Goal: Task Accomplishment & Management: Manage account settings

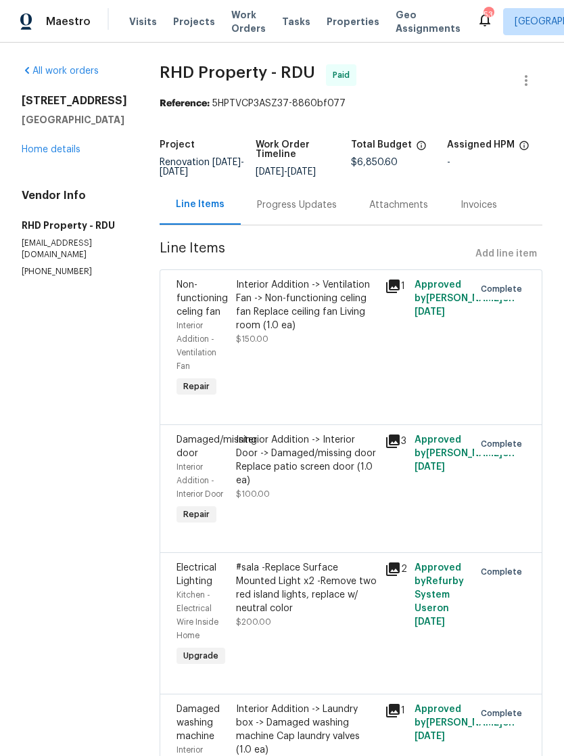
click at [70, 20] on span "Maestro" at bounding box center [68, 22] width 45 height 14
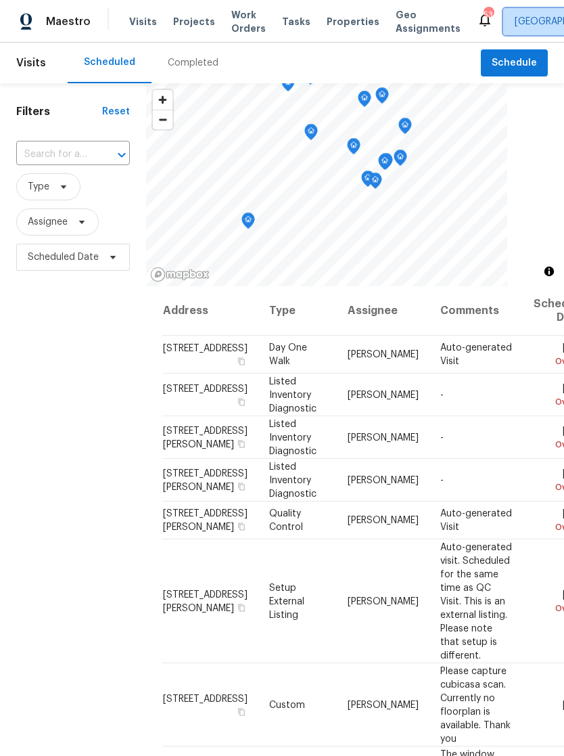
click at [518, 16] on span "[GEOGRAPHIC_DATA]" at bounding box center [561, 22] width 93 height 14
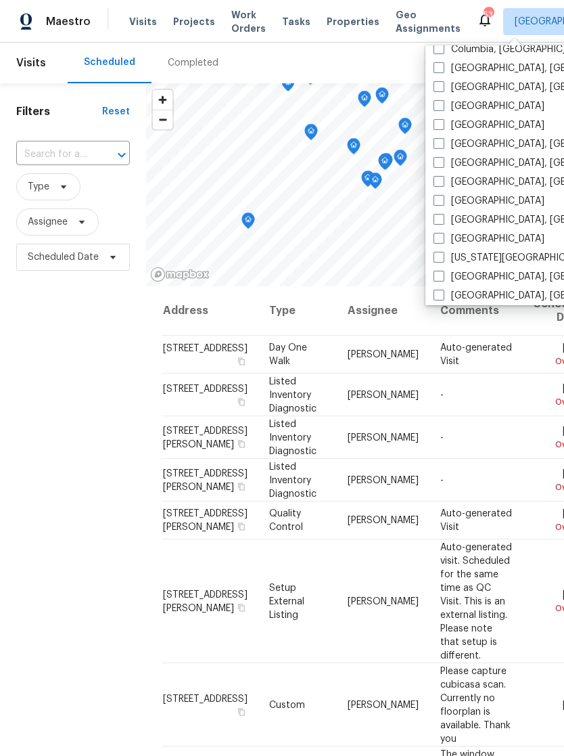
scroll to position [338, 0]
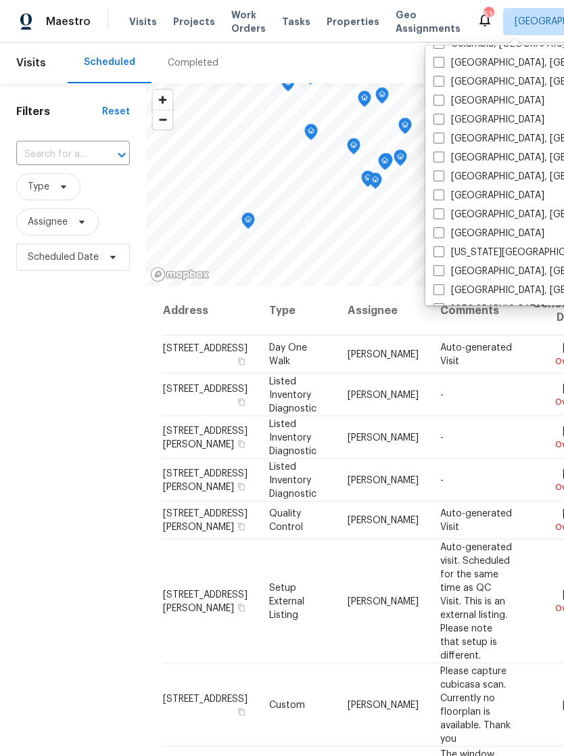
click at [448, 156] on label "Greensboro, NC" at bounding box center [539, 158] width 210 height 14
click at [443, 156] on input "Greensboro, NC" at bounding box center [438, 155] width 9 height 9
checkbox input "true"
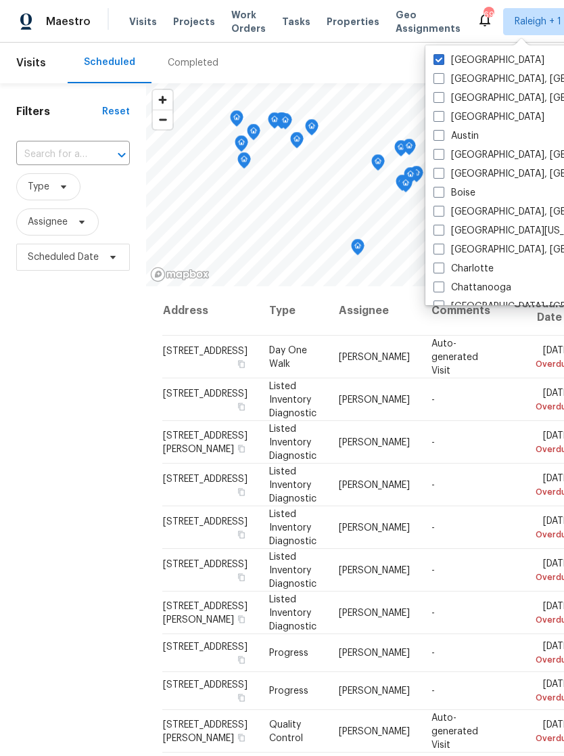
click at [447, 57] on label "[GEOGRAPHIC_DATA]" at bounding box center [489, 60] width 111 height 14
click at [443, 57] on input "[GEOGRAPHIC_DATA]" at bounding box center [438, 57] width 9 height 9
checkbox input "false"
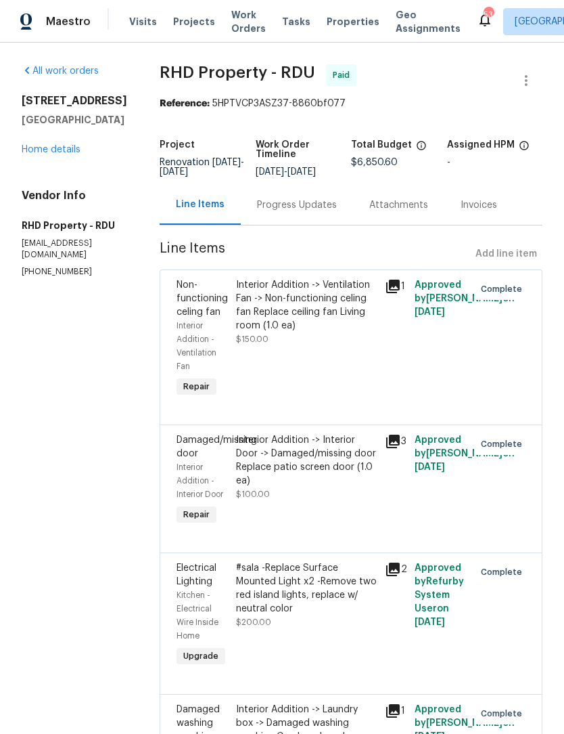
click at [77, 24] on span "Maestro" at bounding box center [68, 22] width 45 height 14
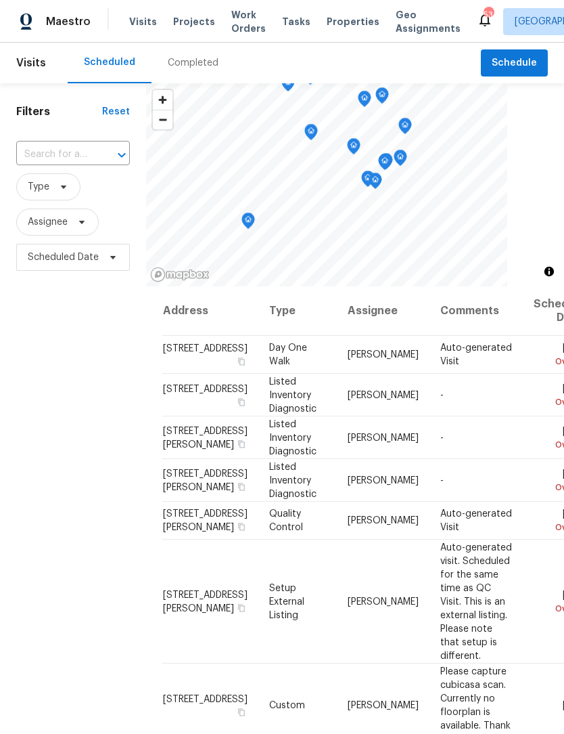
click at [336, 21] on span "Properties" at bounding box center [353, 22] width 53 height 14
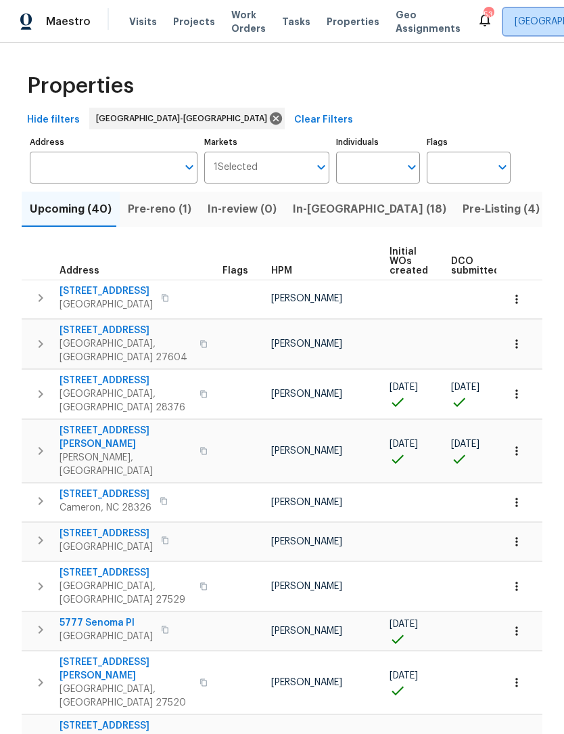
click at [515, 27] on span "[GEOGRAPHIC_DATA]" at bounding box center [561, 22] width 93 height 14
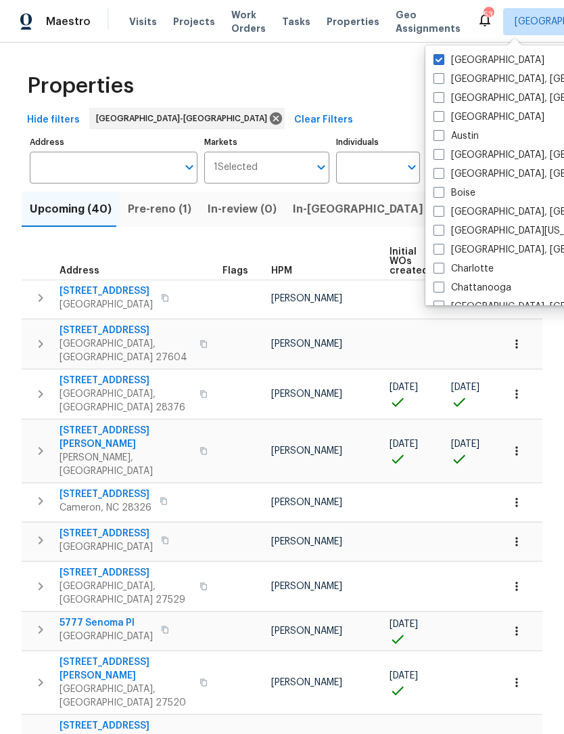
click at [444, 267] on span at bounding box center [439, 268] width 11 height 11
click at [443, 267] on input "Charlotte" at bounding box center [438, 266] width 9 height 9
checkbox input "true"
click at [445, 58] on label "[GEOGRAPHIC_DATA]" at bounding box center [489, 60] width 111 height 14
click at [443, 58] on input "[GEOGRAPHIC_DATA]" at bounding box center [438, 57] width 9 height 9
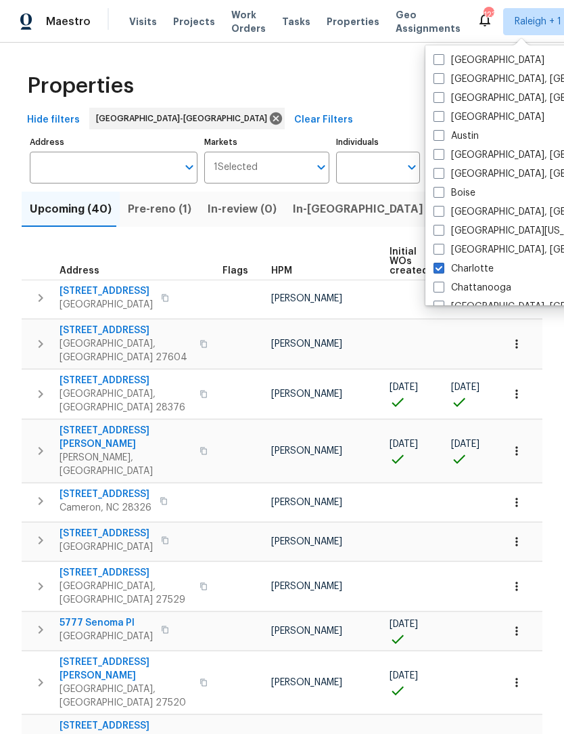
checkbox input "false"
click at [366, 74] on div "Properties" at bounding box center [282, 85] width 521 height 43
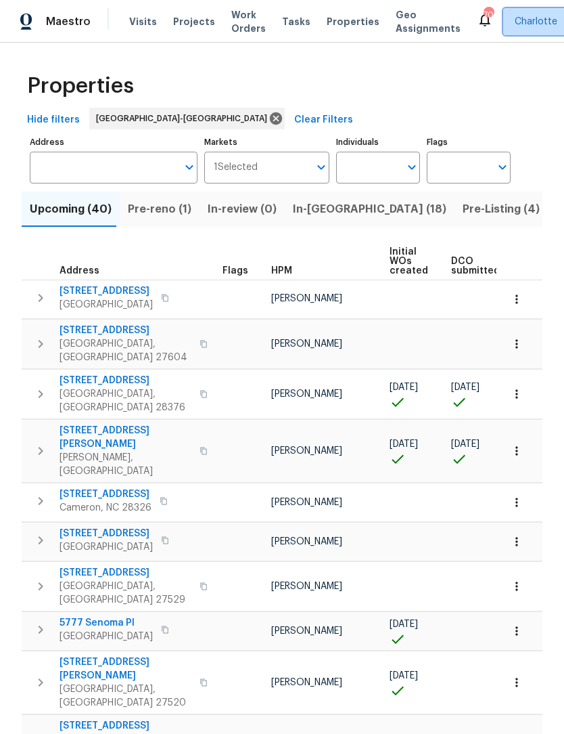
click at [515, 15] on span "Charlotte" at bounding box center [536, 22] width 43 height 14
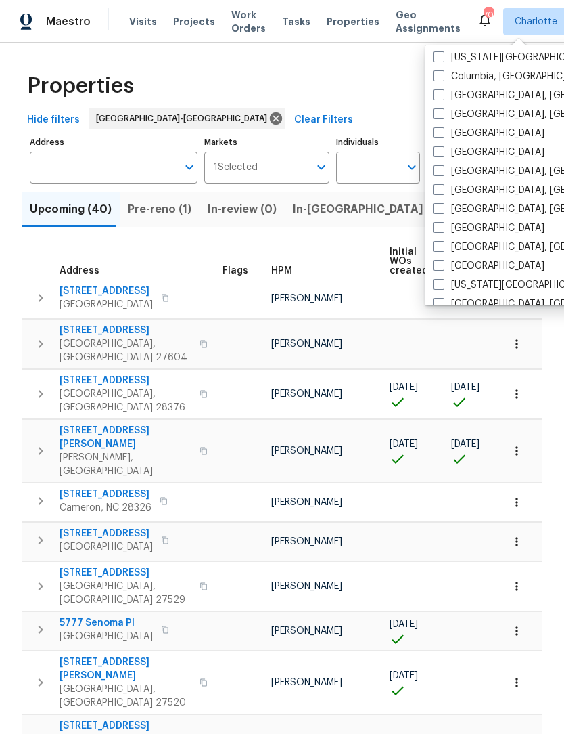
scroll to position [303, 0]
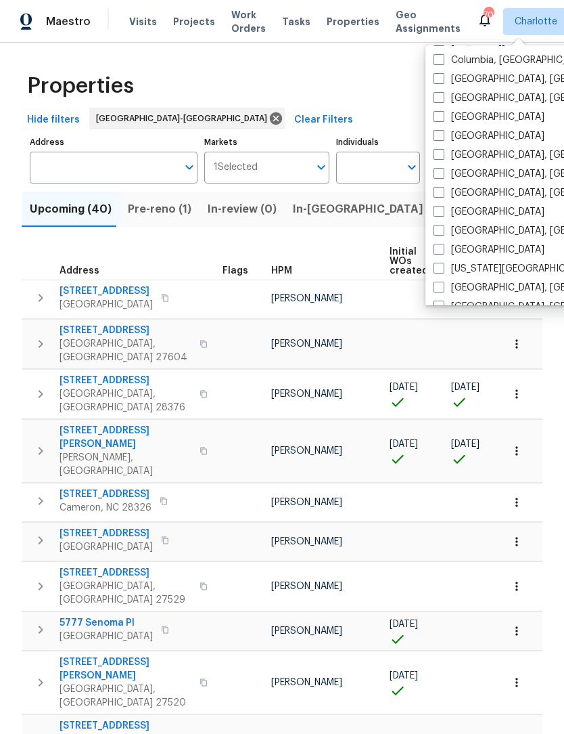
click at [444, 176] on span at bounding box center [439, 173] width 11 height 11
click at [443, 176] on input "[GEOGRAPHIC_DATA], [GEOGRAPHIC_DATA]" at bounding box center [438, 171] width 9 height 9
checkbox input "true"
click at [438, 58] on span at bounding box center [439, 59] width 11 height 11
click at [438, 58] on input "Charlotte" at bounding box center [438, 57] width 9 height 9
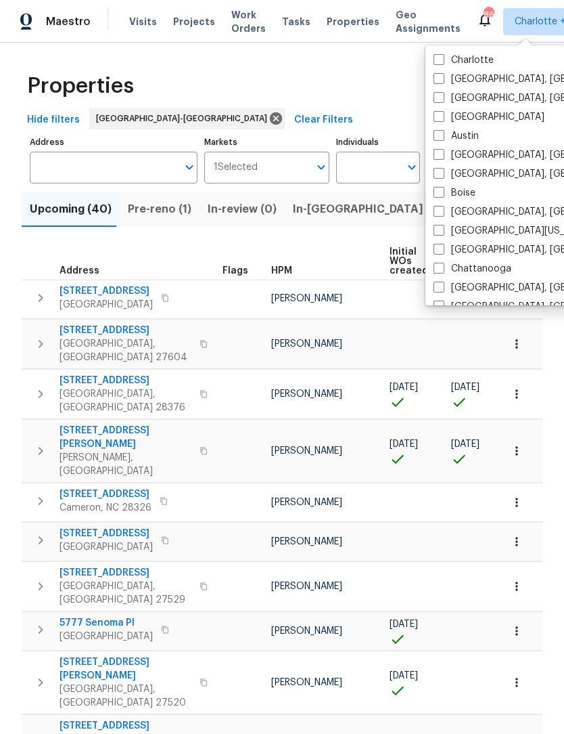
checkbox input "false"
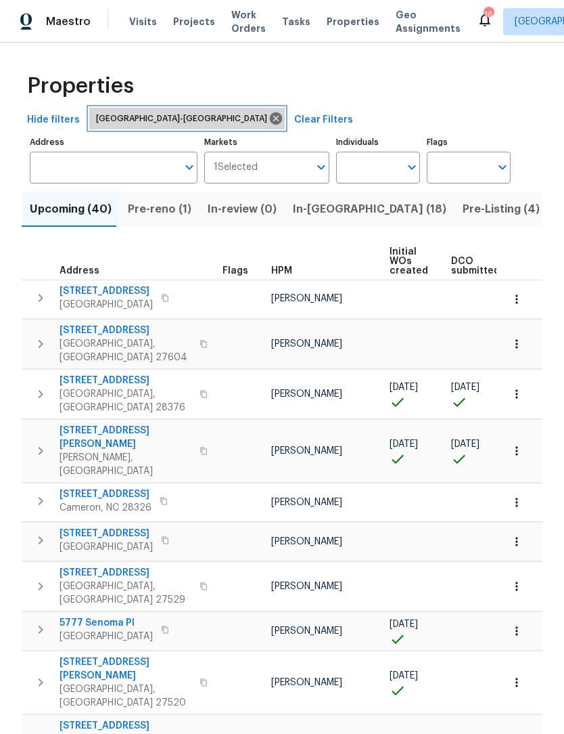
click at [269, 121] on icon at bounding box center [276, 118] width 15 height 15
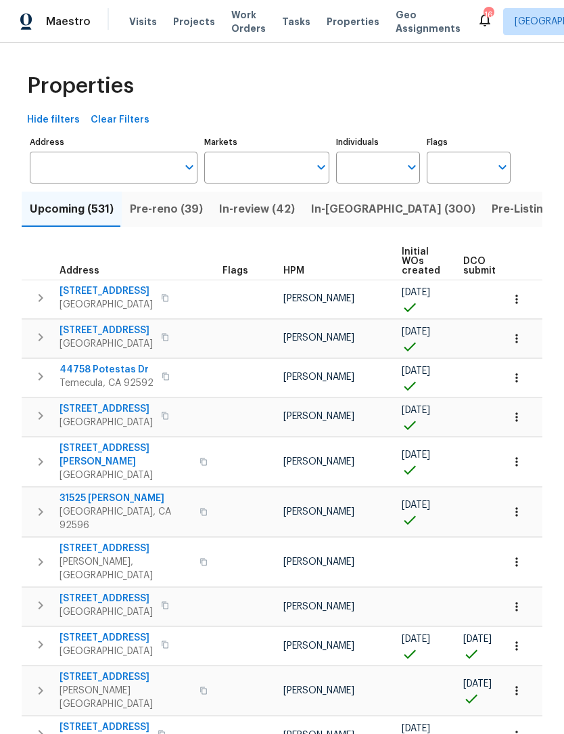
click at [283, 166] on input "Markets" at bounding box center [257, 168] width 106 height 32
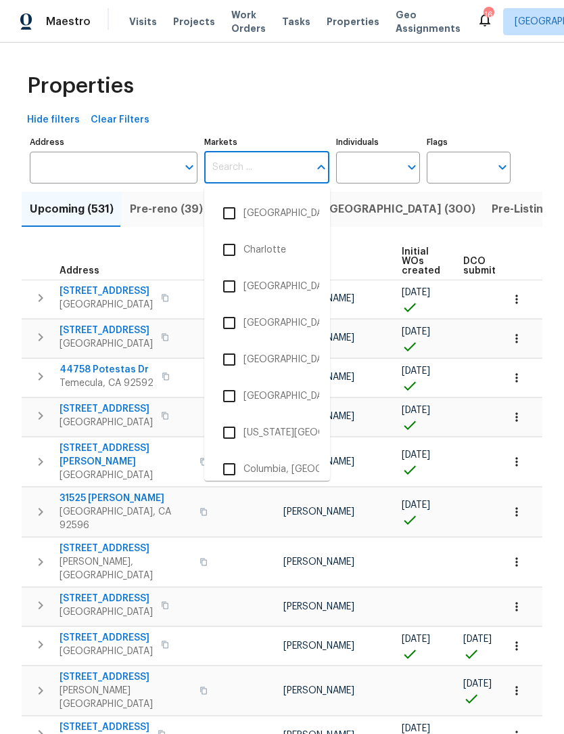
scroll to position [432, 0]
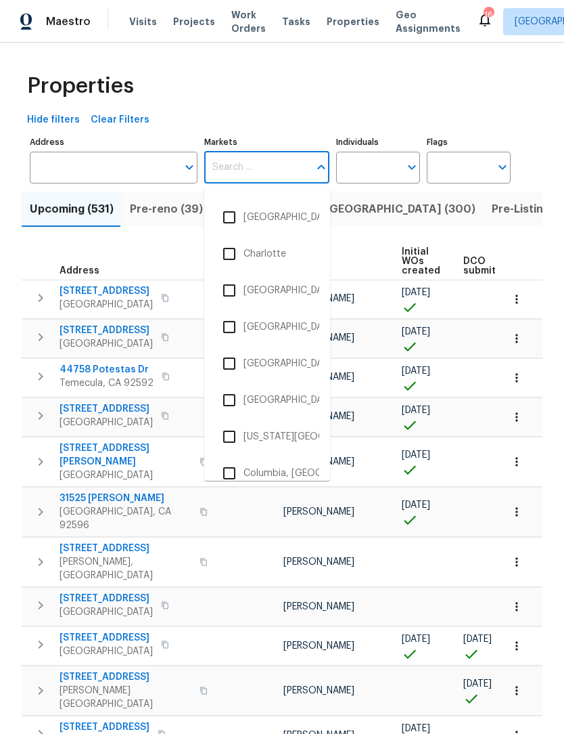
click at [229, 252] on input "checkbox" at bounding box center [229, 254] width 28 height 28
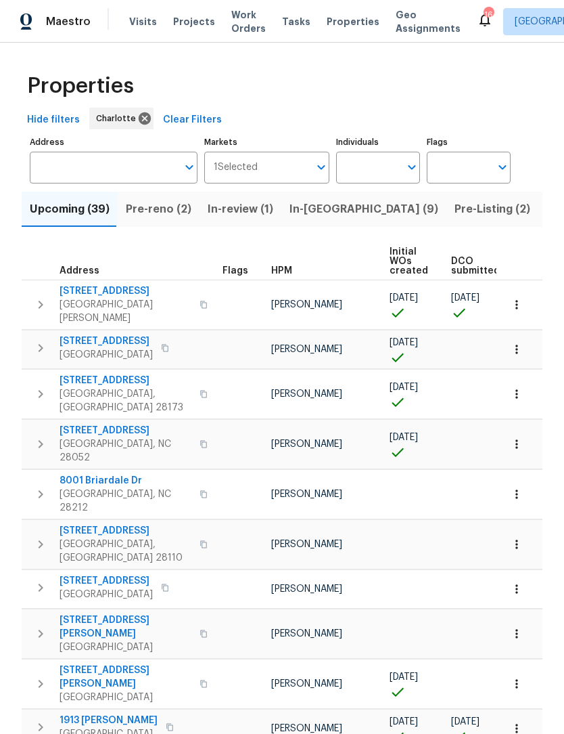
click at [305, 168] on input "Markets" at bounding box center [284, 168] width 52 height 32
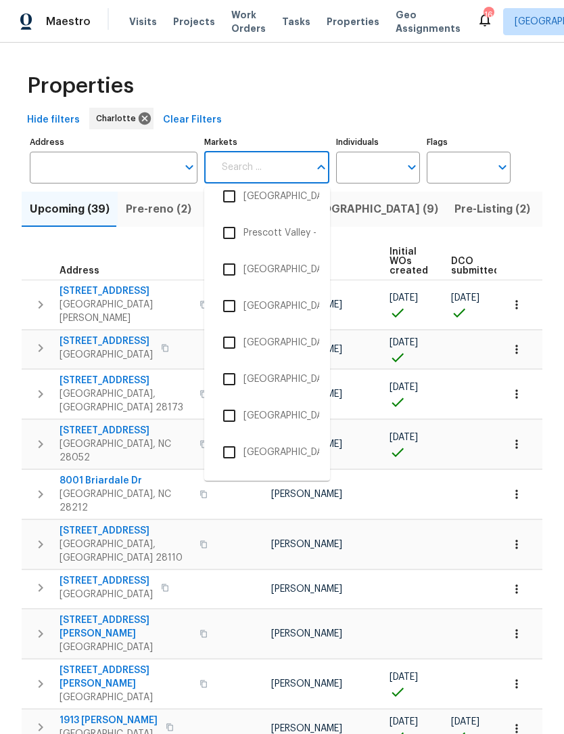
scroll to position [2180, 0]
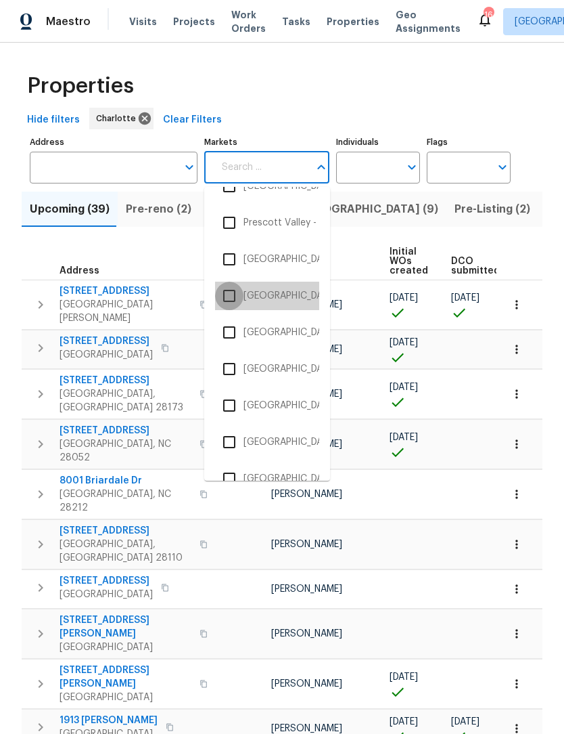
click at [235, 299] on input "checkbox" at bounding box center [229, 295] width 28 height 28
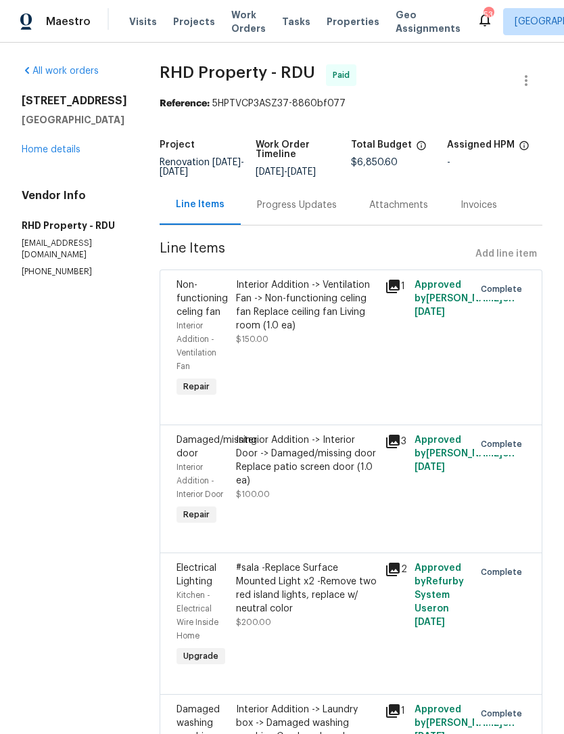
click at [334, 24] on span "Properties" at bounding box center [353, 22] width 53 height 14
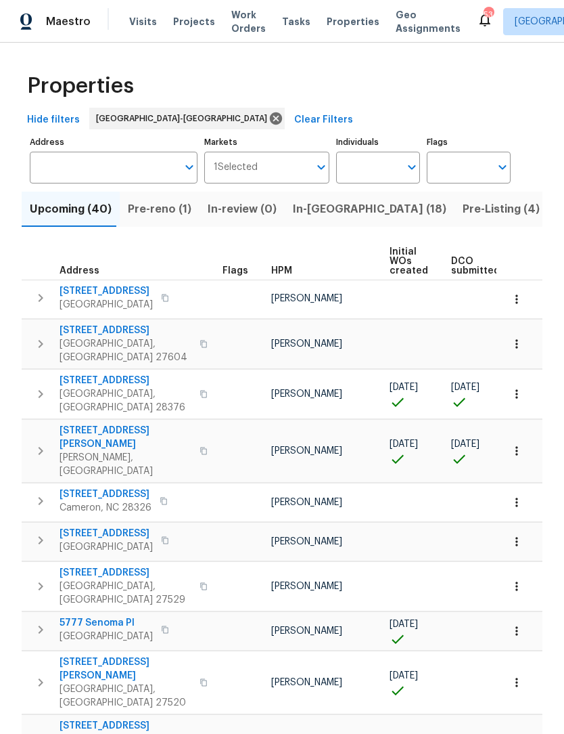
click at [252, 167] on span "1 Selected" at bounding box center [236, 168] width 44 height 12
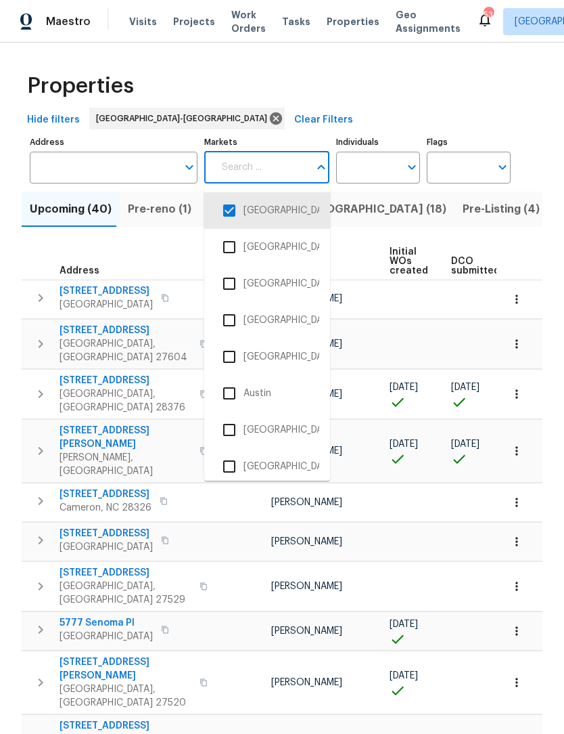
click at [230, 219] on input "checkbox" at bounding box center [229, 210] width 28 height 28
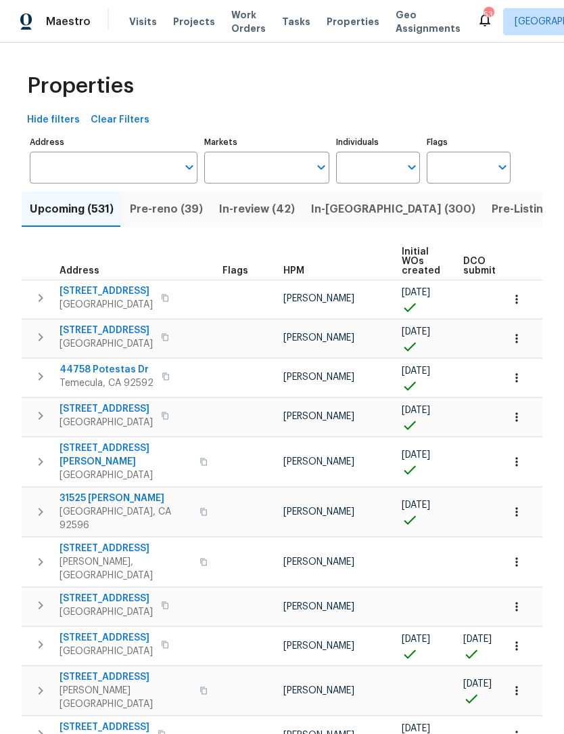
click at [279, 166] on input "Markets" at bounding box center [257, 168] width 106 height 32
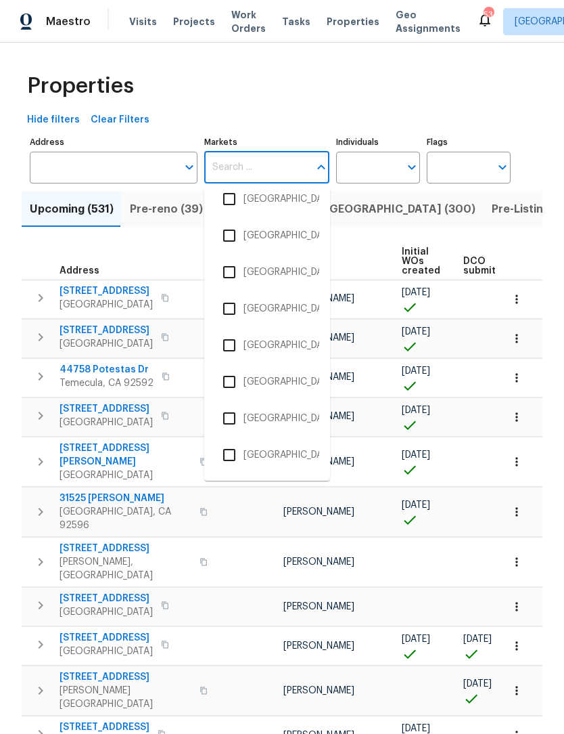
scroll to position [857, 0]
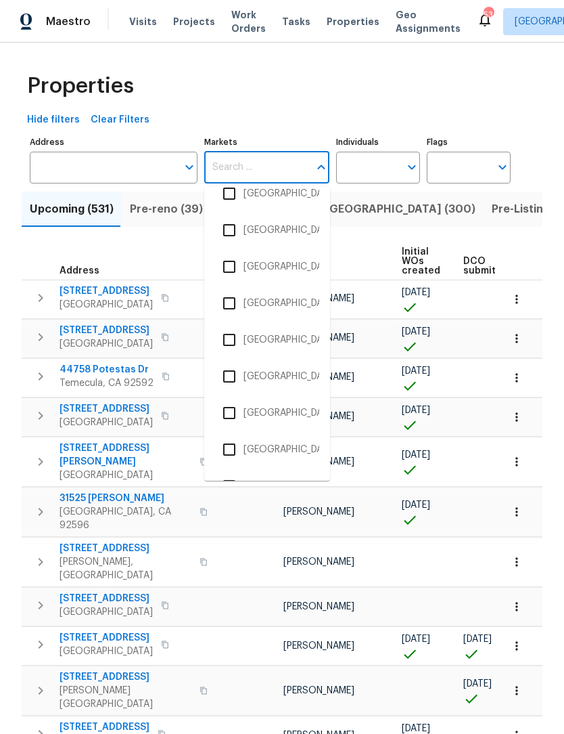
click at [233, 337] on input "checkbox" at bounding box center [229, 339] width 28 height 28
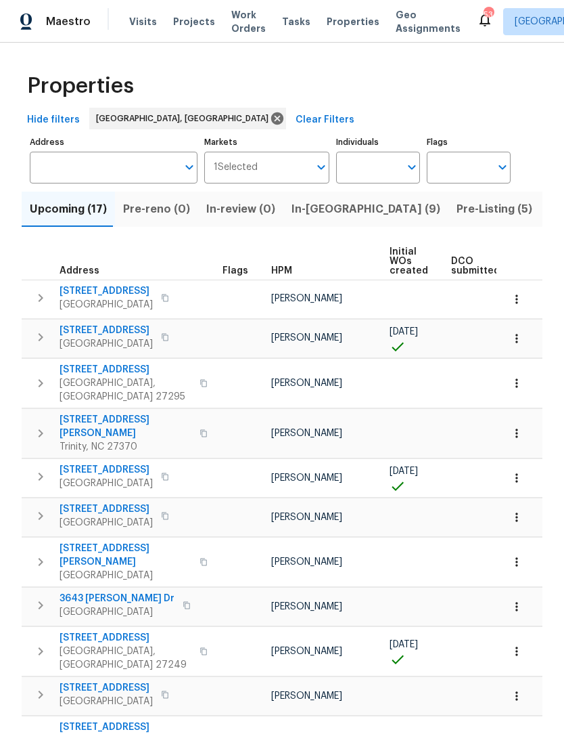
click at [117, 292] on span "6010 Morganshire Dr" at bounding box center [106, 291] width 93 height 14
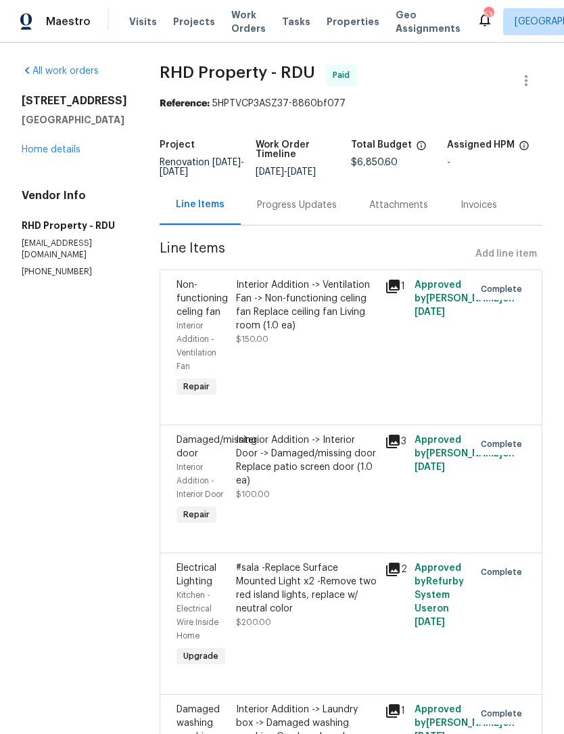
click at [334, 22] on span "Properties" at bounding box center [353, 22] width 53 height 14
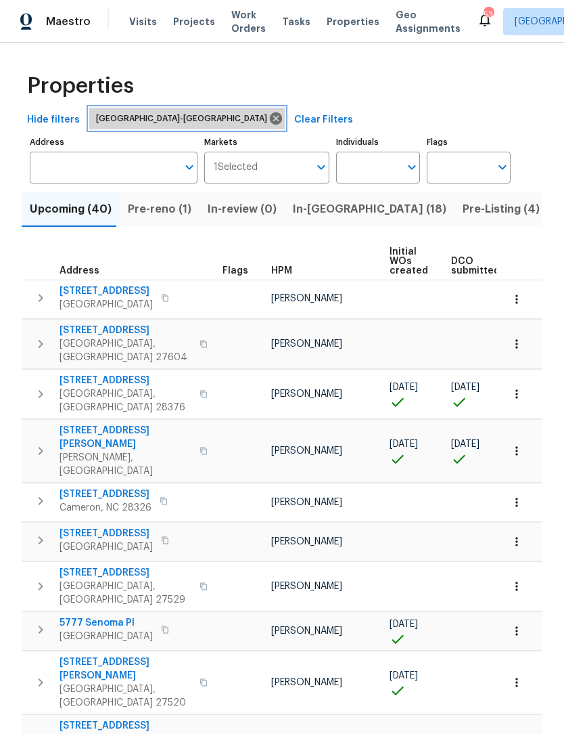
click at [270, 122] on icon at bounding box center [276, 118] width 12 height 12
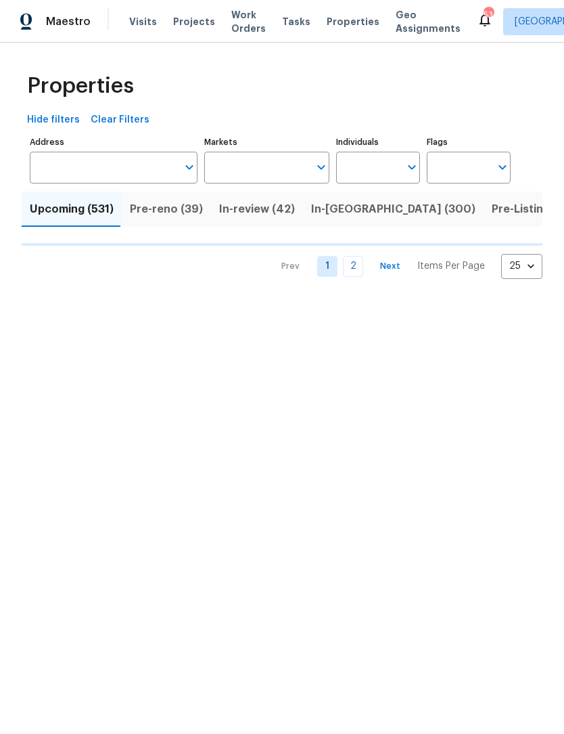
click at [250, 169] on input "Markets" at bounding box center [257, 168] width 106 height 32
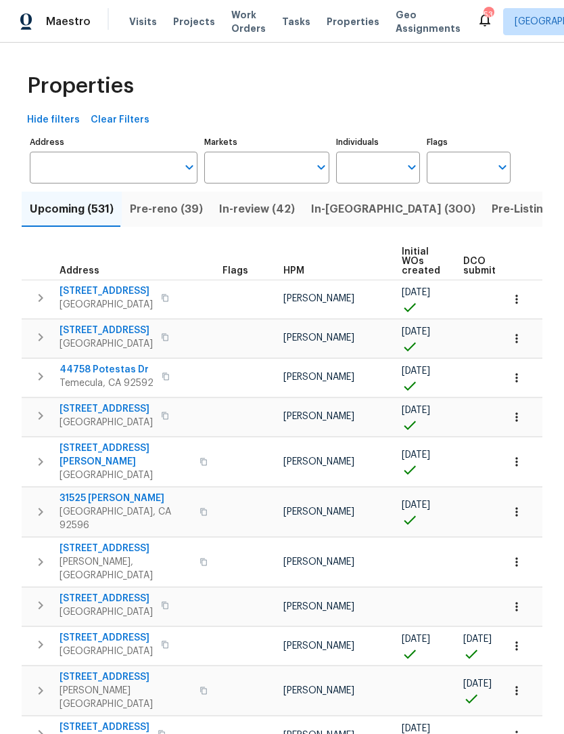
click at [284, 165] on input "Markets" at bounding box center [257, 168] width 106 height 32
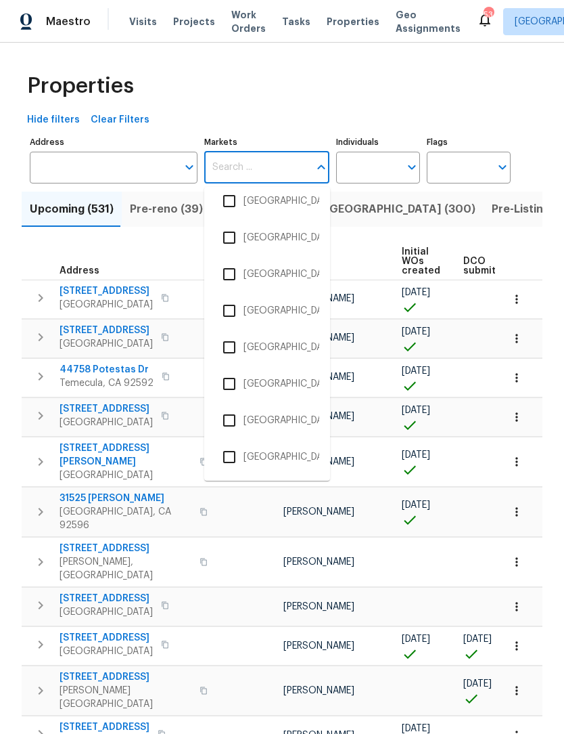
scroll to position [963, 0]
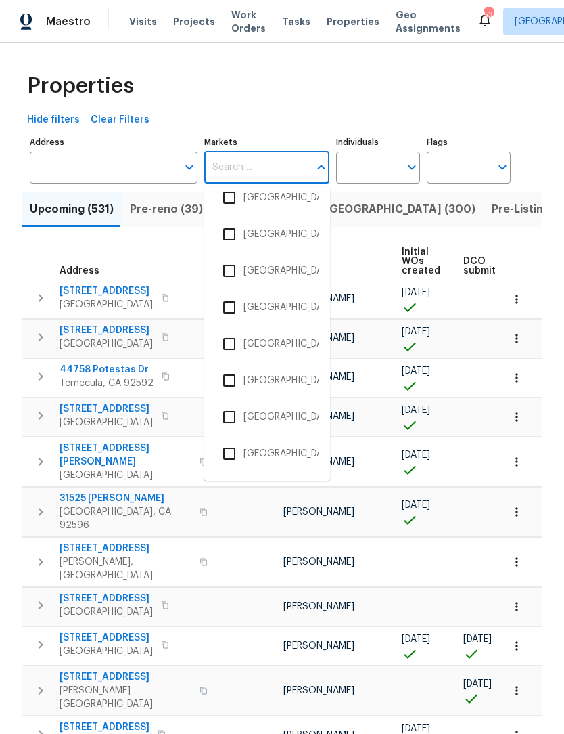
click at [237, 229] on input "checkbox" at bounding box center [229, 234] width 28 height 28
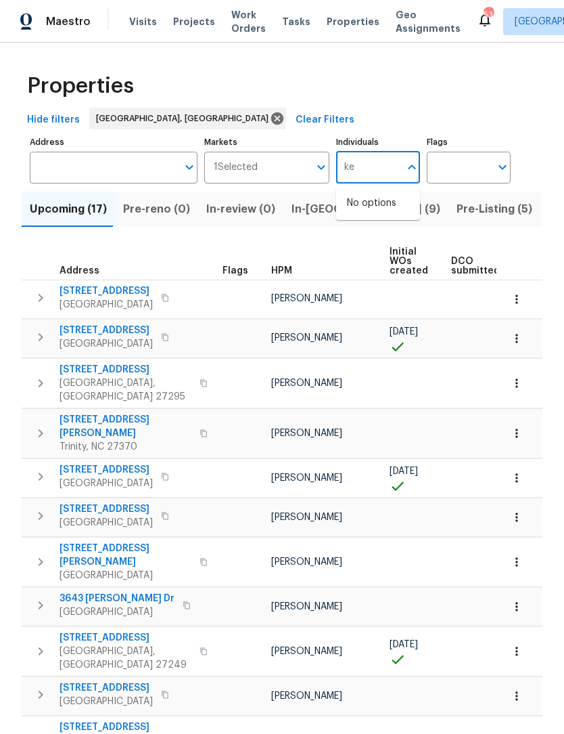
type input "ken"
click at [397, 241] on li "[PERSON_NAME]" at bounding box center [378, 247] width 62 height 28
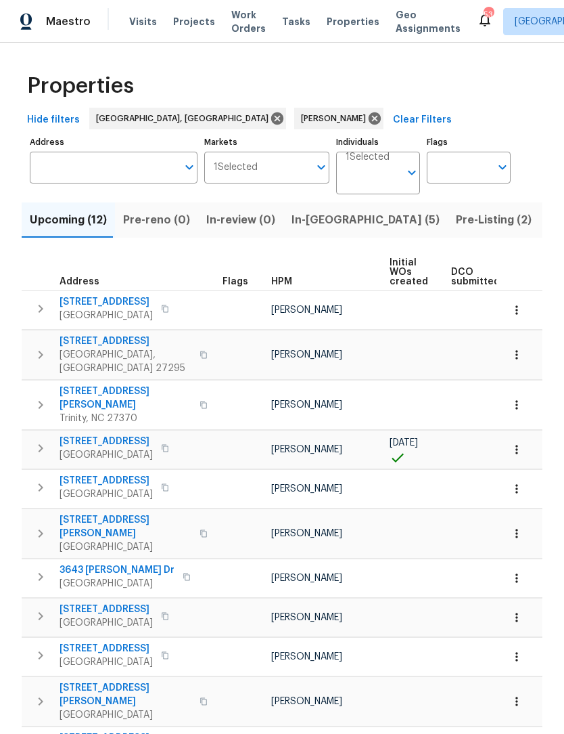
click at [52, 225] on span "Upcoming (12)" at bounding box center [68, 219] width 77 height 19
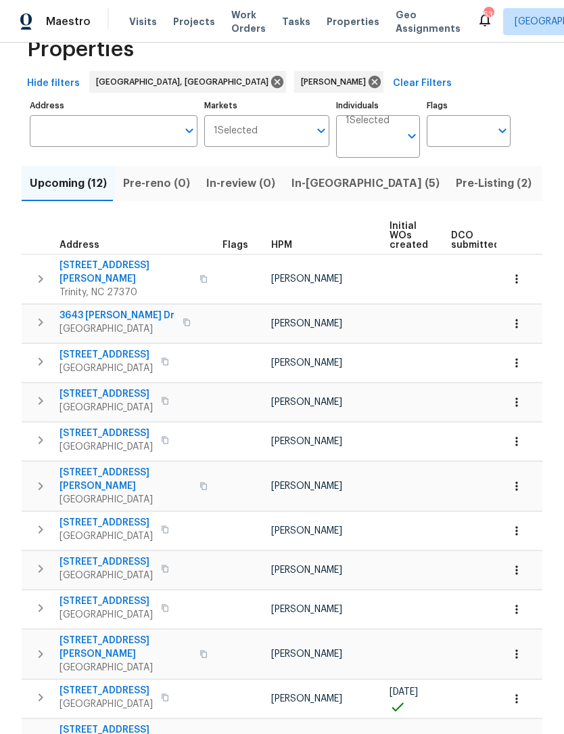
click at [69, 683] on span "2297 Lakeview Ter" at bounding box center [106, 690] width 93 height 14
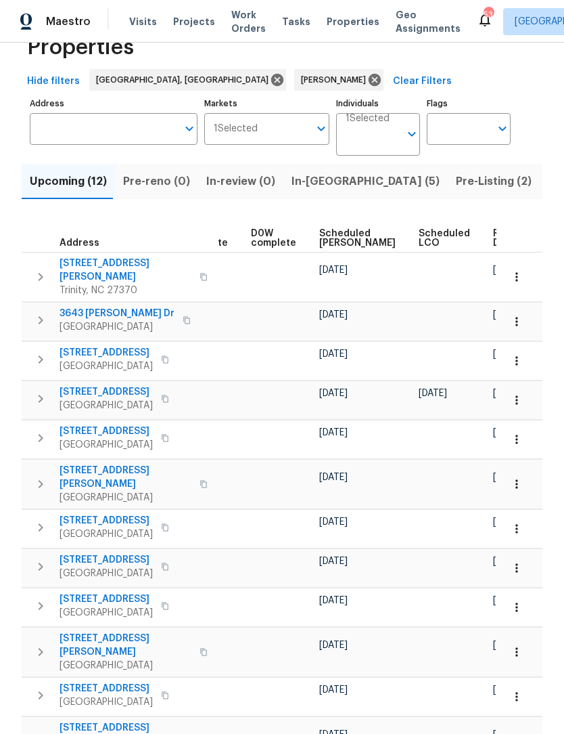
scroll to position [0, 339]
click at [495, 240] on span "Ready Date" at bounding box center [510, 238] width 30 height 19
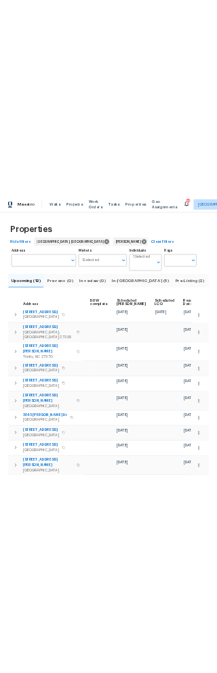
scroll to position [0, 355]
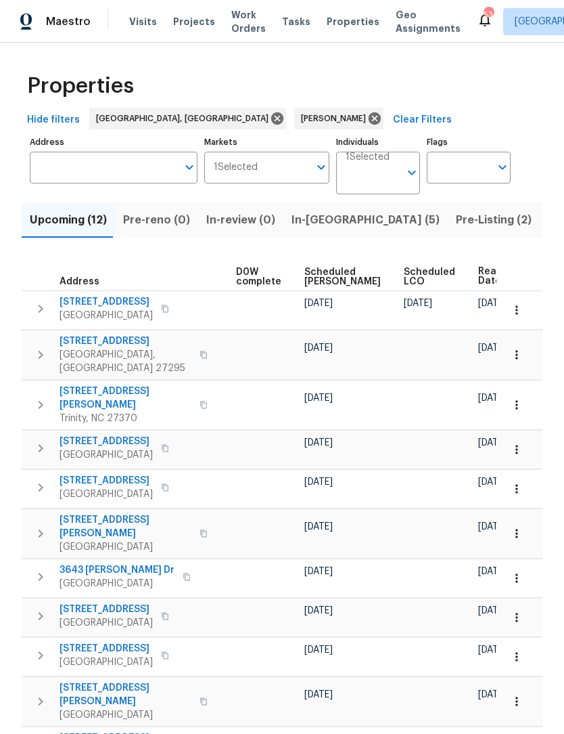
click at [520, 312] on icon "button" at bounding box center [517, 310] width 14 height 14
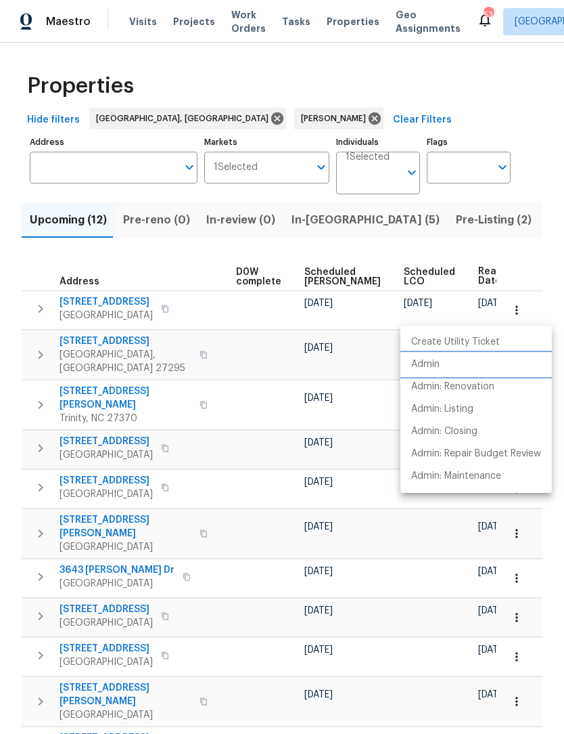
click at [436, 365] on p "Admin" at bounding box center [425, 364] width 28 height 14
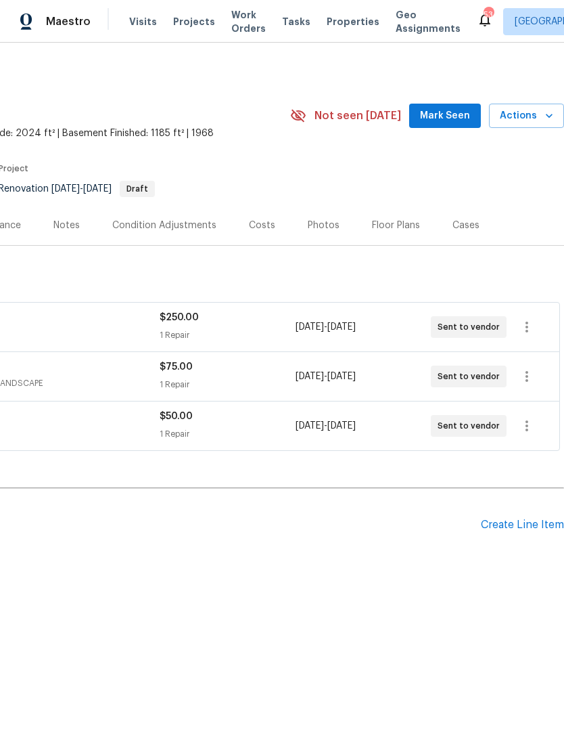
scroll to position [0, 200]
click at [448, 110] on span "Mark Seen" at bounding box center [445, 116] width 50 height 17
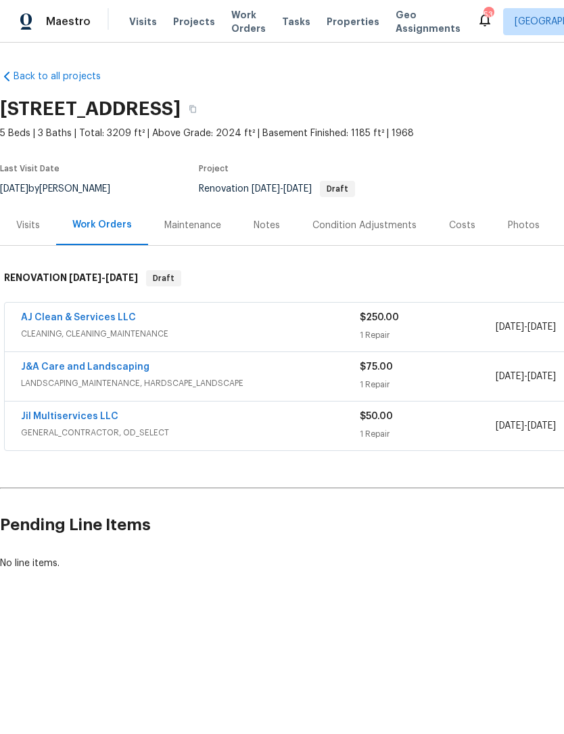
scroll to position [0, 0]
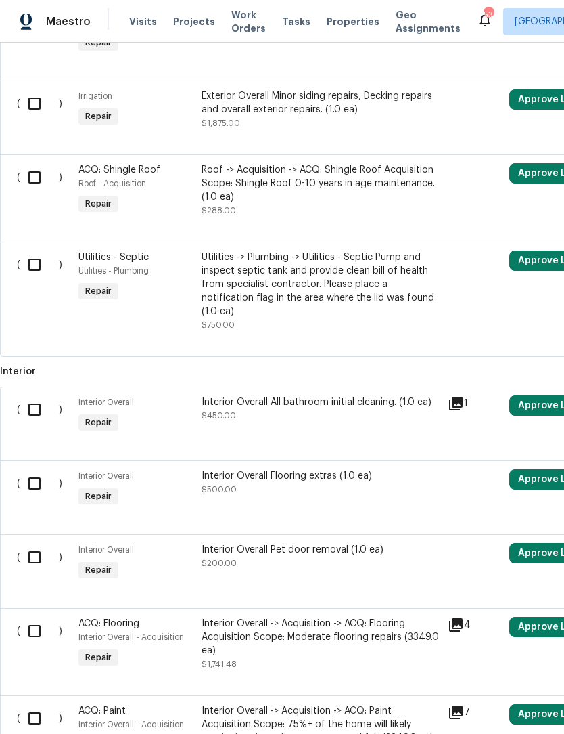
scroll to position [1301, 0]
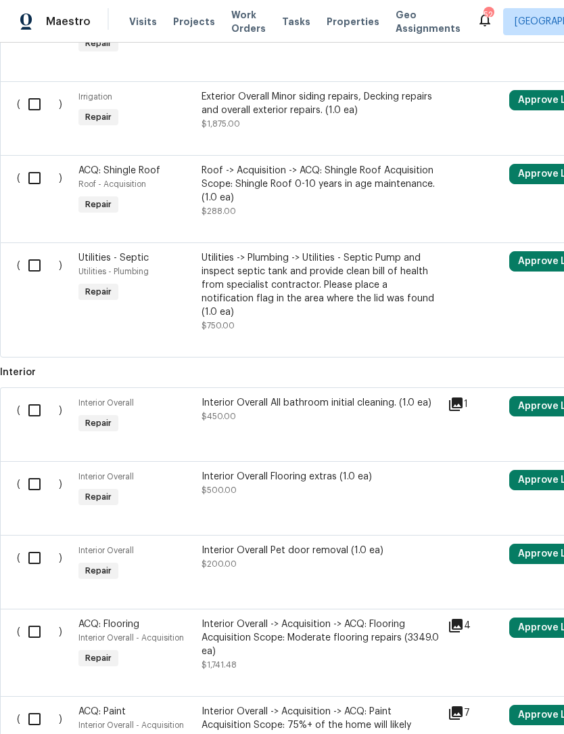
click at [459, 397] on icon at bounding box center [456, 404] width 14 height 14
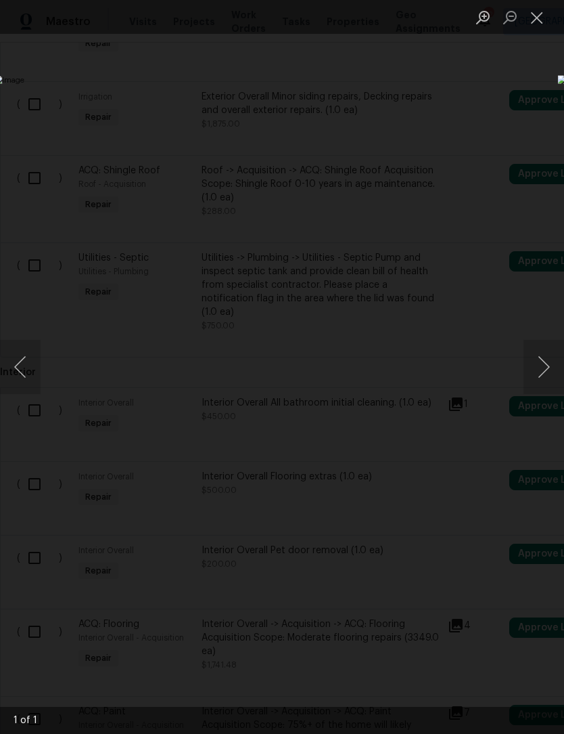
click at [551, 359] on button "Next image" at bounding box center [544, 367] width 41 height 54
click at [545, 363] on button "Next image" at bounding box center [544, 367] width 41 height 54
click at [547, 2] on li "Lightbox" at bounding box center [537, 17] width 27 height 34
click at [541, 16] on button "Close lightbox" at bounding box center [537, 17] width 27 height 24
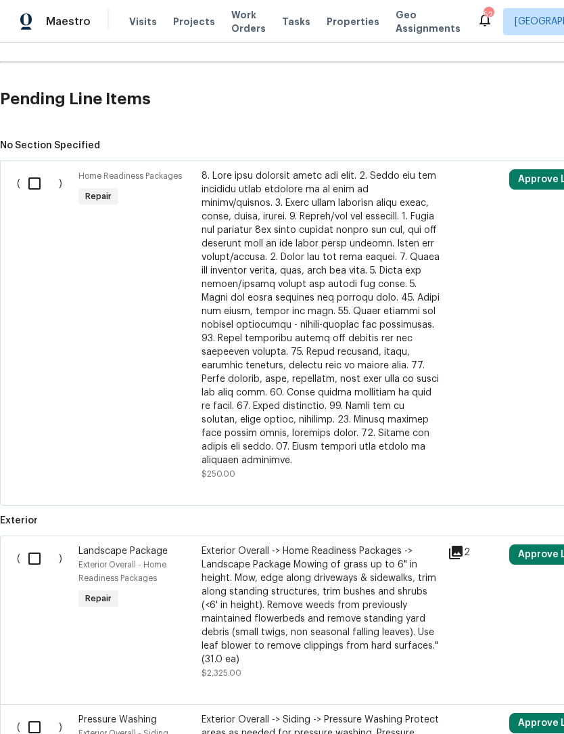
scroll to position [290, 0]
click at [30, 186] on input "checkbox" at bounding box center [39, 184] width 39 height 28
checkbox input "true"
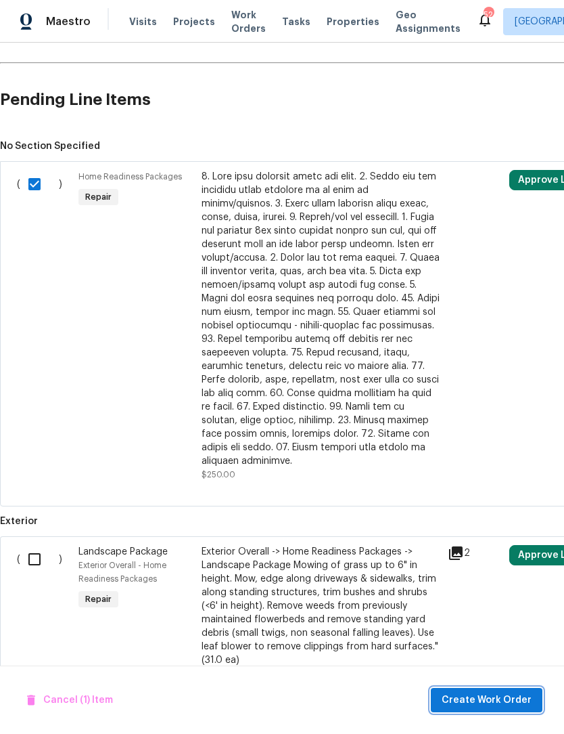
click at [496, 699] on span "Create Work Order" at bounding box center [487, 700] width 90 height 17
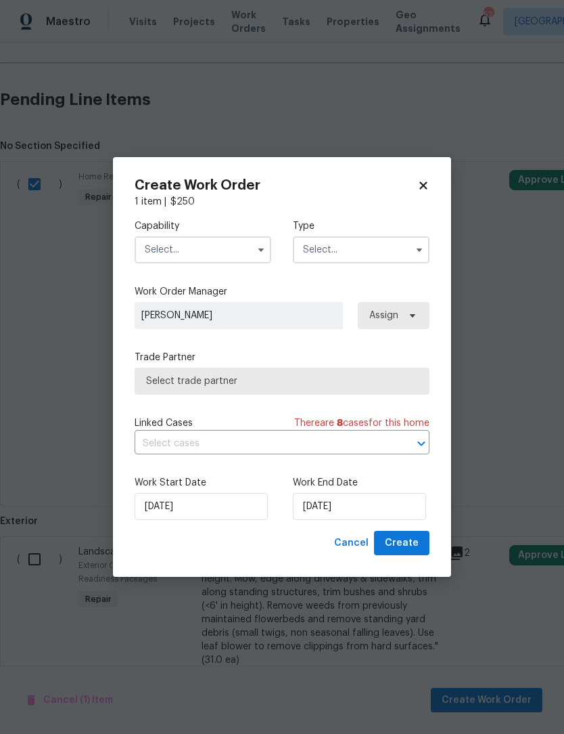
click at [225, 242] on input "text" at bounding box center [203, 249] width 137 height 27
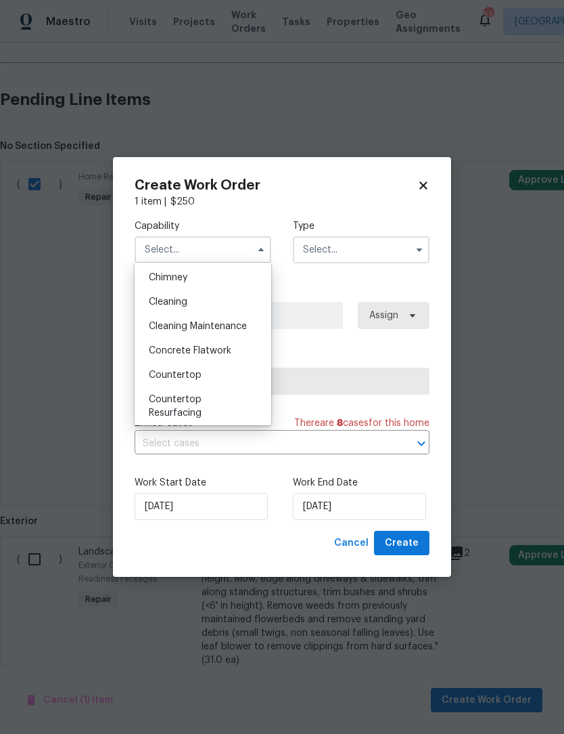
scroll to position [120, 0]
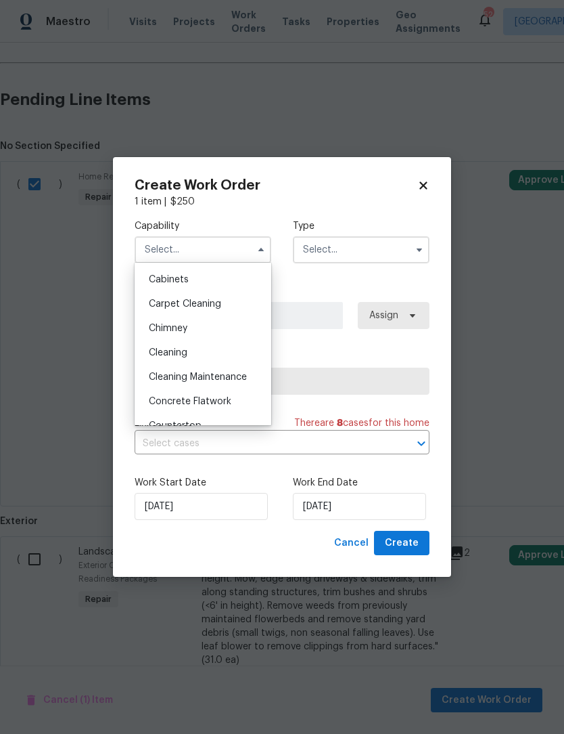
click at [181, 353] on span "Cleaning" at bounding box center [168, 352] width 39 height 9
type input "Cleaning"
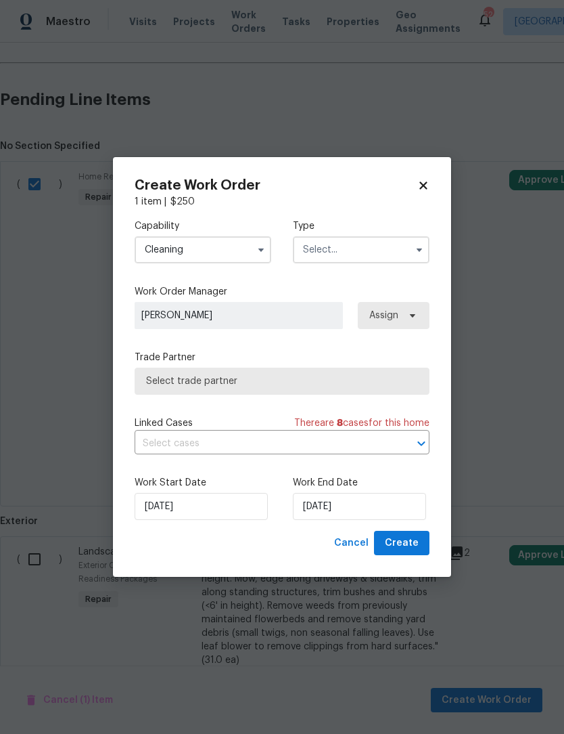
click at [352, 250] on input "text" at bounding box center [361, 249] width 137 height 27
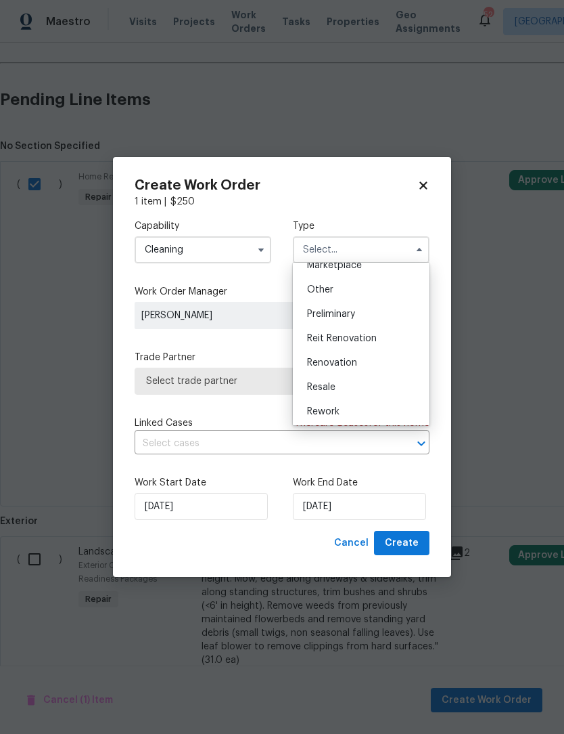
scroll to position [258, 0]
click at [342, 359] on span "Renovation" at bounding box center [332, 360] width 50 height 9
type input "Renovation"
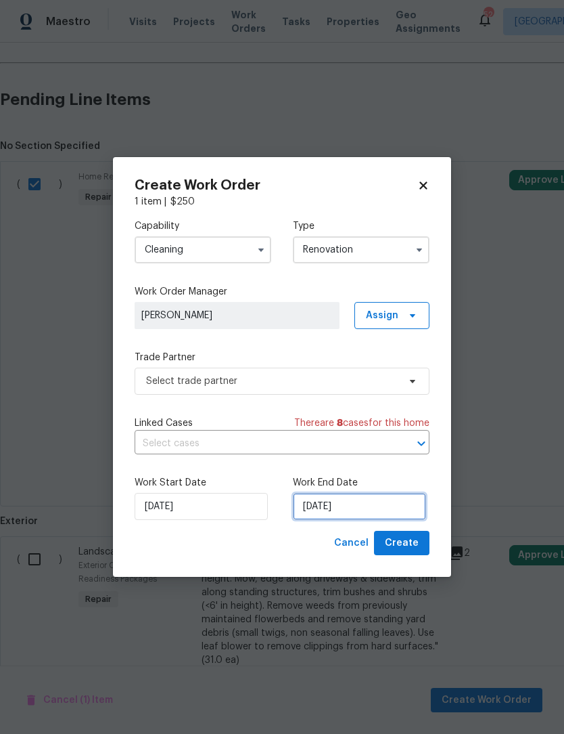
click at [374, 509] on input "9/12/2025" at bounding box center [359, 506] width 133 height 27
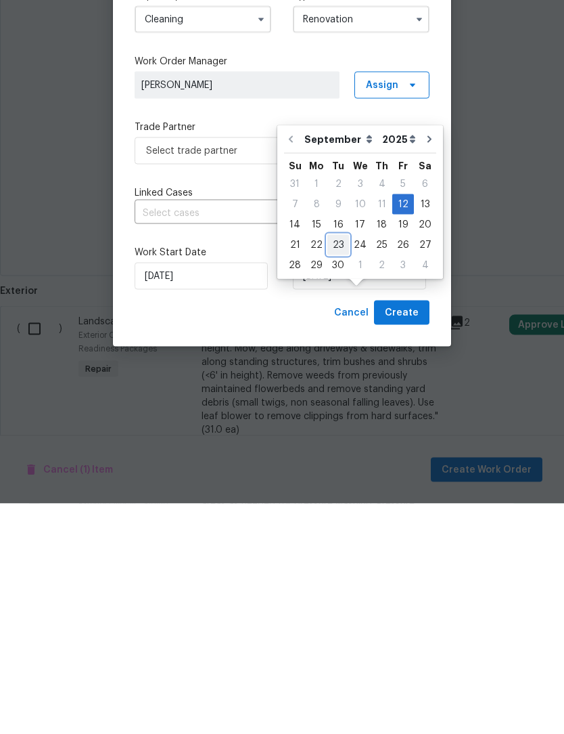
click at [336, 466] on div "23" at bounding box center [339, 475] width 22 height 19
type input "9/23/2025"
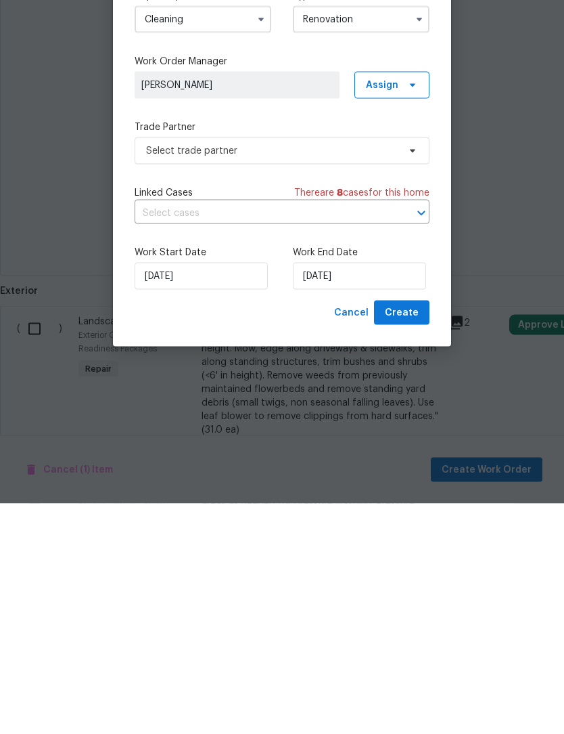
scroll to position [45, 0]
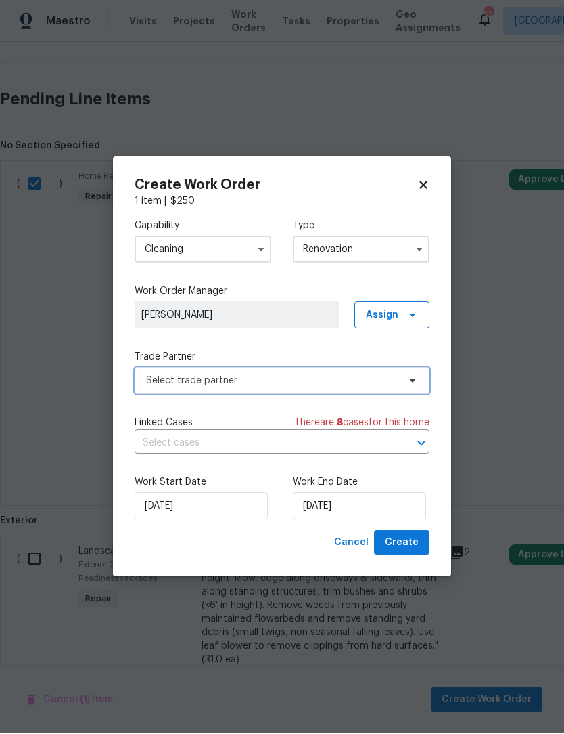
click at [294, 378] on span "Select trade partner" at bounding box center [272, 381] width 252 height 14
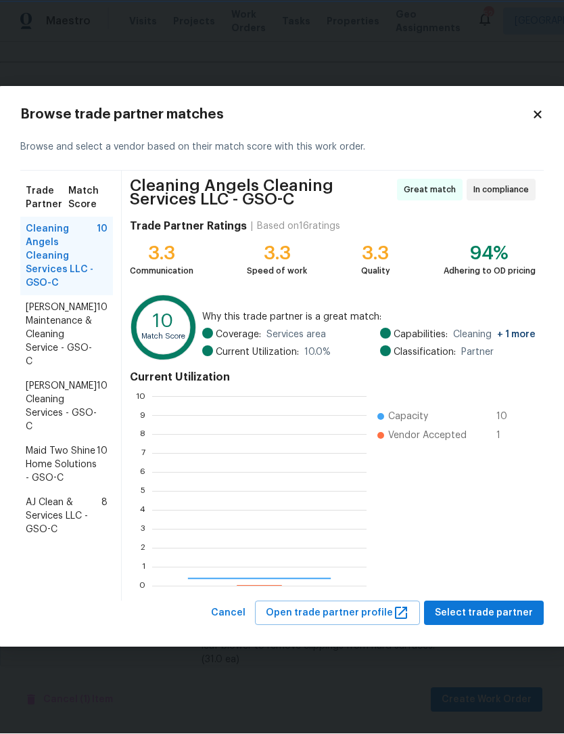
scroll to position [189, 215]
click at [54, 407] on span "[PERSON_NAME] Cleaning Services - GSO-C" at bounding box center [61, 407] width 71 height 54
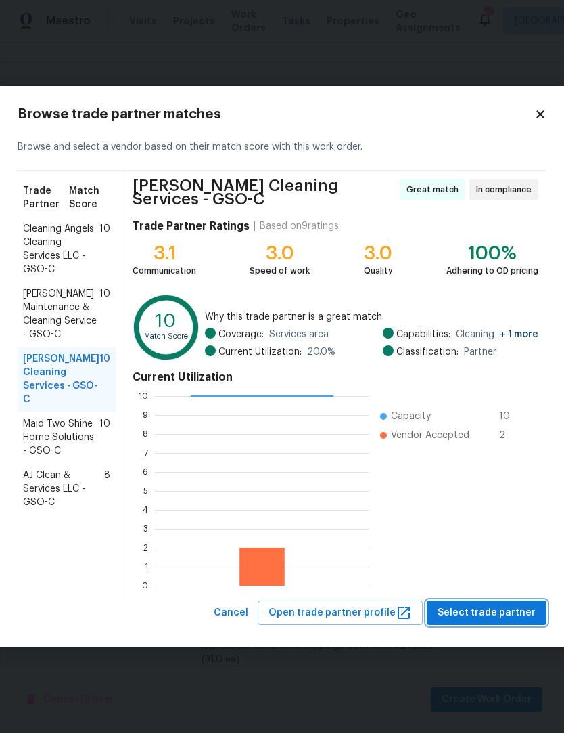
click at [502, 609] on span "Select trade partner" at bounding box center [487, 613] width 98 height 17
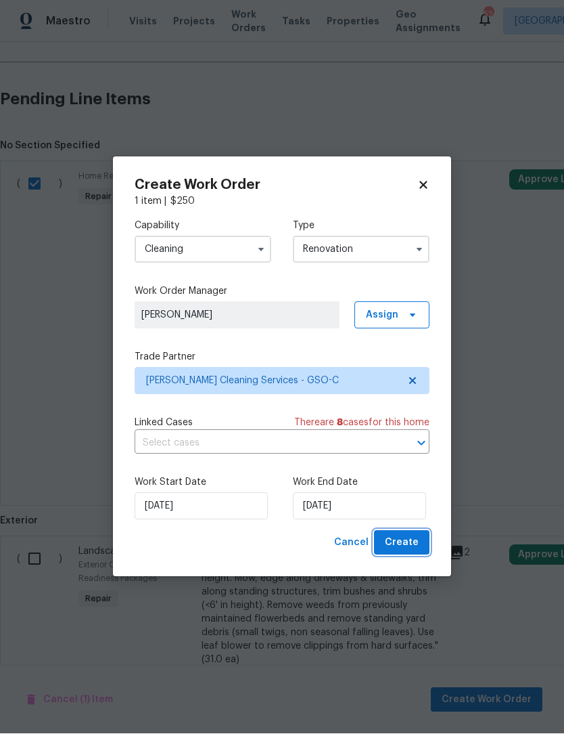
click at [424, 534] on button "Create" at bounding box center [401, 543] width 55 height 25
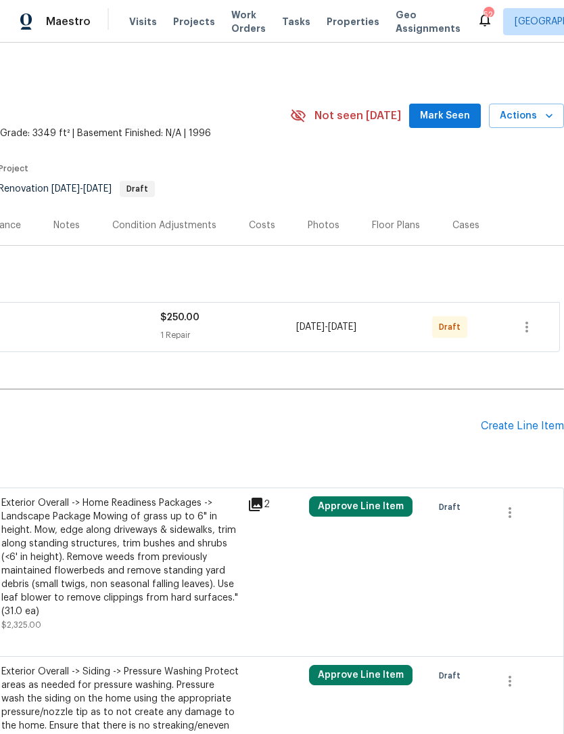
scroll to position [0, 200]
click at [457, 108] on span "Mark Seen" at bounding box center [445, 116] width 50 height 17
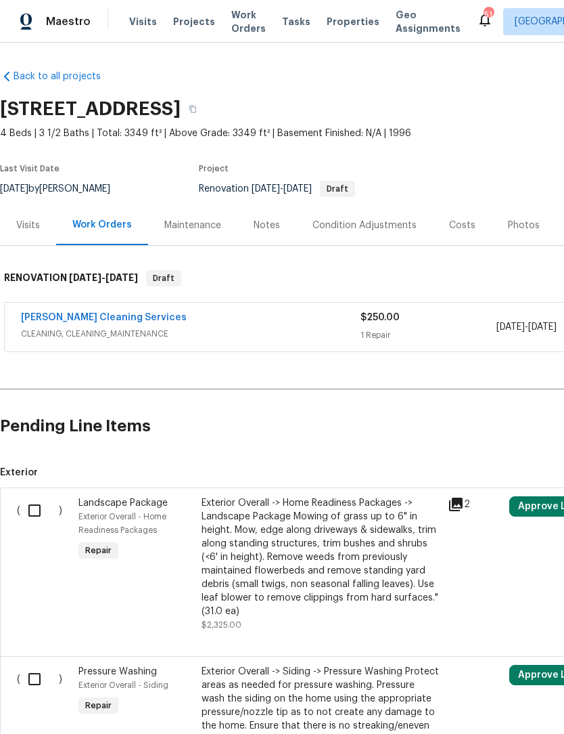
scroll to position [0, 0]
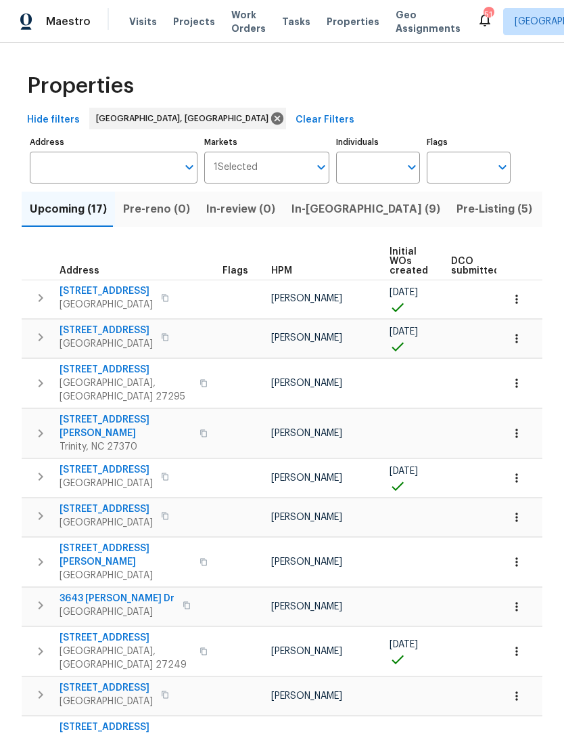
click at [516, 382] on icon "button" at bounding box center [517, 382] width 2 height 9
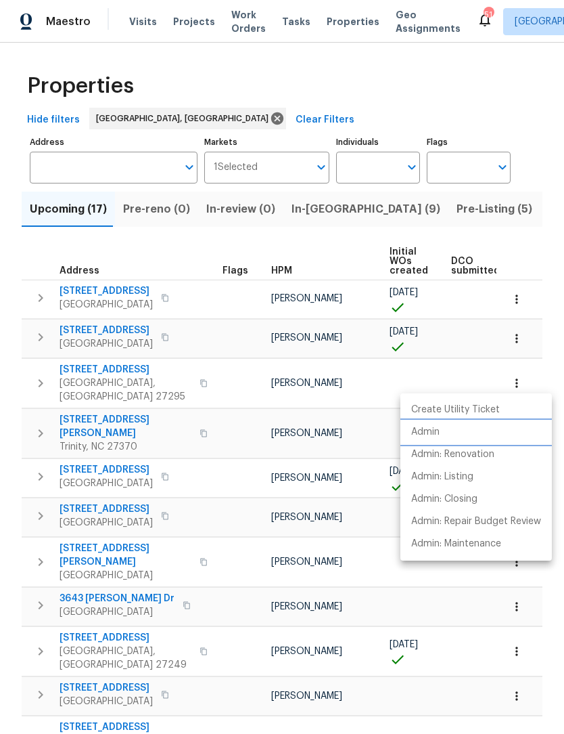
click at [438, 429] on p "Admin" at bounding box center [425, 432] width 28 height 14
click at [82, 375] on div at bounding box center [282, 367] width 564 height 734
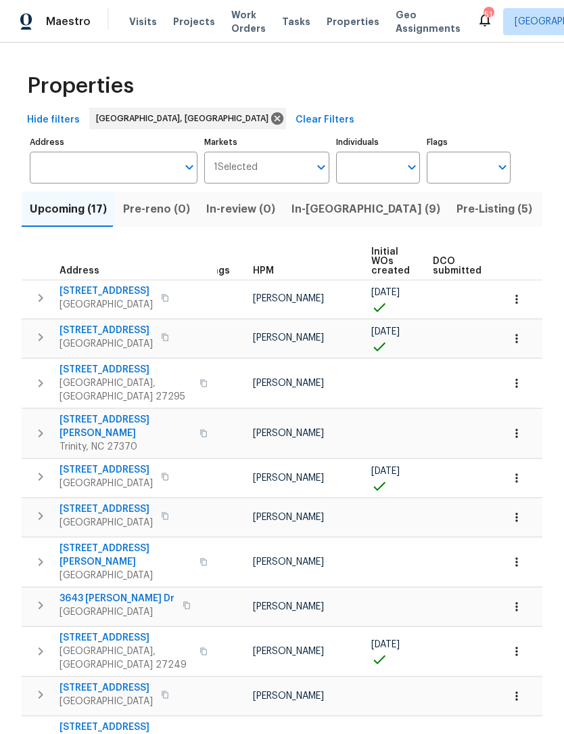
scroll to position [0, 1]
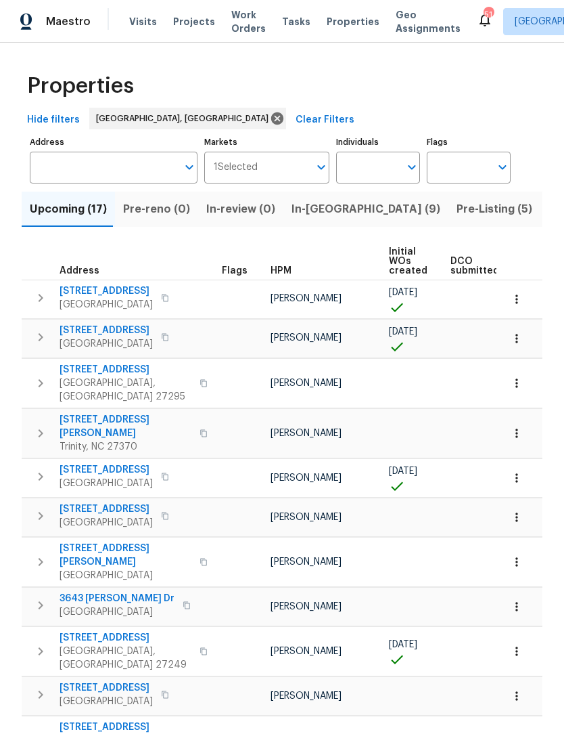
click at [85, 374] on span "[STREET_ADDRESS]" at bounding box center [126, 370] width 132 height 14
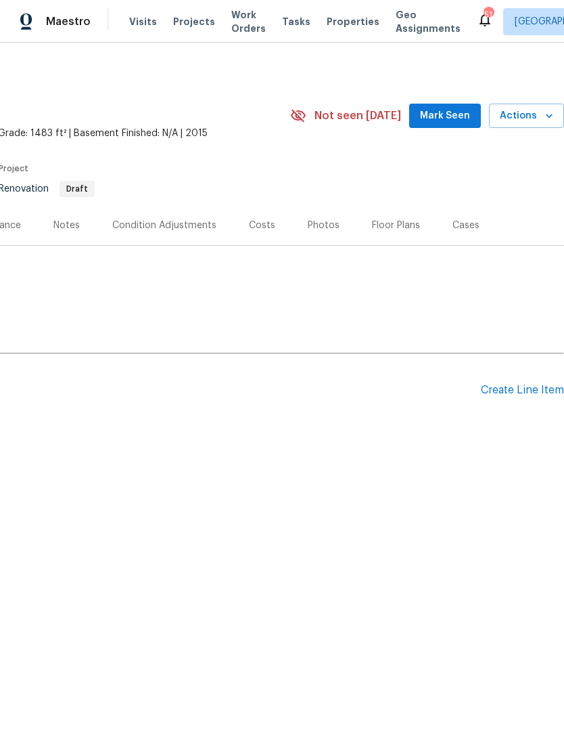
scroll to position [0, 200]
click at [455, 112] on span "Mark Seen" at bounding box center [445, 116] width 50 height 17
click at [508, 391] on div "Create Line Item" at bounding box center [522, 390] width 83 height 13
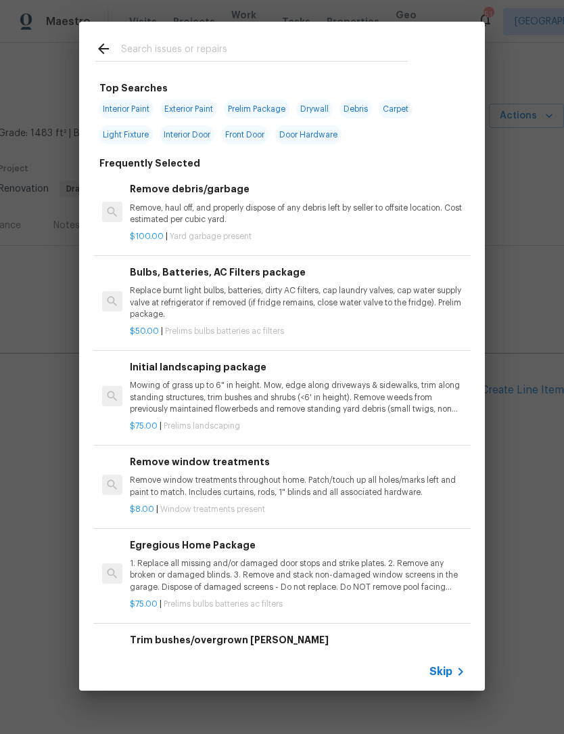
click at [141, 49] on input "text" at bounding box center [264, 51] width 287 height 20
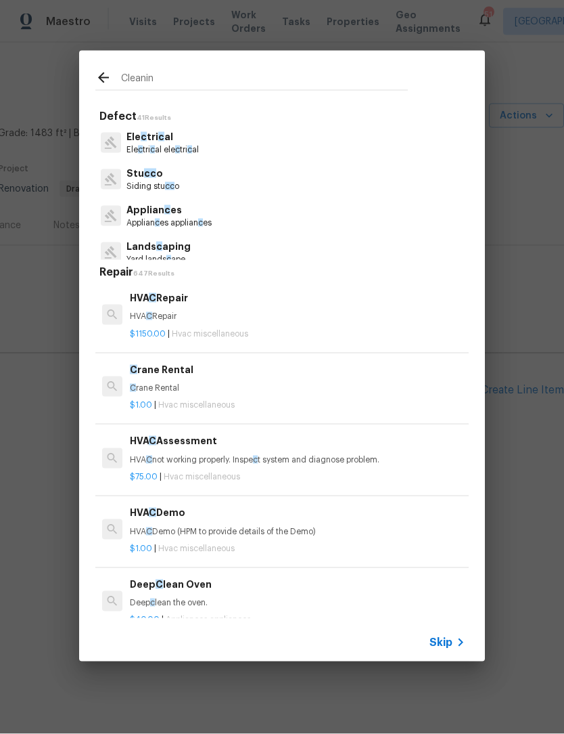
type input "Cleaning"
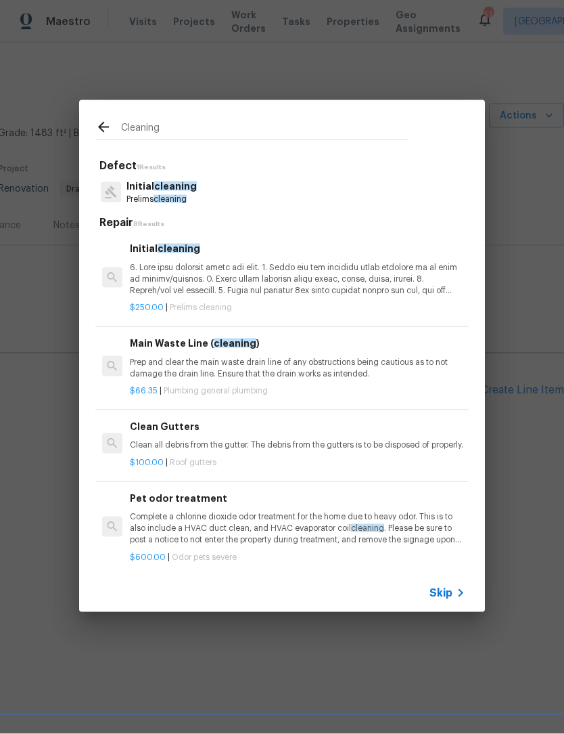
click at [249, 271] on p at bounding box center [298, 279] width 336 height 35
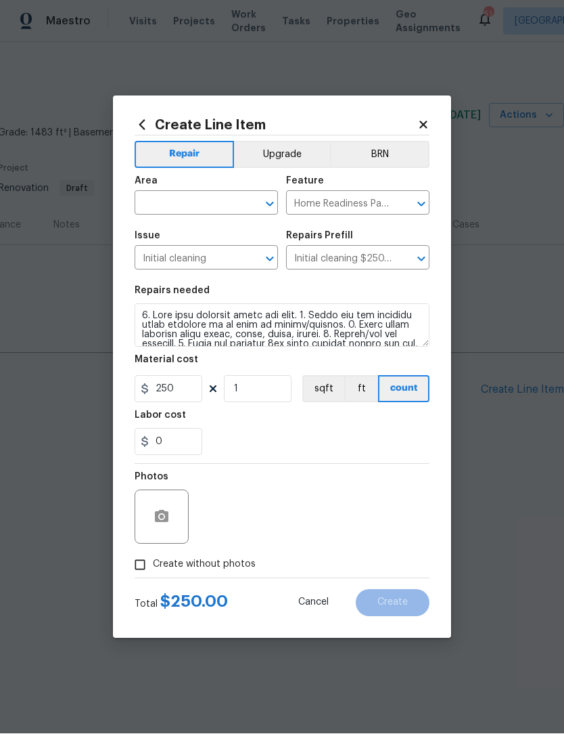
click at [171, 202] on input "text" at bounding box center [188, 204] width 106 height 21
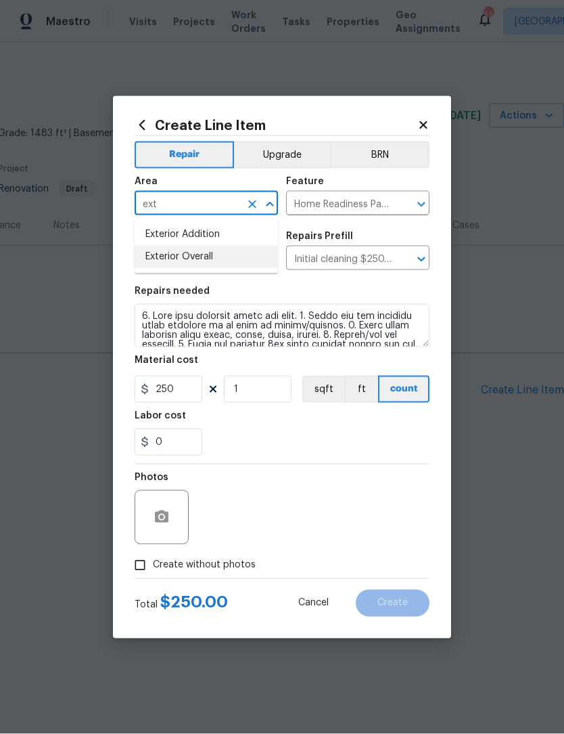
click at [200, 257] on li "Exterior Overall" at bounding box center [206, 257] width 143 height 22
type input "Exterior Overall"
click at [142, 566] on input "Create without photos" at bounding box center [140, 565] width 26 height 26
checkbox input "true"
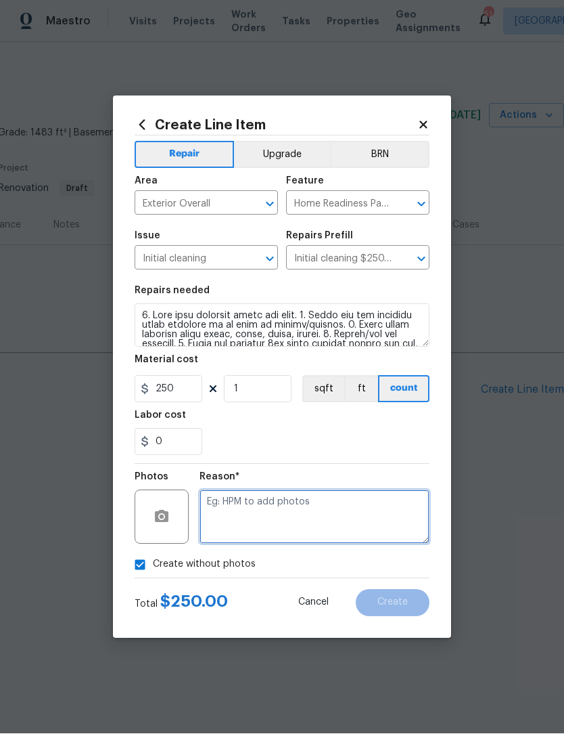
click at [231, 526] on textarea at bounding box center [315, 517] width 230 height 54
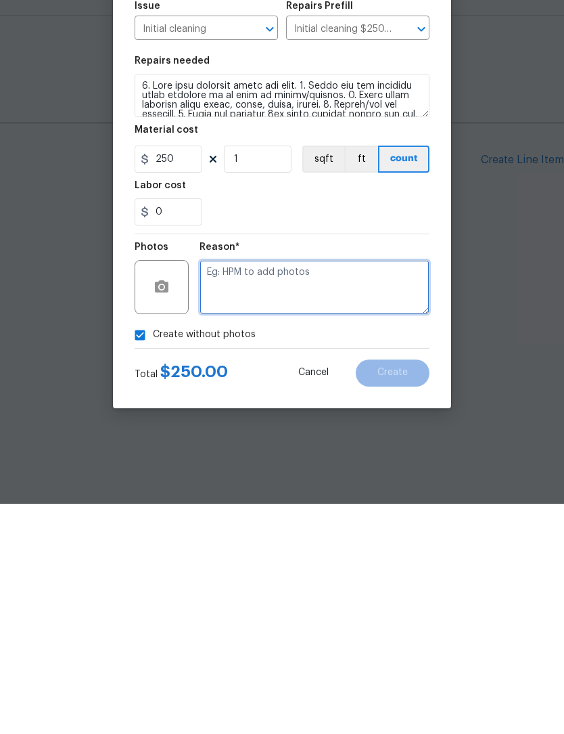
type textarea "M"
type textarea "Na"
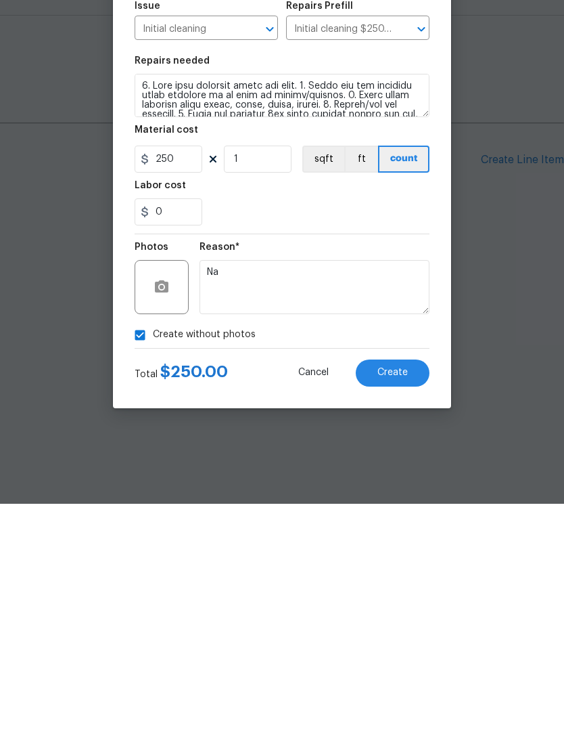
click at [398, 598] on span "Create" at bounding box center [393, 603] width 30 height 10
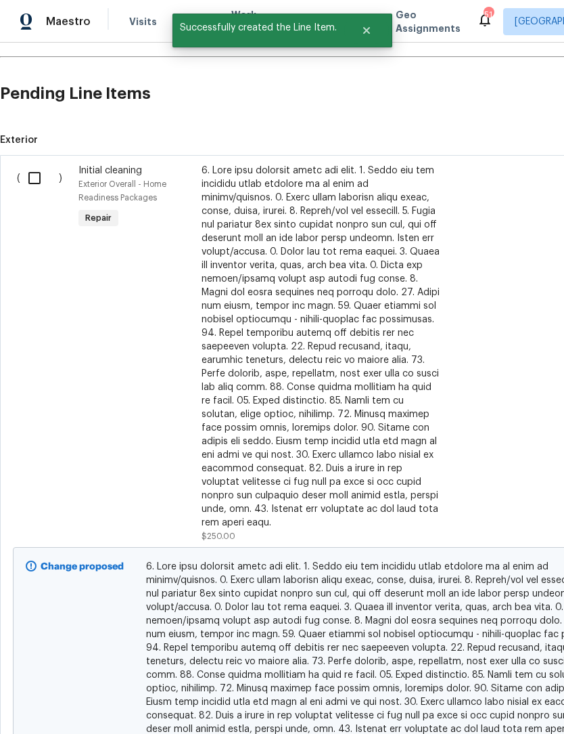
scroll to position [299, 0]
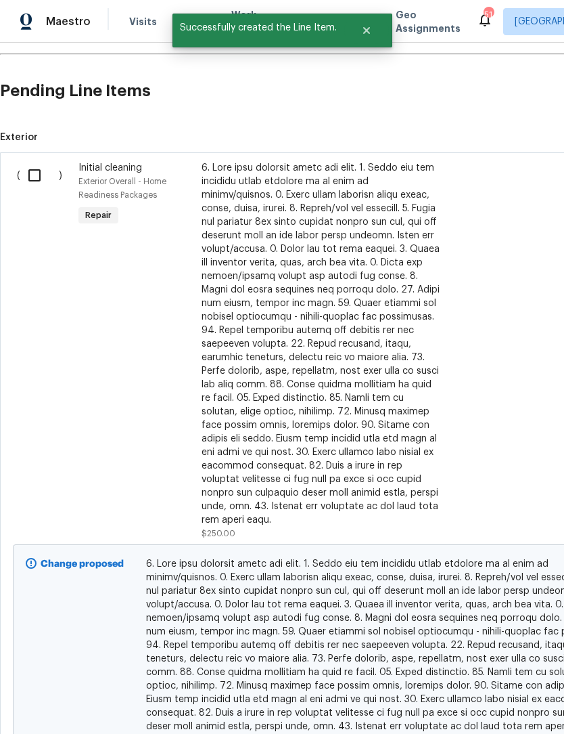
click at [35, 168] on input "checkbox" at bounding box center [39, 175] width 39 height 28
checkbox input "true"
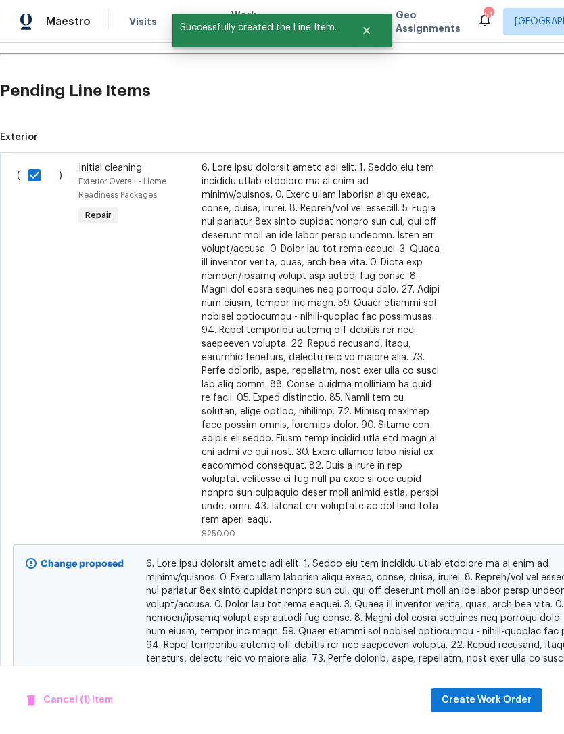
click at [499, 684] on div "Cancel (1) Item Create Work Order" at bounding box center [282, 699] width 564 height 69
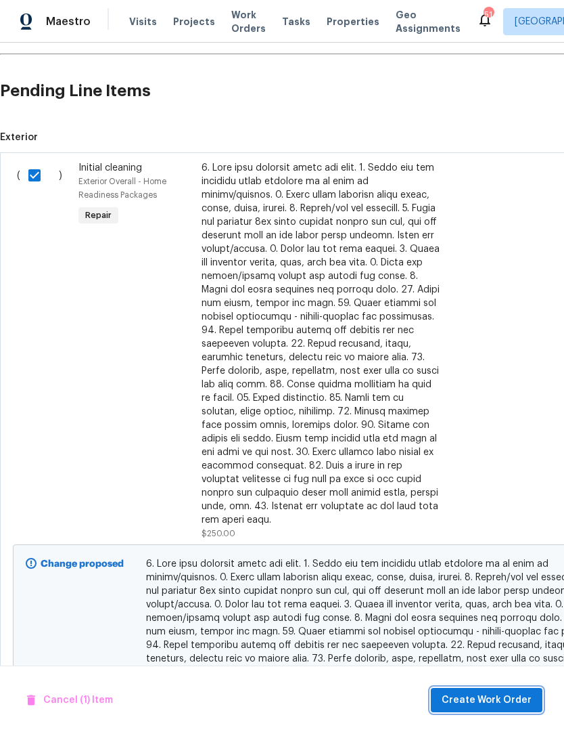
click at [497, 690] on button "Create Work Order" at bounding box center [487, 699] width 112 height 25
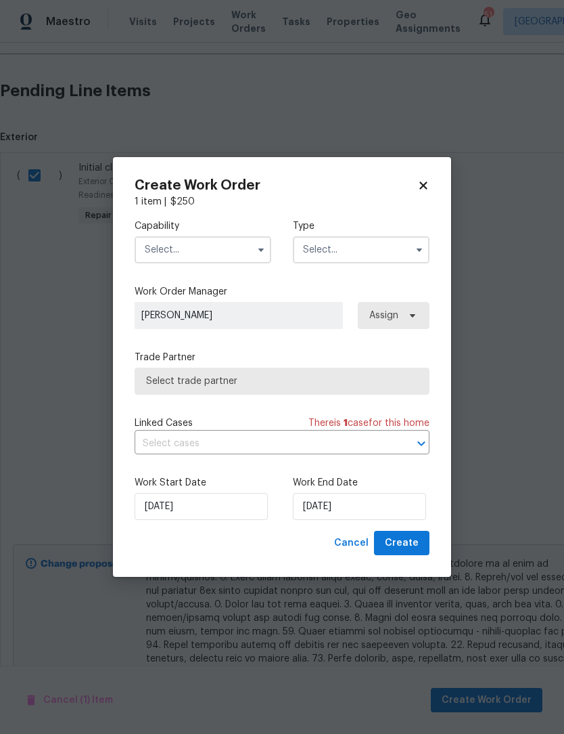
click at [240, 250] on input "text" at bounding box center [203, 249] width 137 height 27
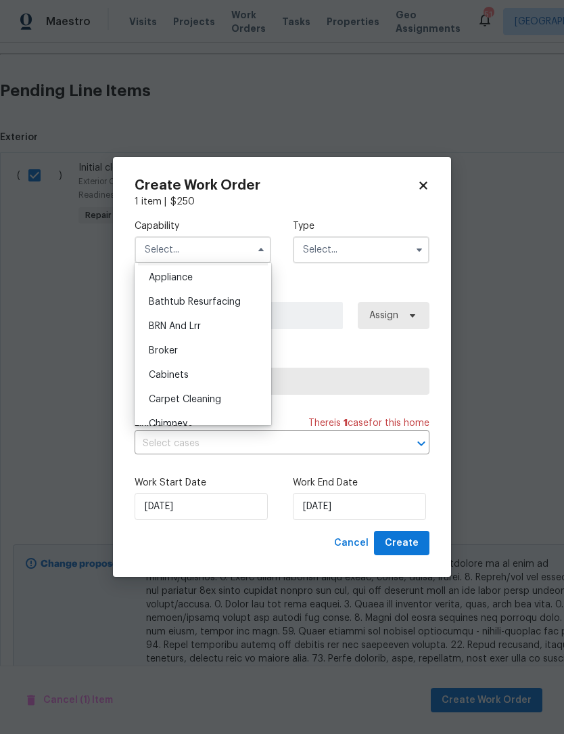
scroll to position [70, 0]
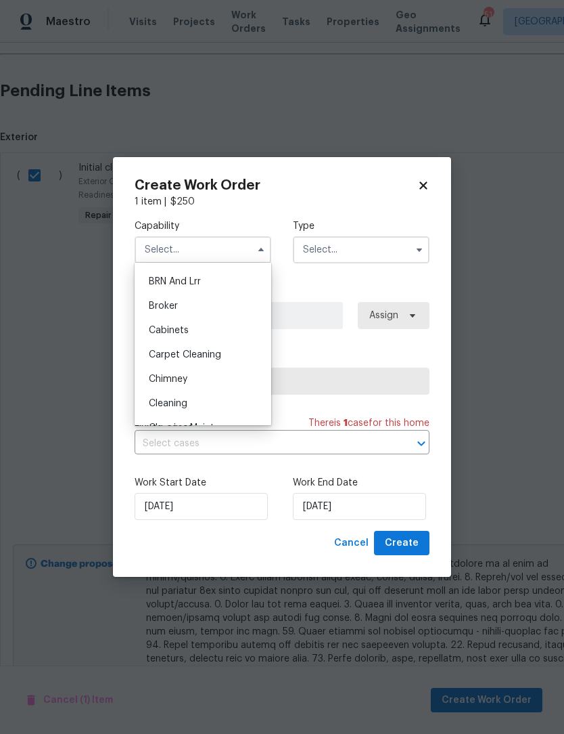
click at [184, 405] on span "Cleaning" at bounding box center [168, 403] width 39 height 9
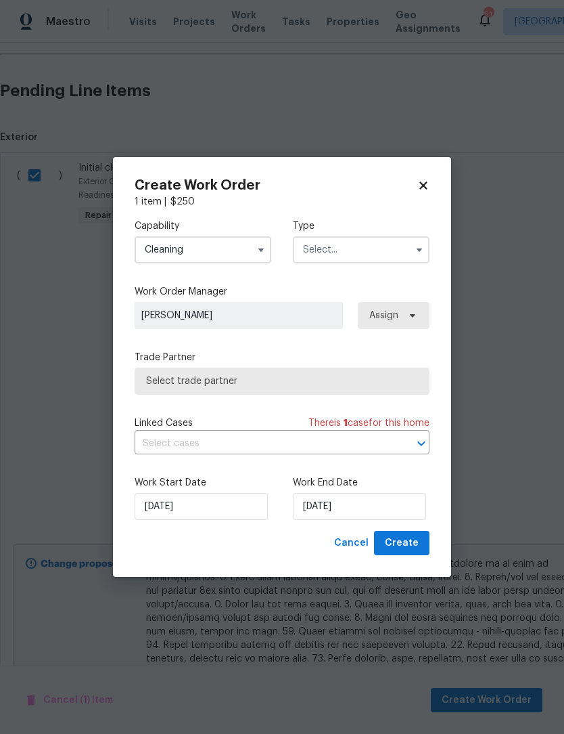
type input "Cleaning"
click at [365, 244] on input "text" at bounding box center [361, 249] width 137 height 27
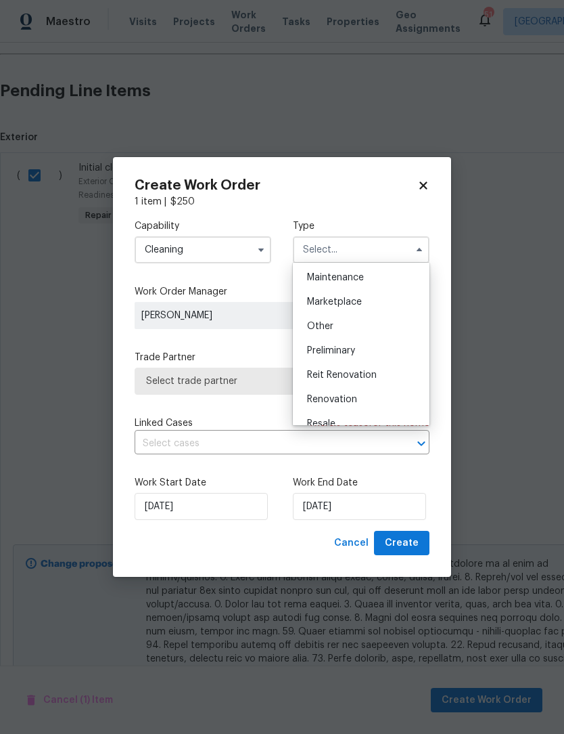
scroll to position [232, 0]
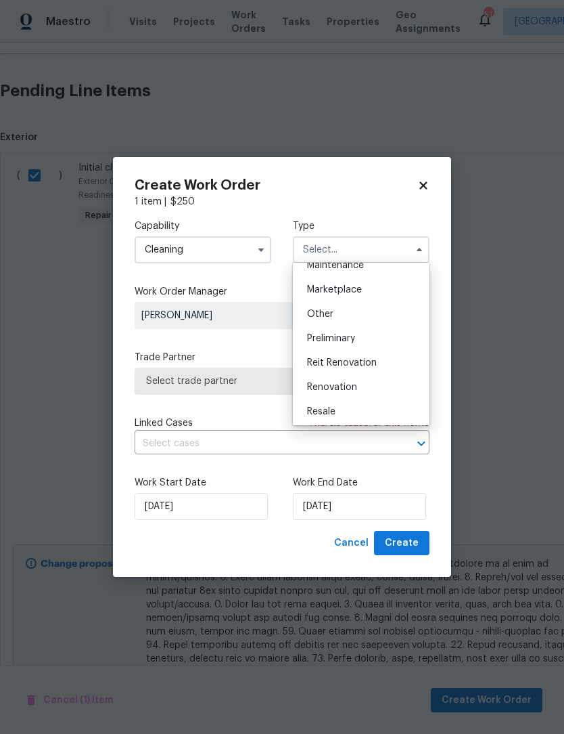
click at [344, 388] on span "Renovation" at bounding box center [332, 386] width 50 height 9
type input "Renovation"
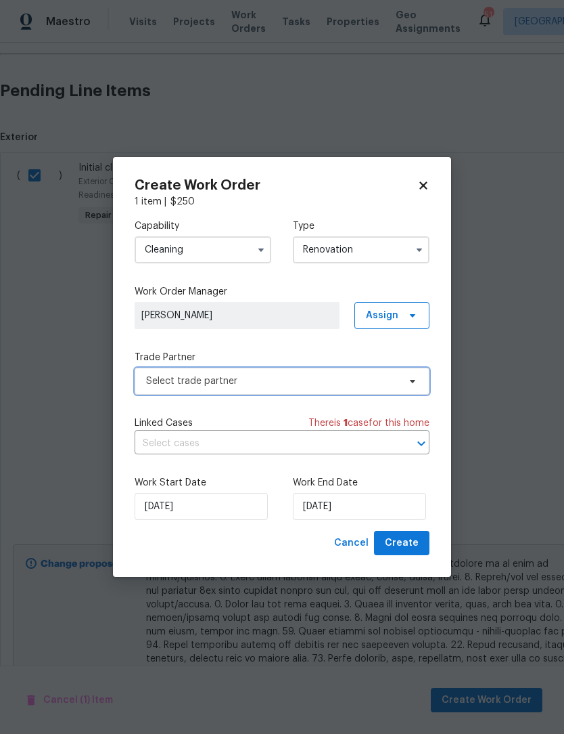
click at [234, 382] on span "Select trade partner" at bounding box center [272, 381] width 252 height 14
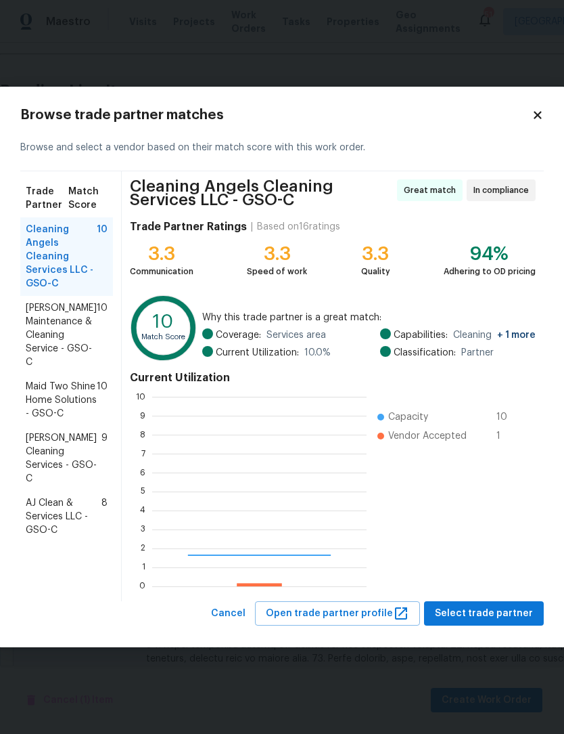
scroll to position [189, 215]
click at [49, 463] on span "[PERSON_NAME] Cleaning Services - GSO-C" at bounding box center [64, 458] width 76 height 54
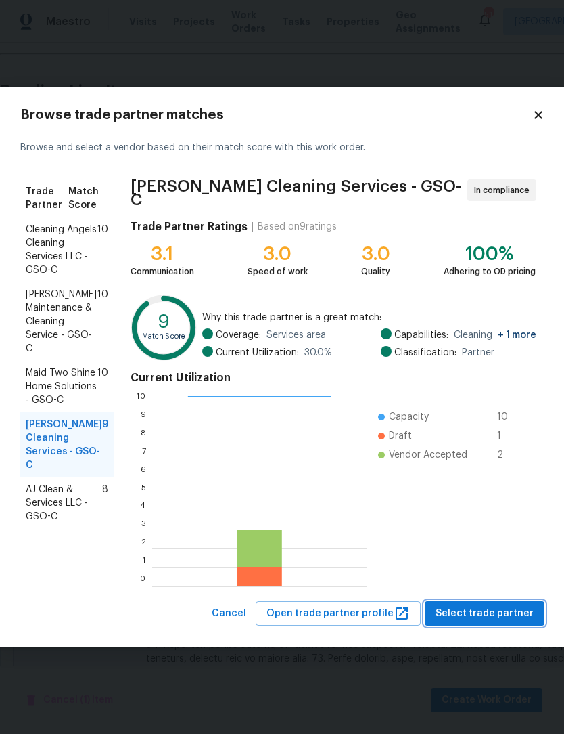
click at [484, 613] on span "Select trade partner" at bounding box center [485, 613] width 98 height 17
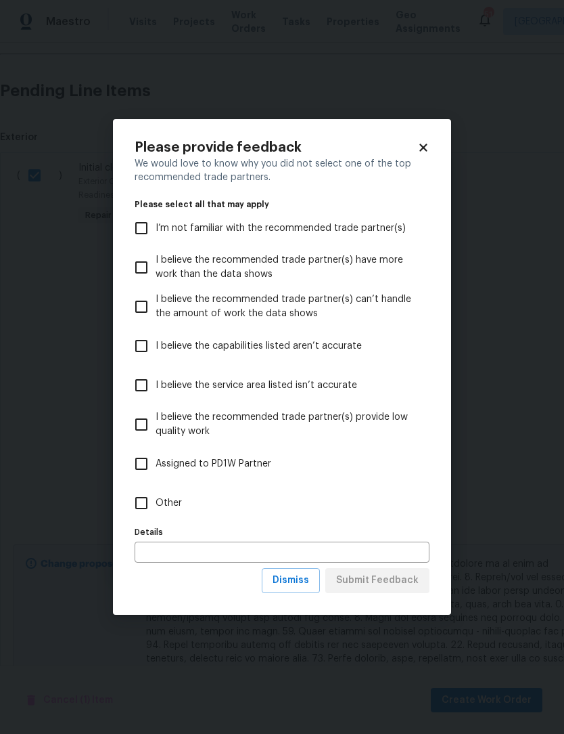
click at [145, 512] on input "Other" at bounding box center [141, 503] width 28 height 28
checkbox input "true"
click at [397, 585] on span "Submit Feedback" at bounding box center [377, 580] width 83 height 17
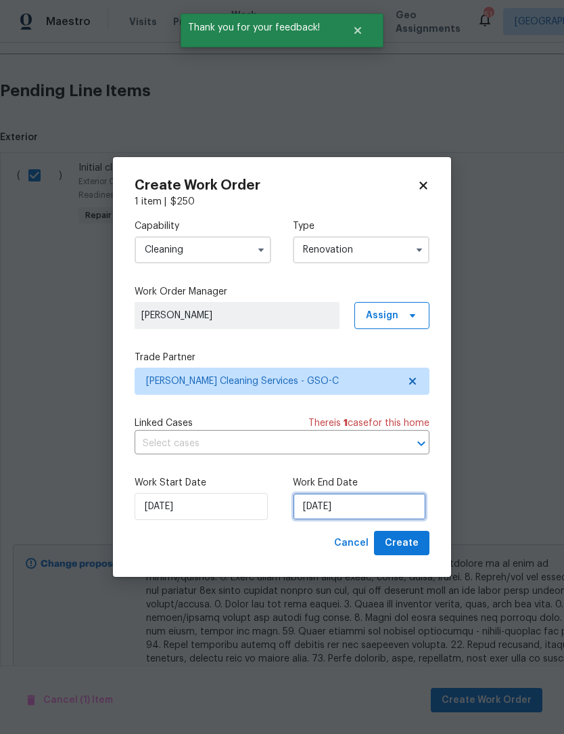
click at [361, 503] on input "[DATE]" at bounding box center [359, 506] width 133 height 27
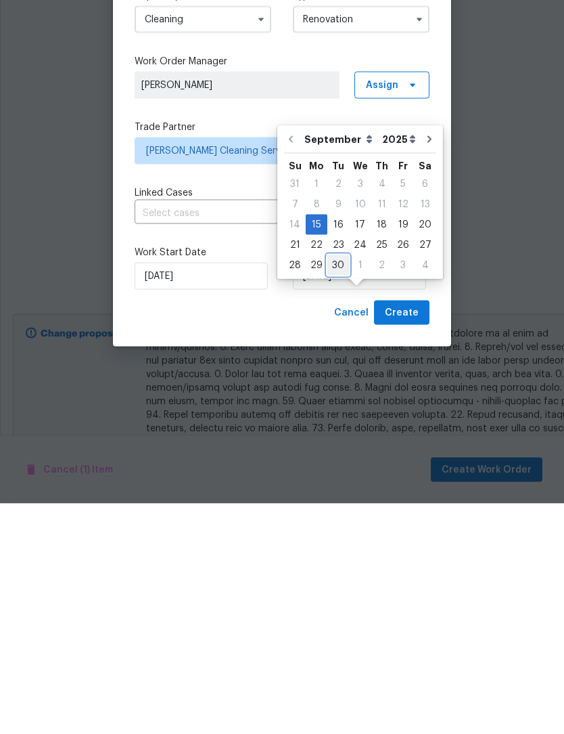
click at [340, 486] on div "30" at bounding box center [339, 495] width 22 height 19
type input "[DATE]"
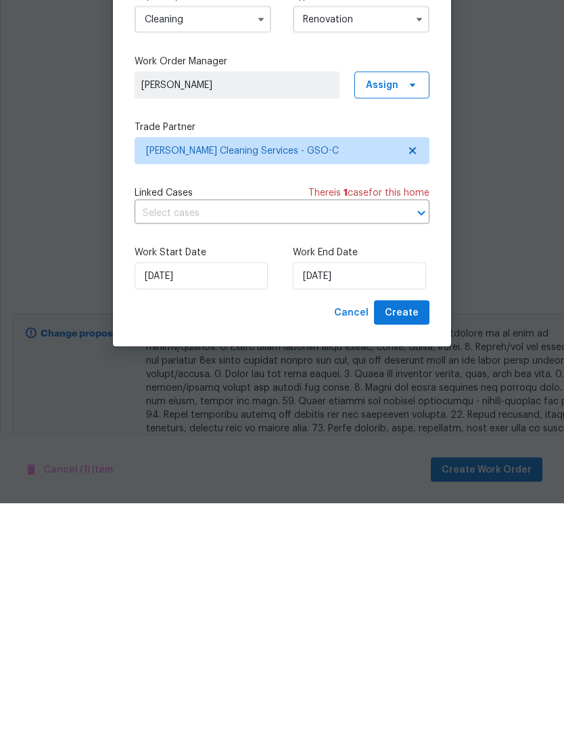
scroll to position [45, 0]
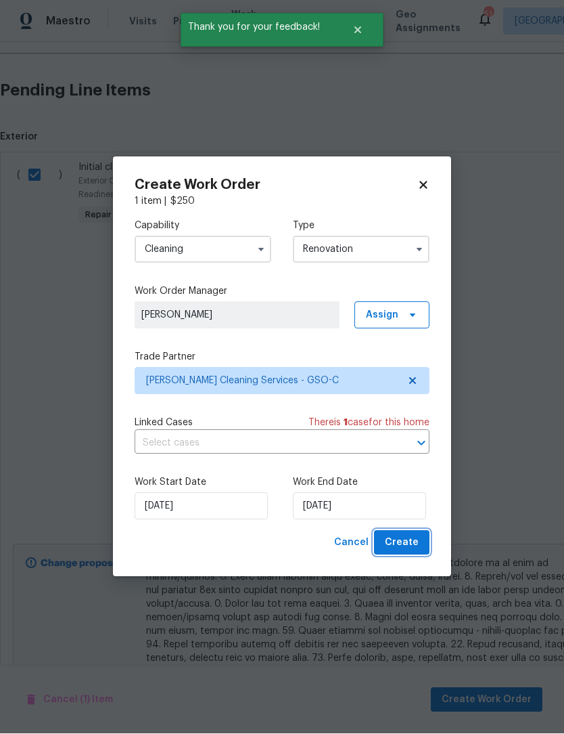
click at [405, 549] on span "Create" at bounding box center [402, 543] width 34 height 17
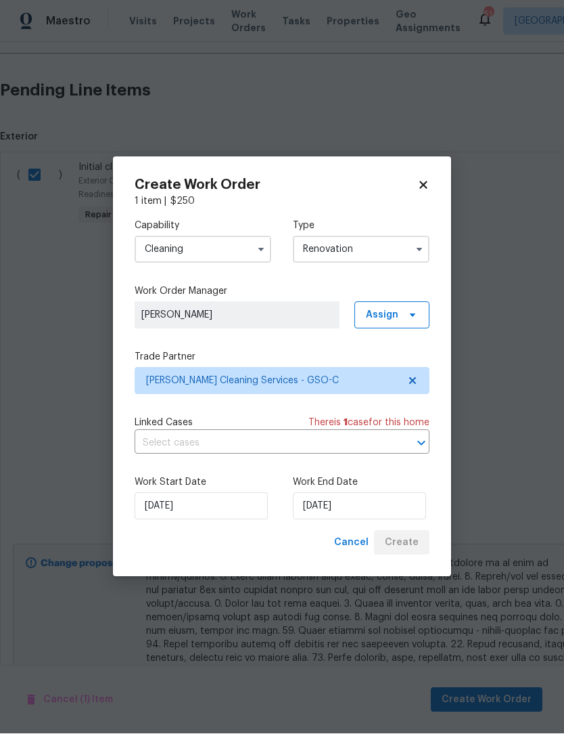
scroll to position [0, 0]
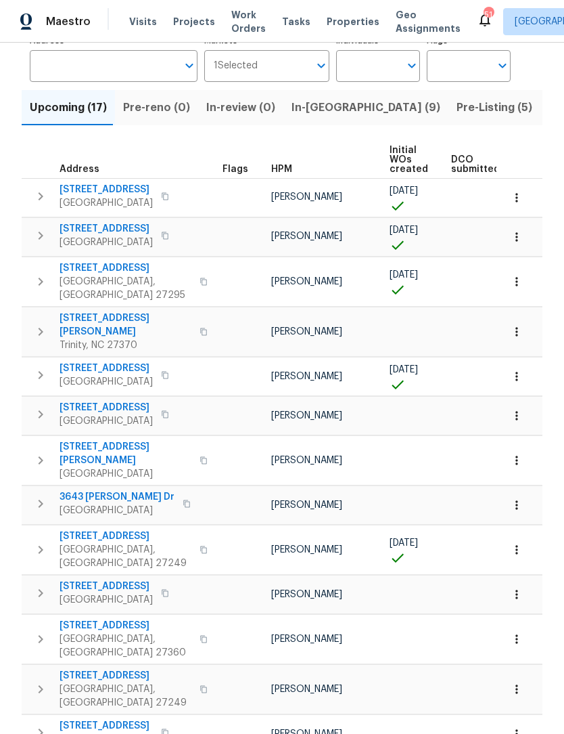
click at [515, 325] on icon "button" at bounding box center [517, 332] width 14 height 14
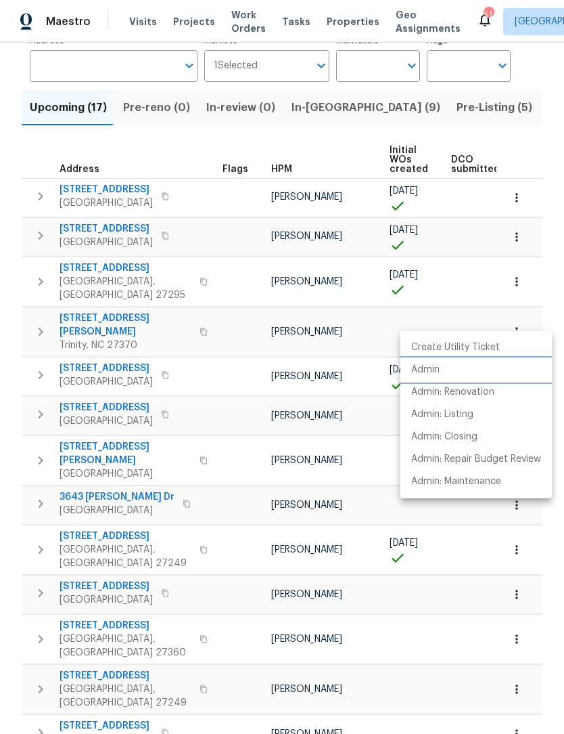
click at [433, 368] on p "Admin" at bounding box center [425, 370] width 28 height 14
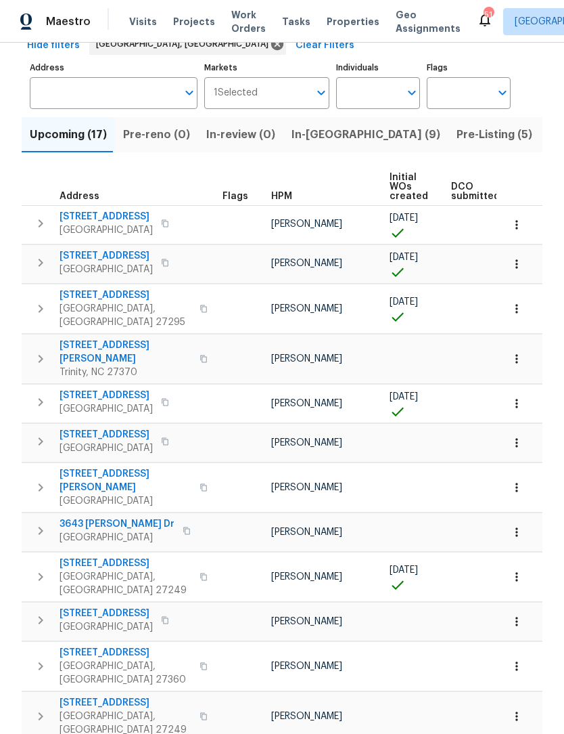
scroll to position [58, 0]
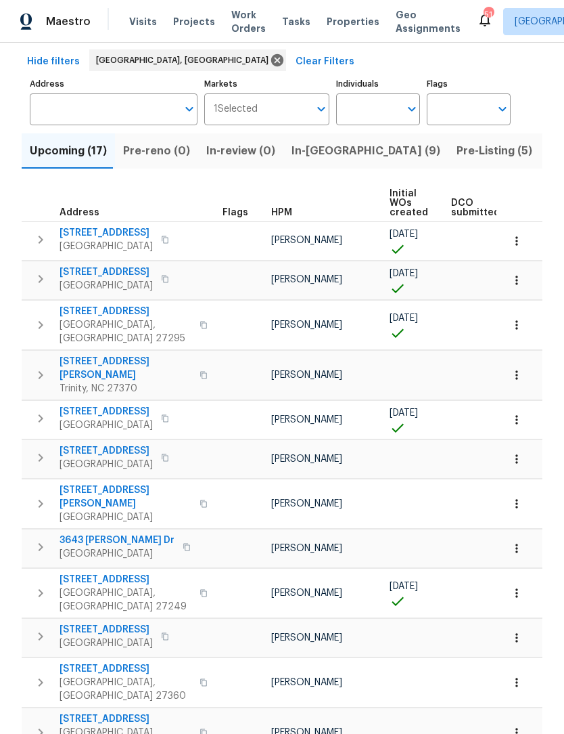
click at [47, 283] on icon "button" at bounding box center [40, 279] width 16 height 16
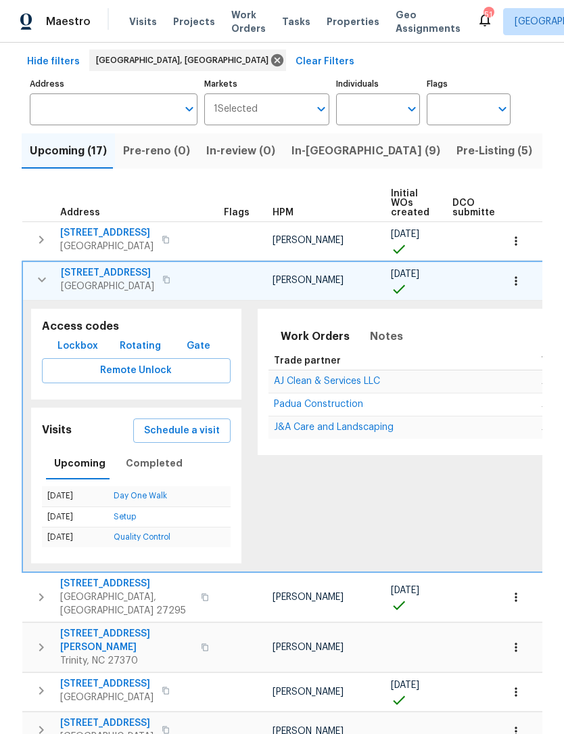
click at [41, 281] on icon "button" at bounding box center [42, 279] width 16 height 16
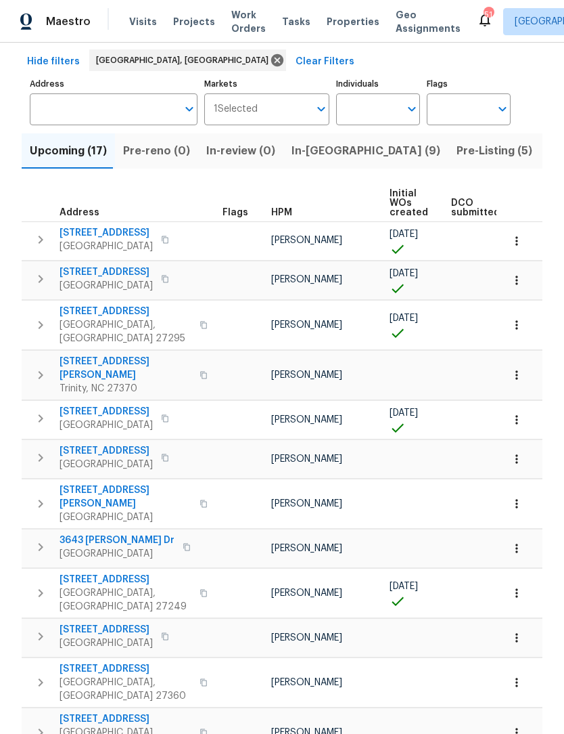
scroll to position [0, 0]
click at [30, 250] on button "button" at bounding box center [40, 239] width 27 height 27
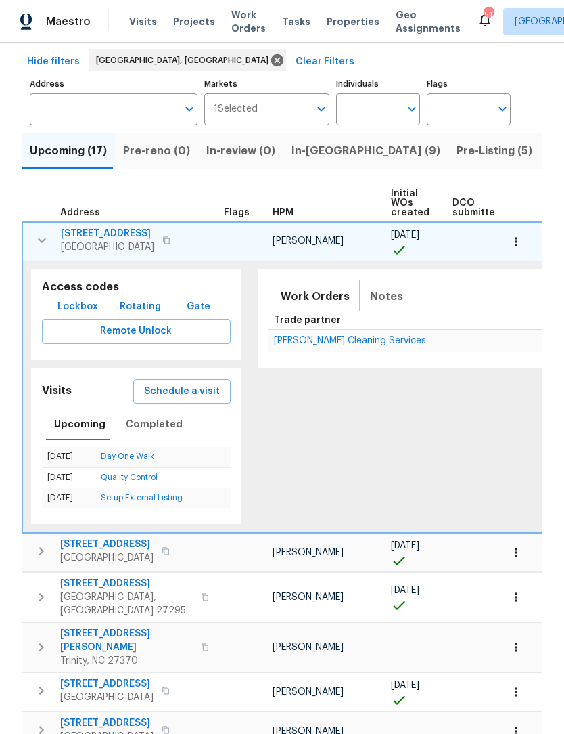
click at [374, 304] on span "Notes" at bounding box center [386, 296] width 33 height 19
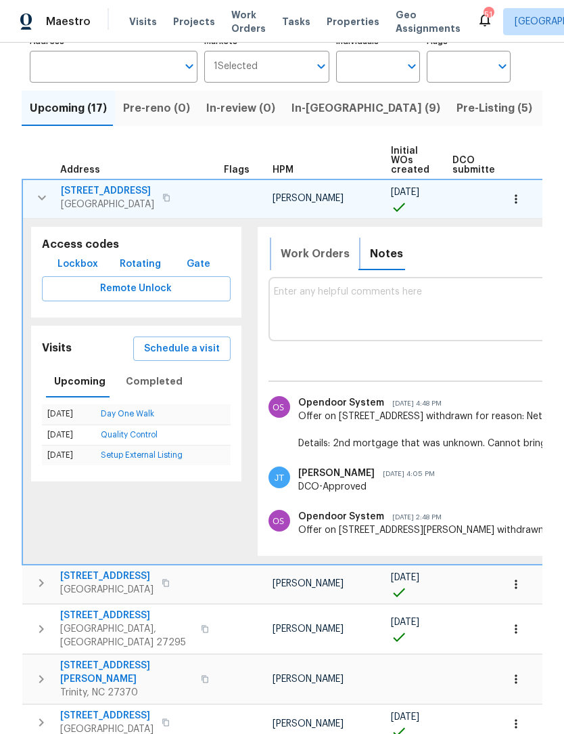
click at [317, 256] on span "Work Orders" at bounding box center [315, 253] width 69 height 19
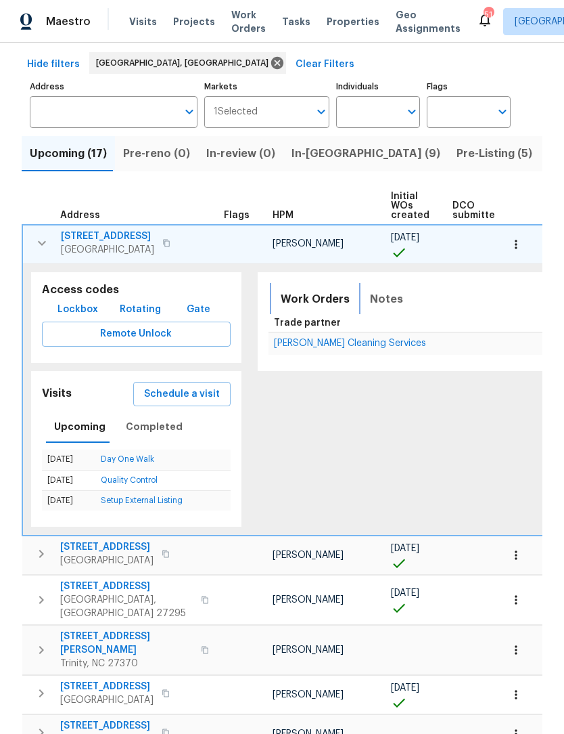
scroll to position [57, 0]
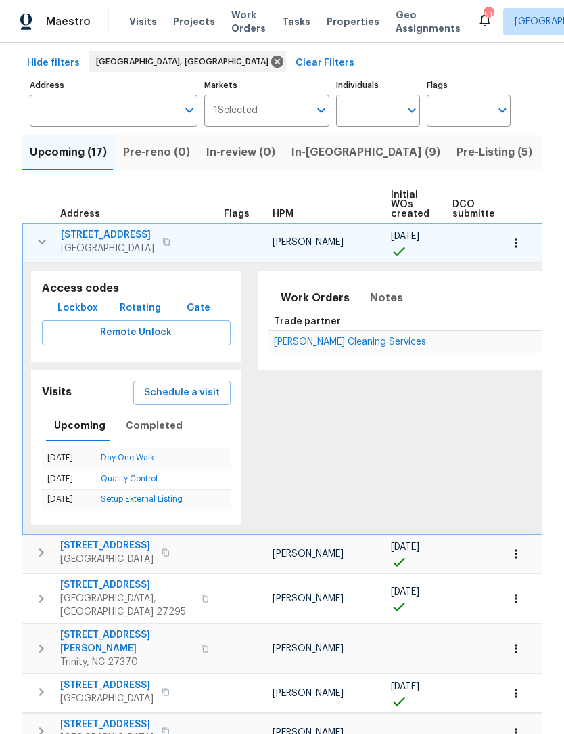
click at [87, 237] on span "6010 Morganshire Dr" at bounding box center [107, 235] width 93 height 14
click at [39, 245] on icon "button" at bounding box center [42, 241] width 16 height 16
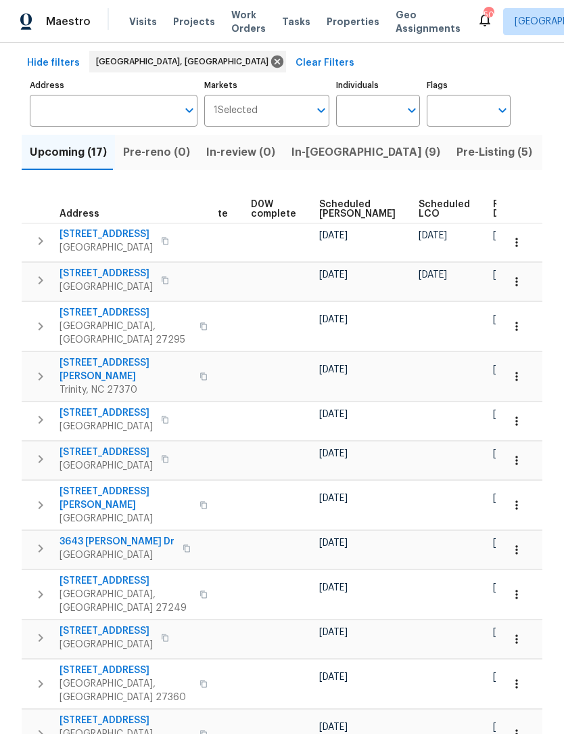
scroll to position [0, 339]
click at [515, 453] on icon "button" at bounding box center [517, 460] width 14 height 14
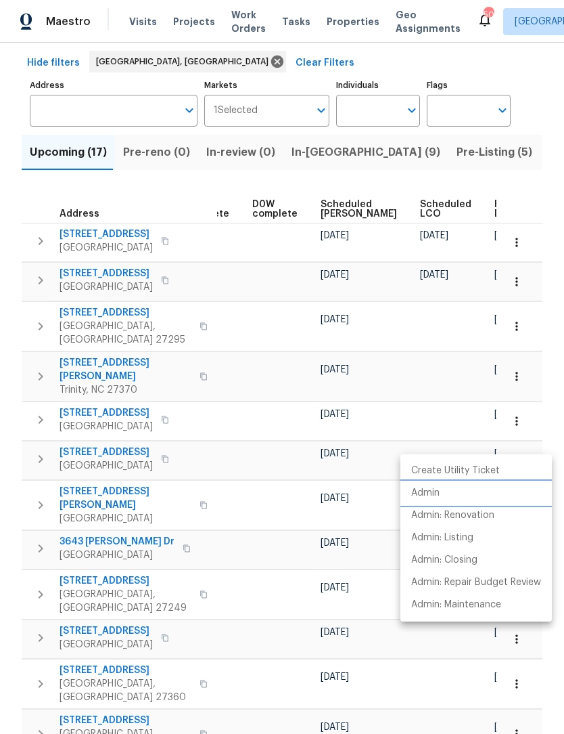
click at [436, 495] on p "Admin" at bounding box center [425, 493] width 28 height 14
click at [383, 473] on div at bounding box center [282, 367] width 564 height 734
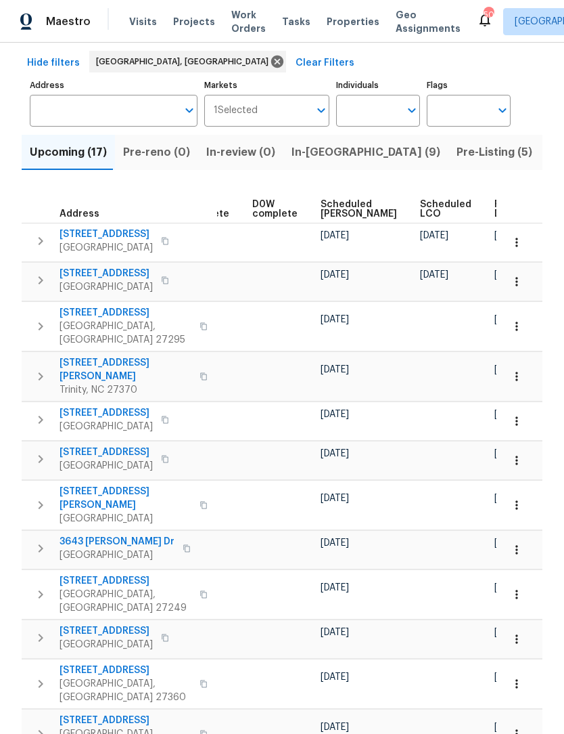
click at [514, 498] on icon "button" at bounding box center [517, 505] width 14 height 14
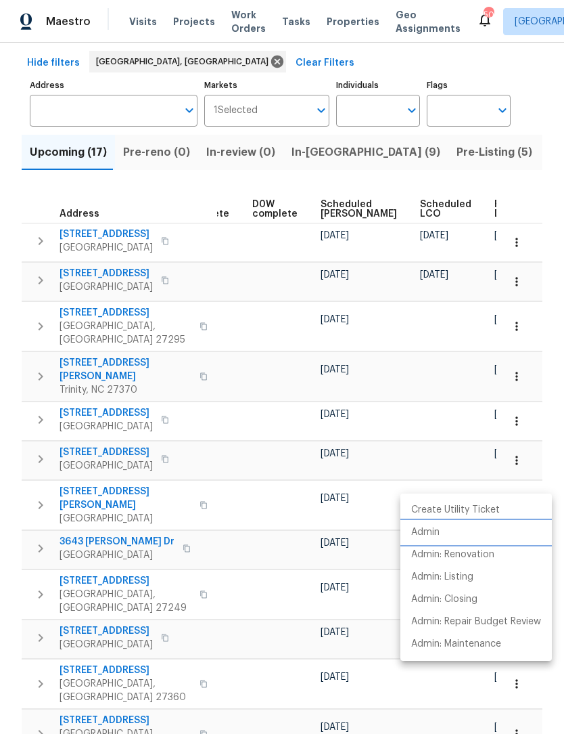
click at [436, 535] on p "Admin" at bounding box center [425, 532] width 28 height 14
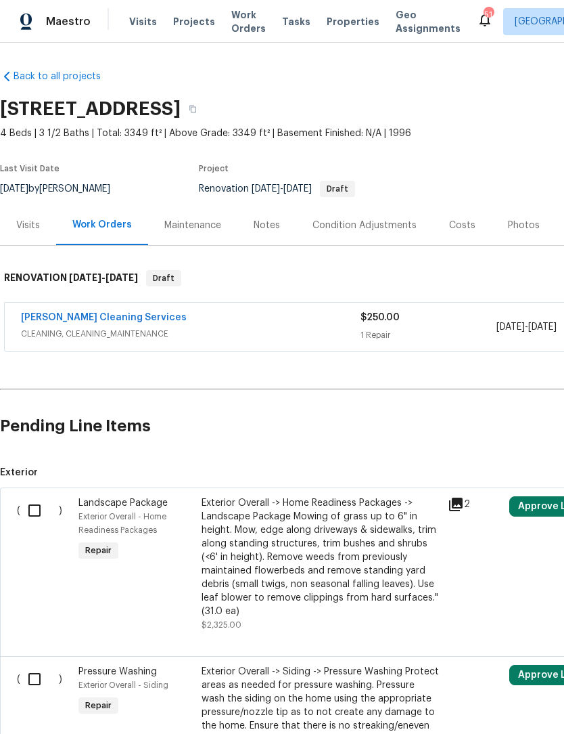
click at [261, 225] on div "Notes" at bounding box center [267, 226] width 26 height 14
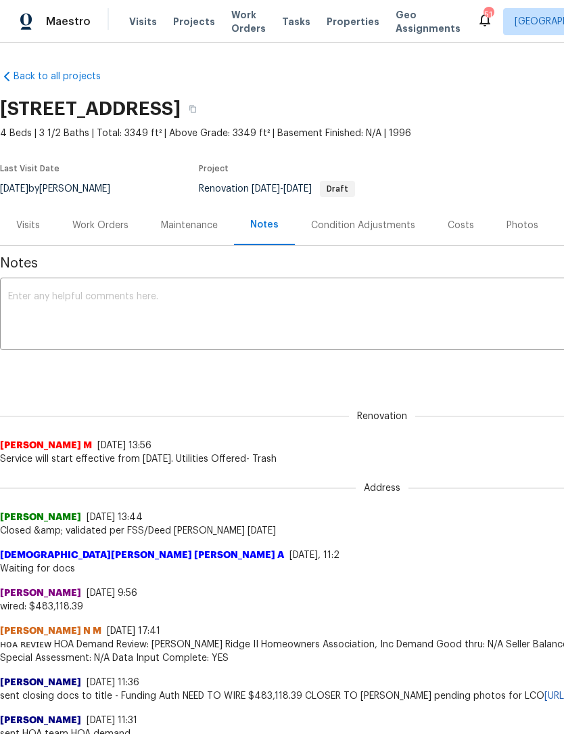
click at [109, 226] on div "Work Orders" at bounding box center [100, 226] width 56 height 14
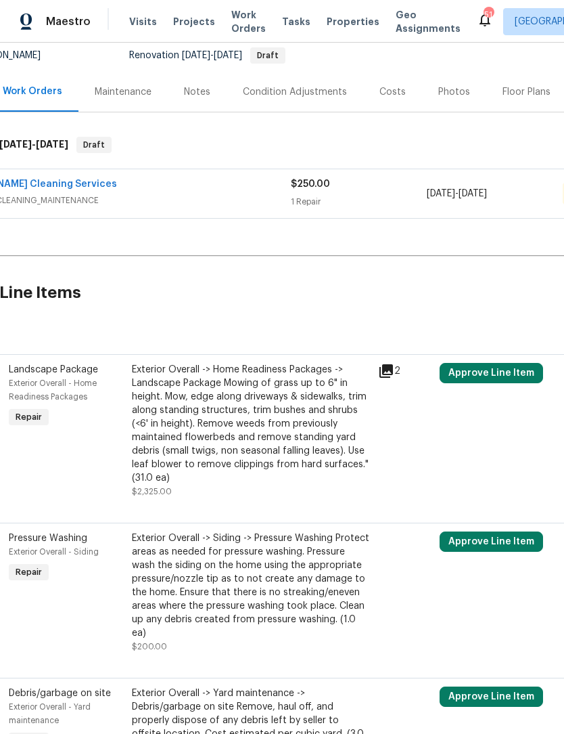
scroll to position [133, 68]
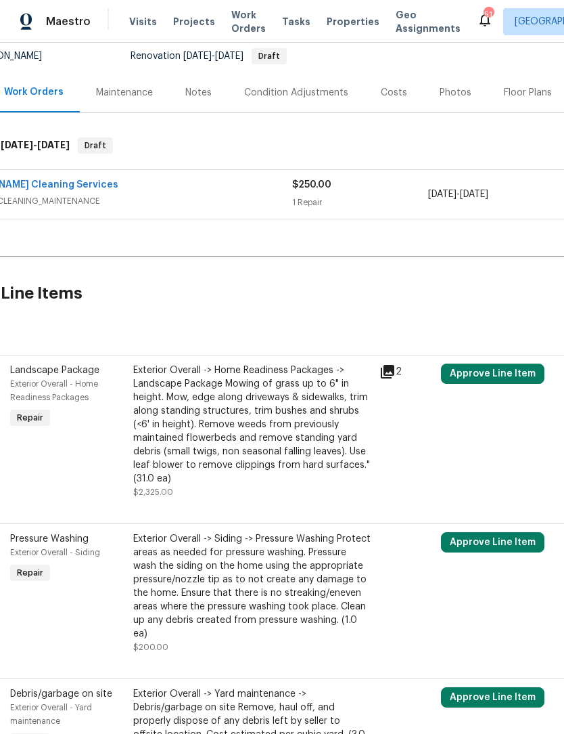
click at [388, 372] on icon at bounding box center [388, 372] width 14 height 14
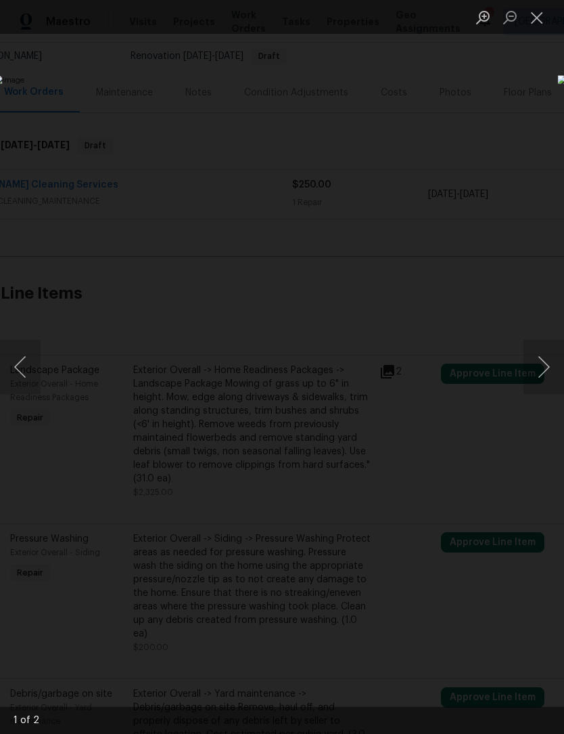
click at [548, 372] on button "Next image" at bounding box center [544, 367] width 41 height 54
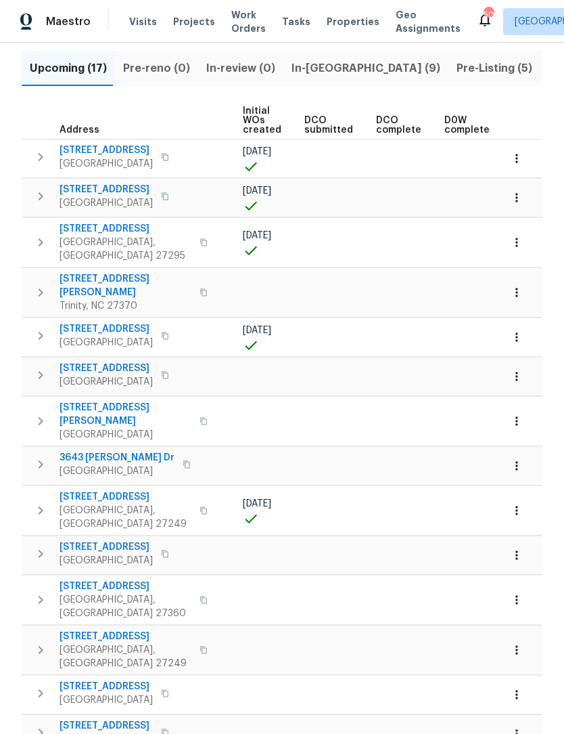
scroll to position [0, 154]
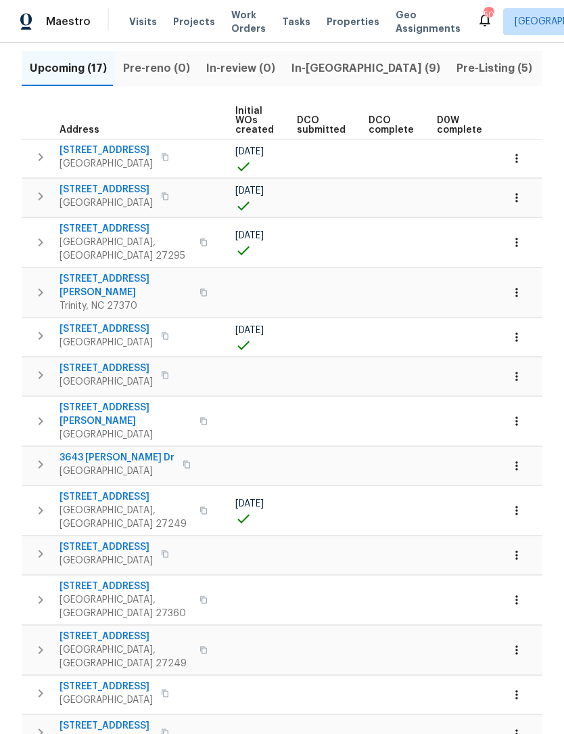
click at [521, 459] on icon "button" at bounding box center [517, 466] width 14 height 14
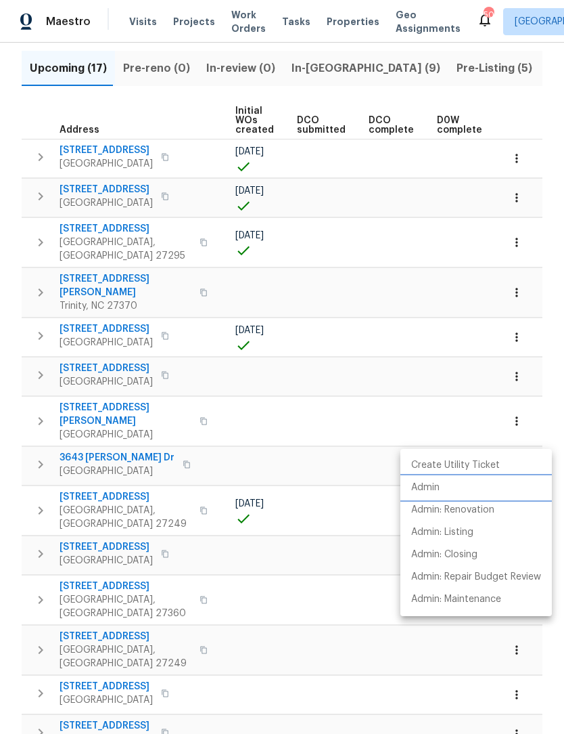
click at [442, 489] on li "Admin" at bounding box center [477, 487] width 152 height 22
click at [483, 413] on div at bounding box center [282, 367] width 564 height 734
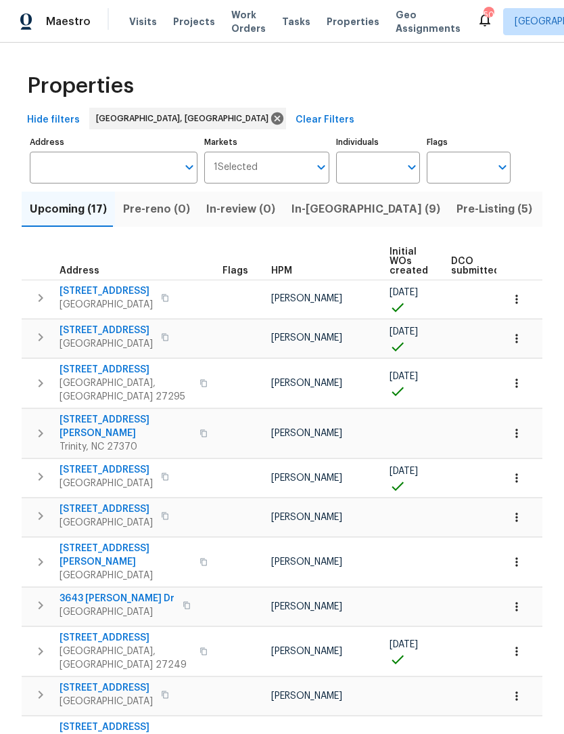
scroll to position [0, 0]
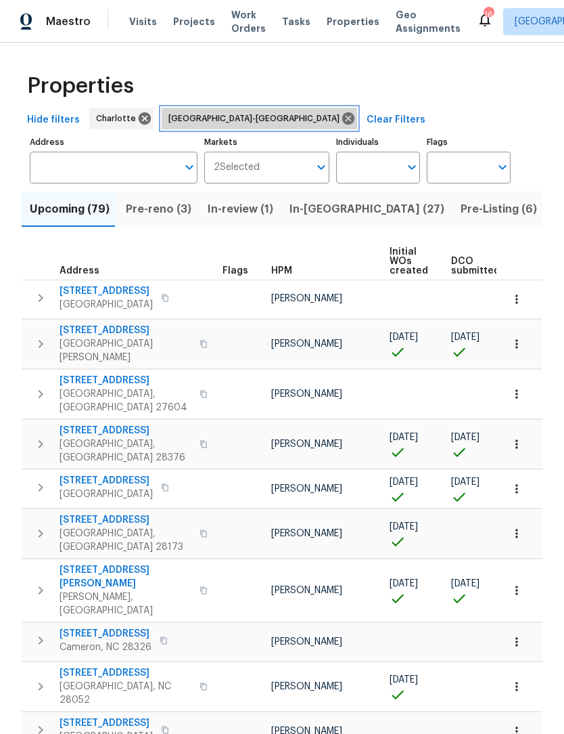
click at [342, 117] on icon at bounding box center [348, 118] width 12 height 12
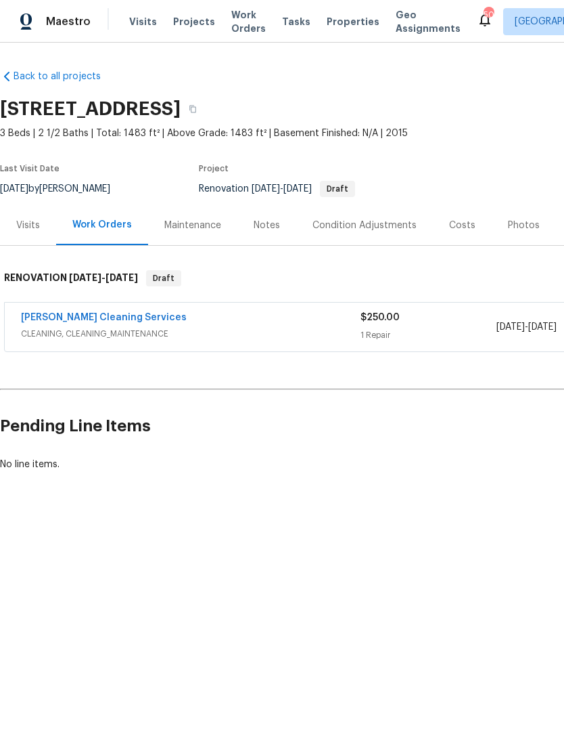
click at [340, 18] on span "Properties" at bounding box center [353, 22] width 53 height 14
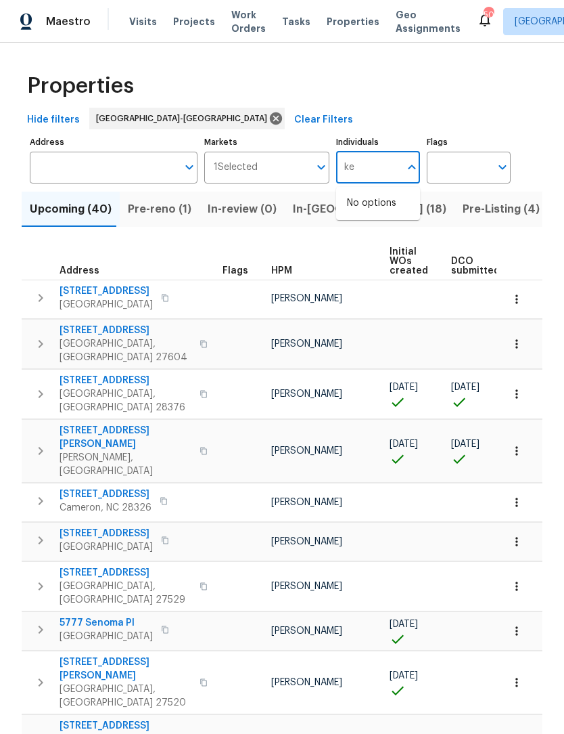
type input "ken"
click at [397, 242] on li "[PERSON_NAME]" at bounding box center [378, 247] width 62 height 28
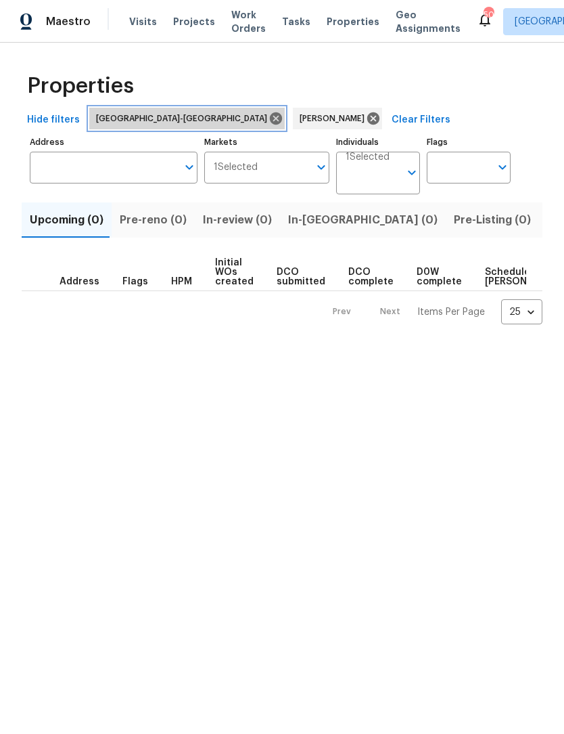
click at [270, 119] on icon at bounding box center [276, 118] width 12 height 12
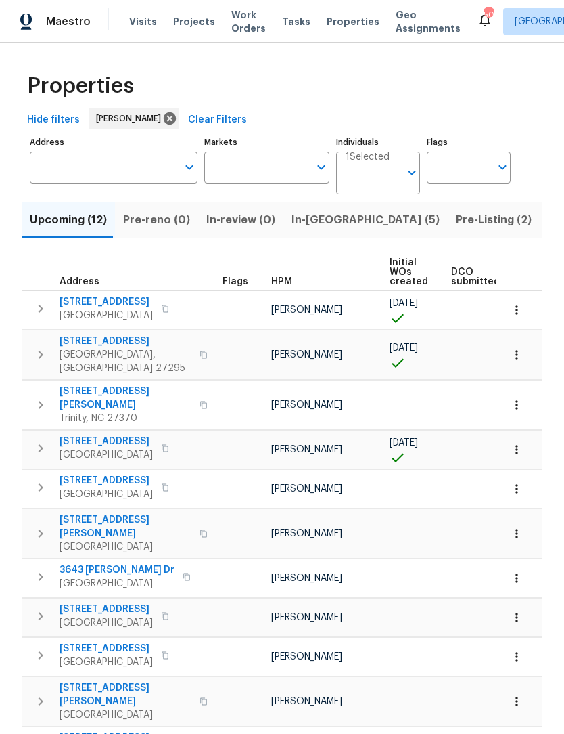
click at [267, 158] on input "Markets" at bounding box center [257, 168] width 106 height 32
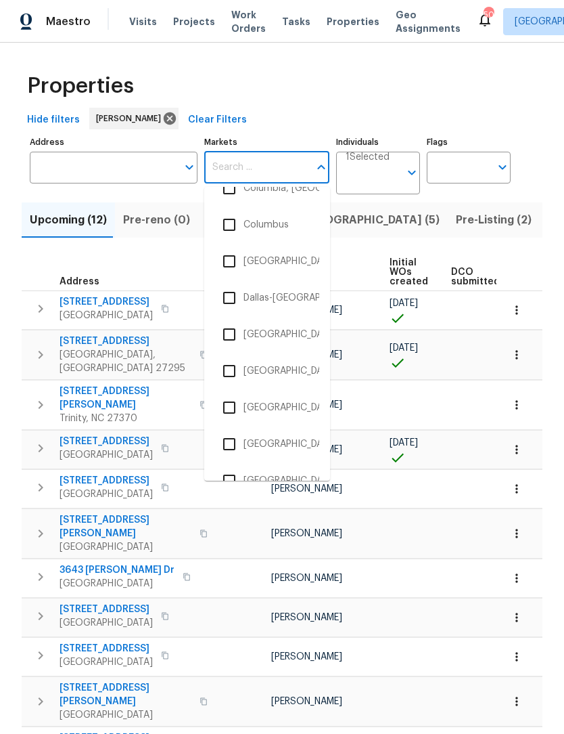
scroll to position [736, 0]
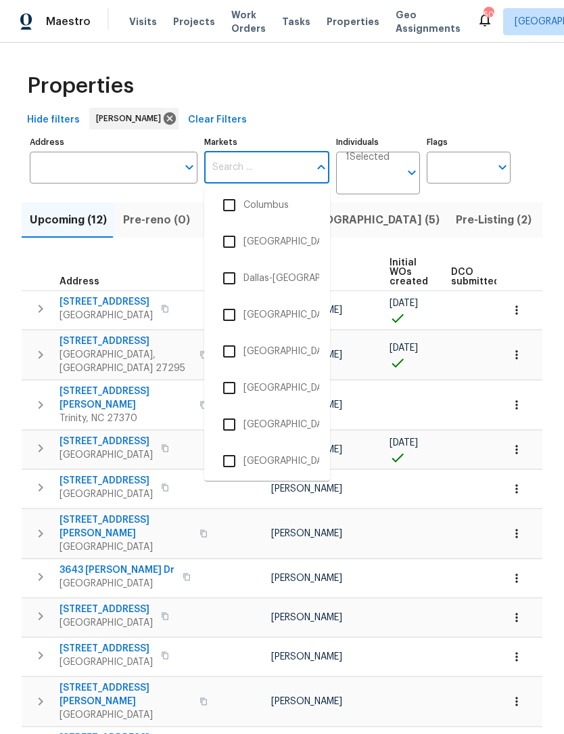
click at [235, 467] on input "checkbox" at bounding box center [229, 461] width 28 height 28
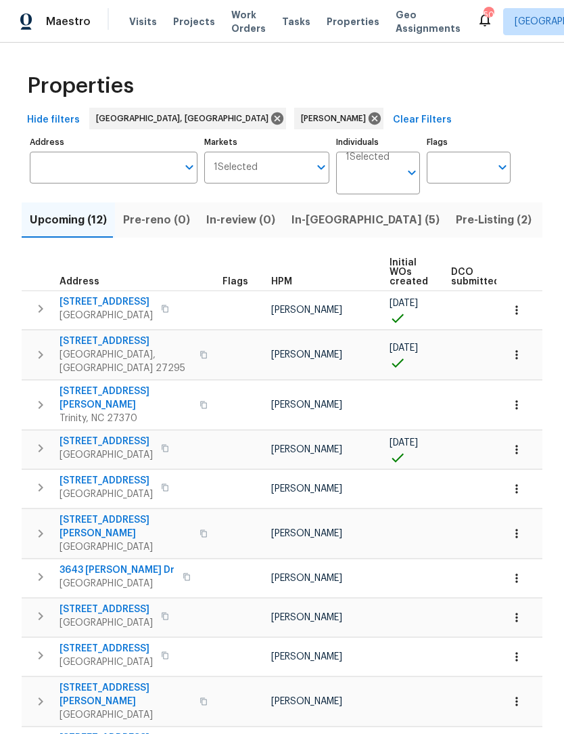
click at [303, 227] on span "In-reno (5)" at bounding box center [366, 219] width 148 height 19
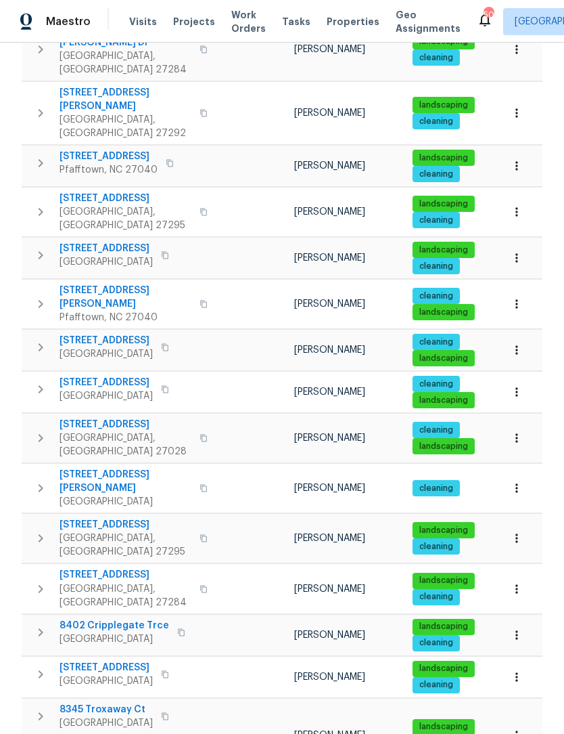
scroll to position [323, 0]
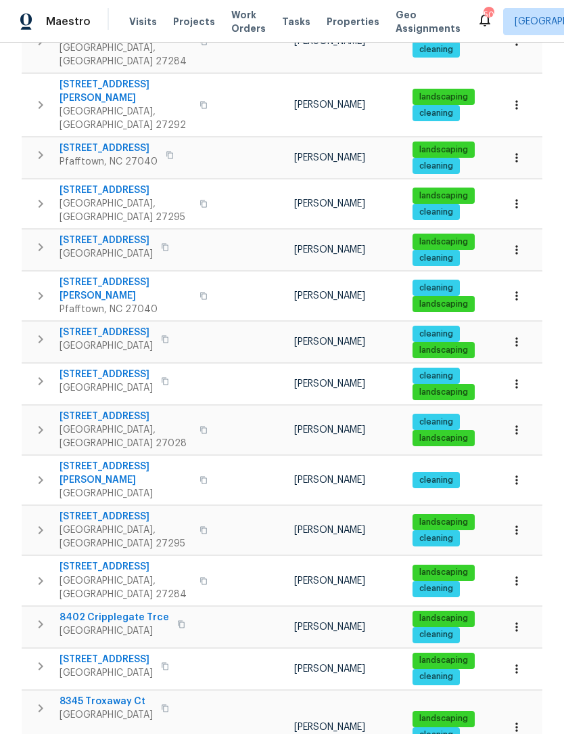
click at [40, 476] on icon "button" at bounding box center [41, 480] width 5 height 8
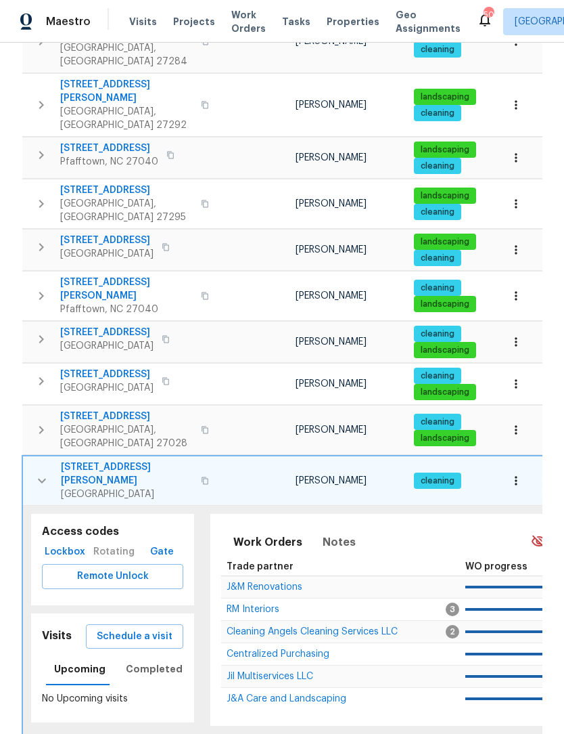
click at [162, 628] on span "Schedule a visit" at bounding box center [135, 636] width 76 height 17
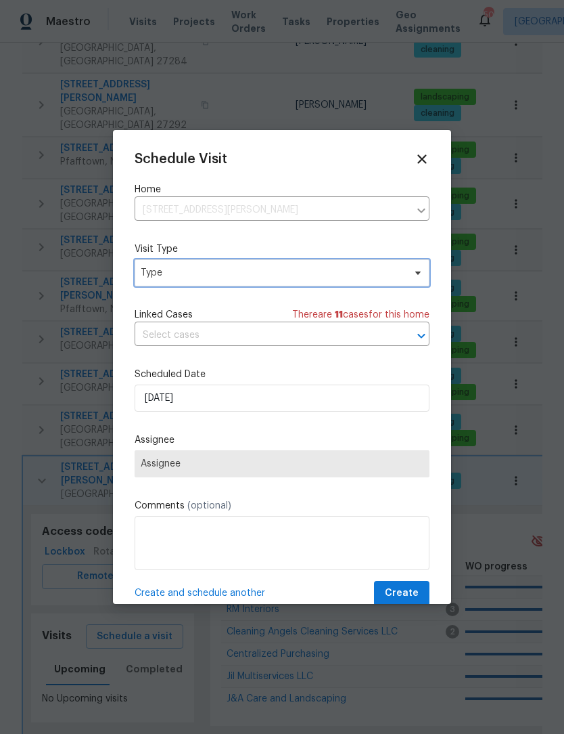
click at [206, 273] on span "Type" at bounding box center [272, 273] width 263 height 14
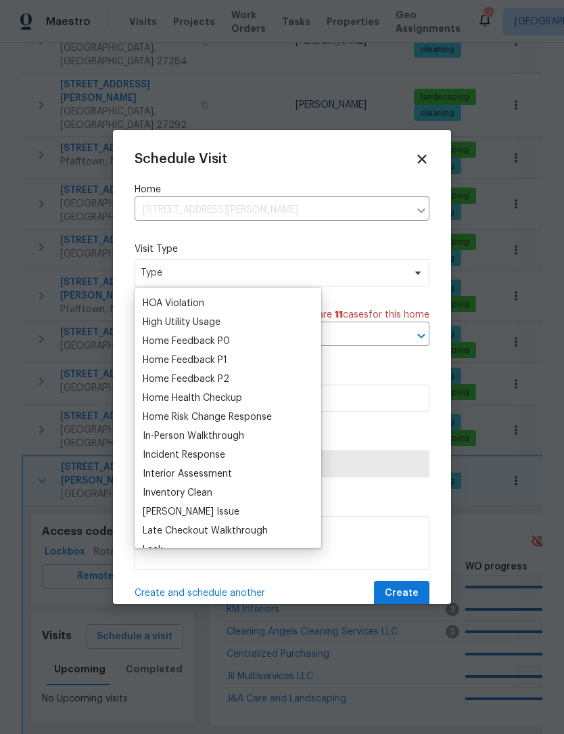
scroll to position [375, 0]
click at [231, 401] on div "Home Health Checkup" at bounding box center [192, 399] width 99 height 14
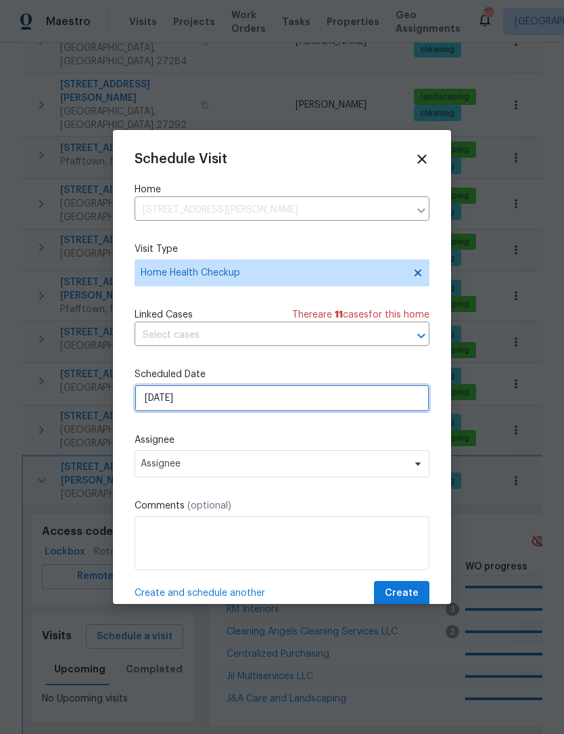
click at [227, 400] on input "9/8/2025" at bounding box center [282, 397] width 295 height 27
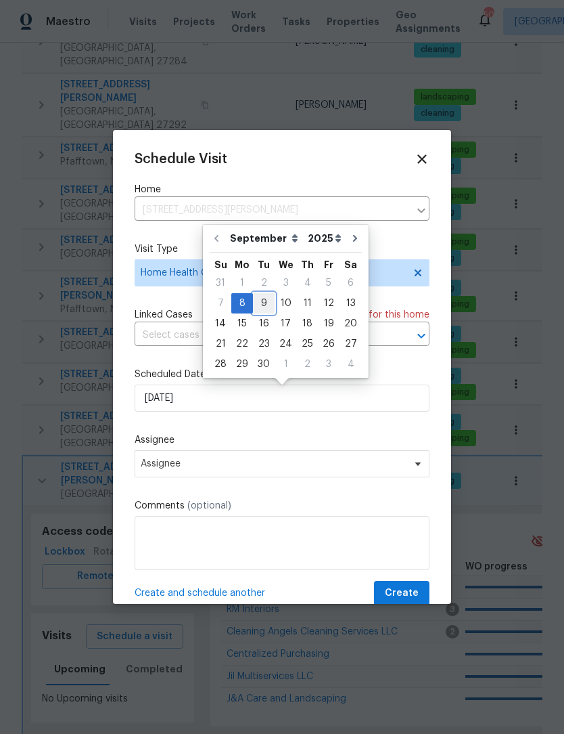
click at [267, 300] on div "9" at bounding box center [264, 303] width 22 height 19
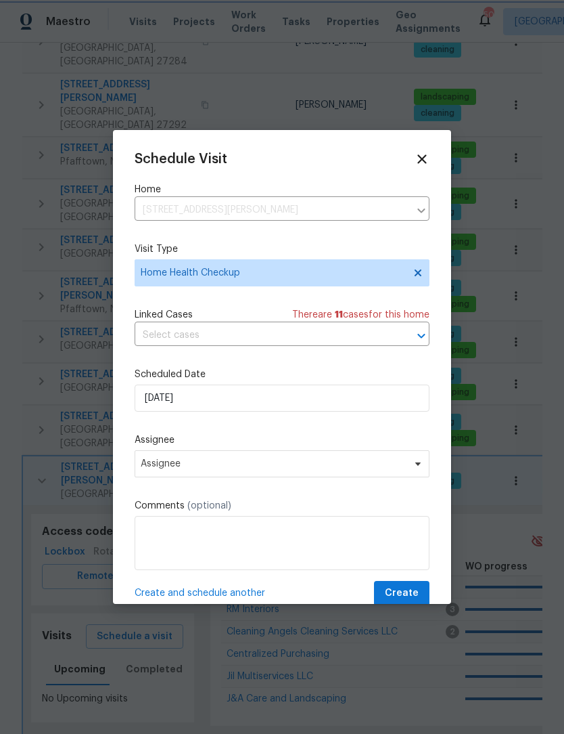
type input "[DATE]"
click at [219, 466] on span "Assignee" at bounding box center [273, 463] width 265 height 11
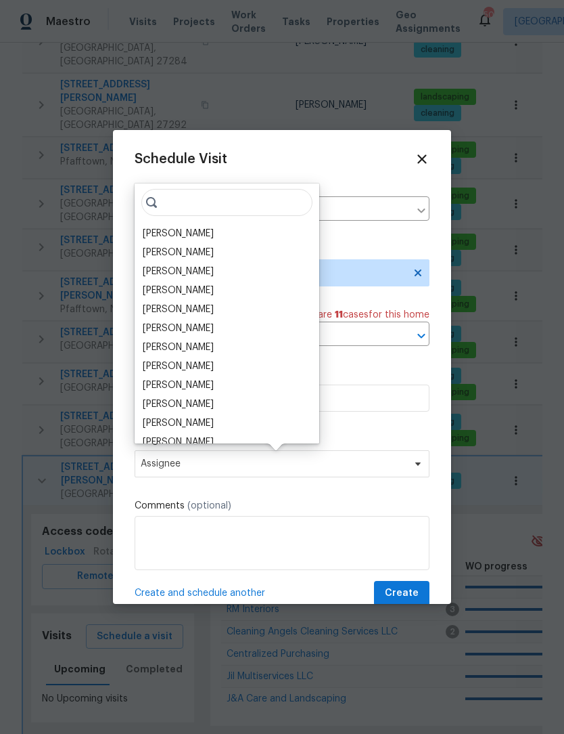
click at [190, 232] on div "[PERSON_NAME]" at bounding box center [178, 234] width 71 height 14
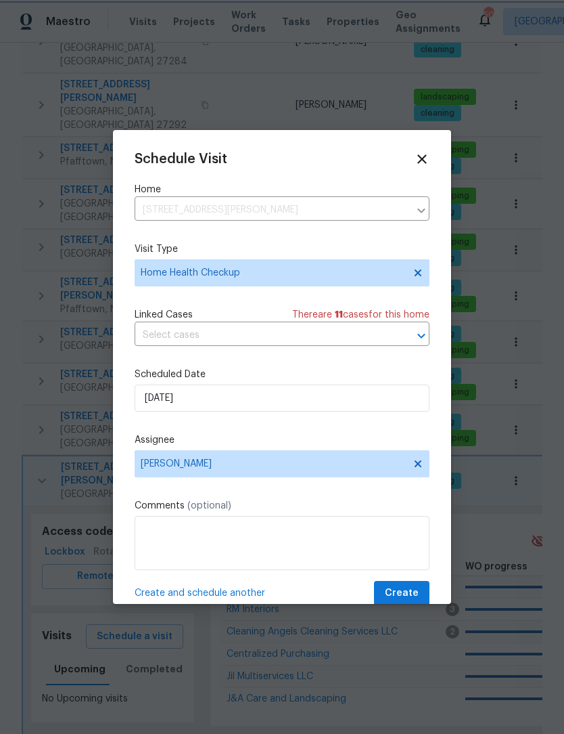
click at [405, 591] on span "Create" at bounding box center [402, 593] width 34 height 17
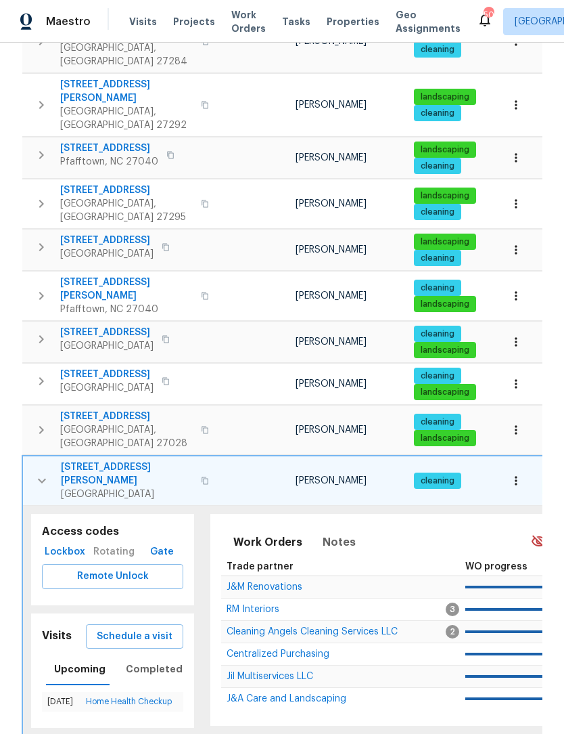
click at [40, 472] on icon "button" at bounding box center [42, 480] width 16 height 16
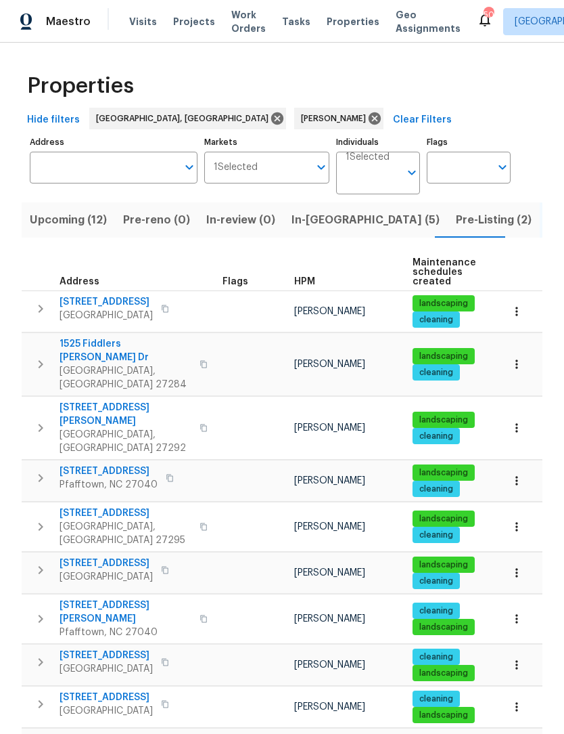
scroll to position [16, 0]
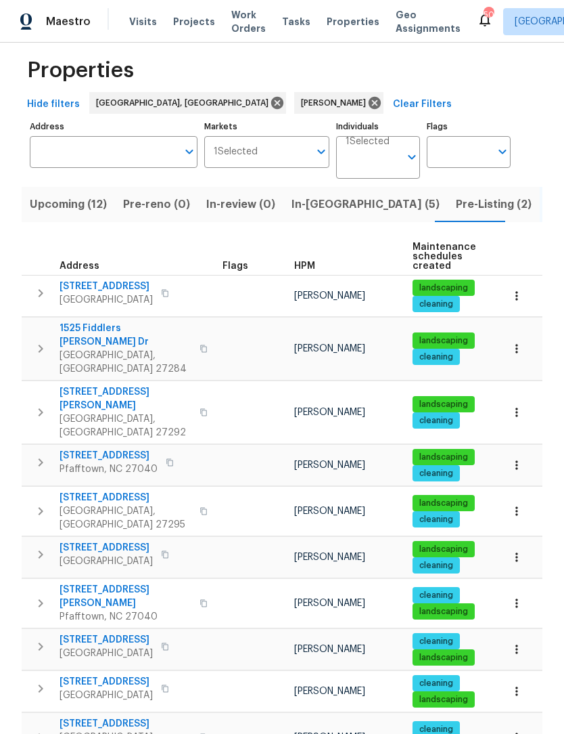
click at [45, 294] on icon "button" at bounding box center [40, 293] width 16 height 16
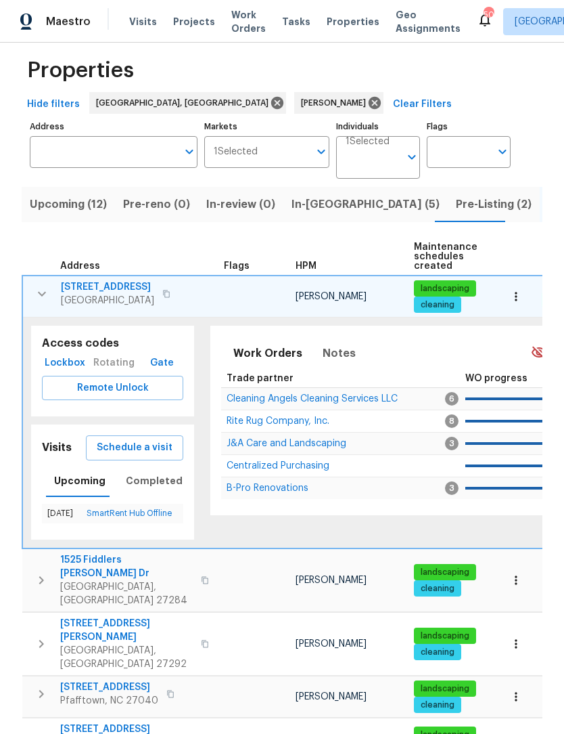
click at [153, 449] on span "Schedule a visit" at bounding box center [135, 447] width 76 height 17
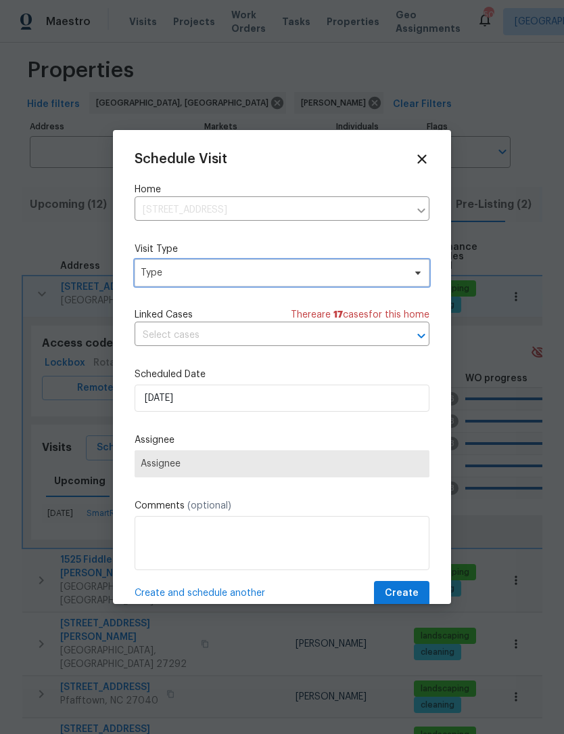
click at [202, 279] on span "Type" at bounding box center [272, 273] width 263 height 14
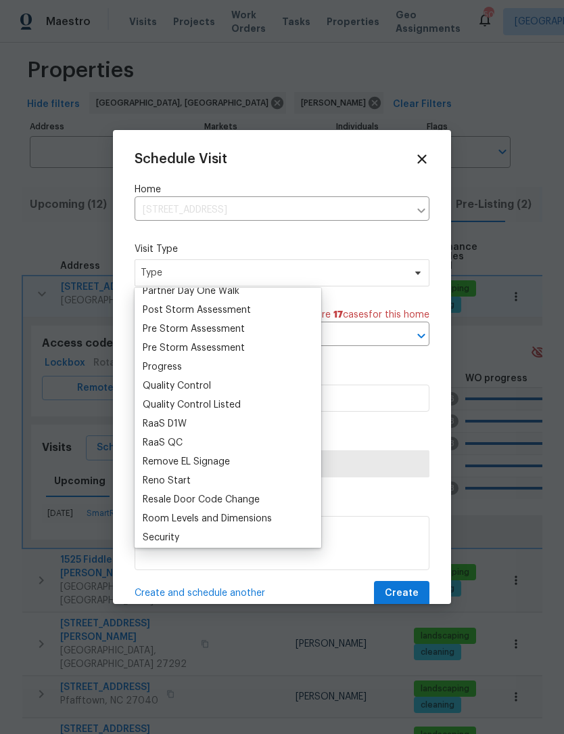
scroll to position [841, 0]
click at [164, 364] on div "Progress" at bounding box center [162, 368] width 39 height 14
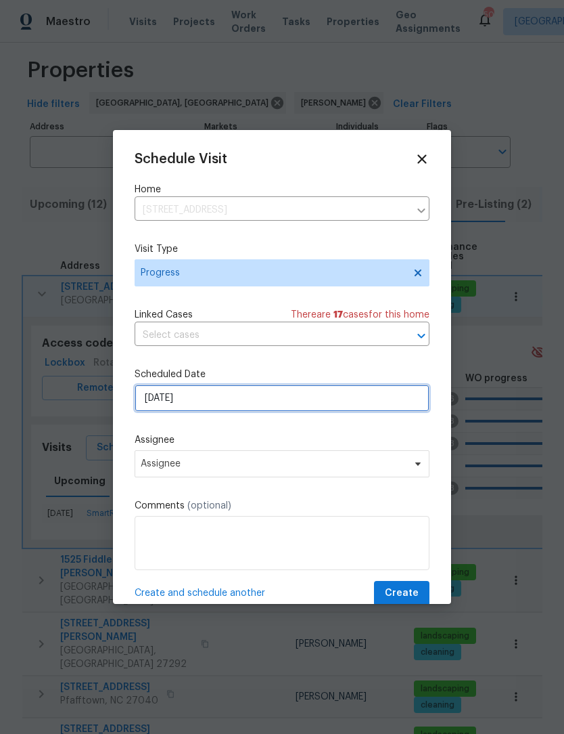
click at [215, 403] on input "9/8/2025" at bounding box center [282, 397] width 295 height 27
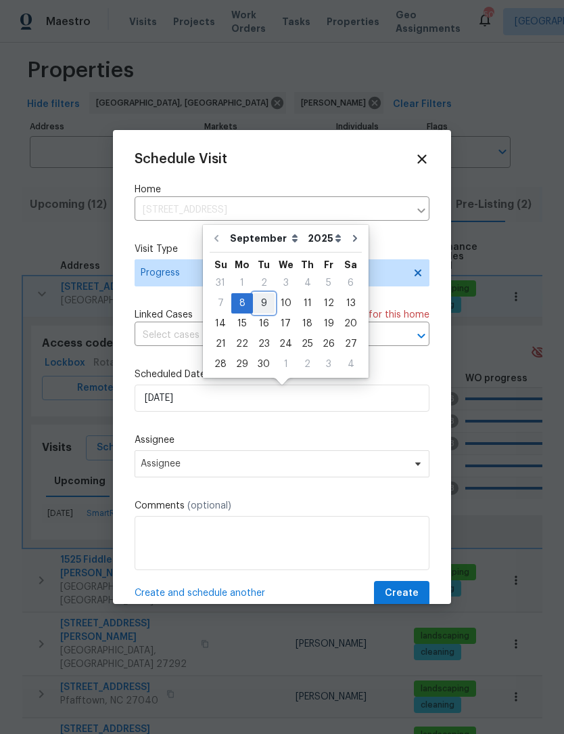
click at [263, 303] on div "9" at bounding box center [264, 303] width 22 height 19
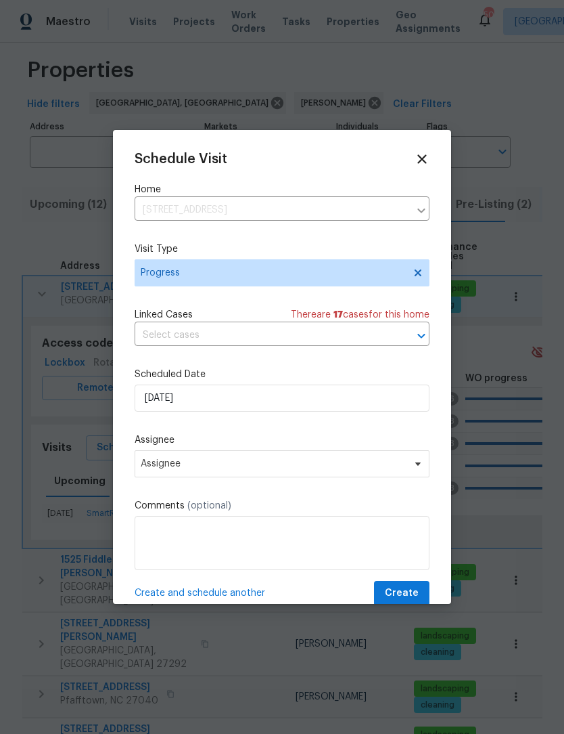
type input "[DATE]"
click at [220, 469] on span "Assignee" at bounding box center [273, 463] width 265 height 11
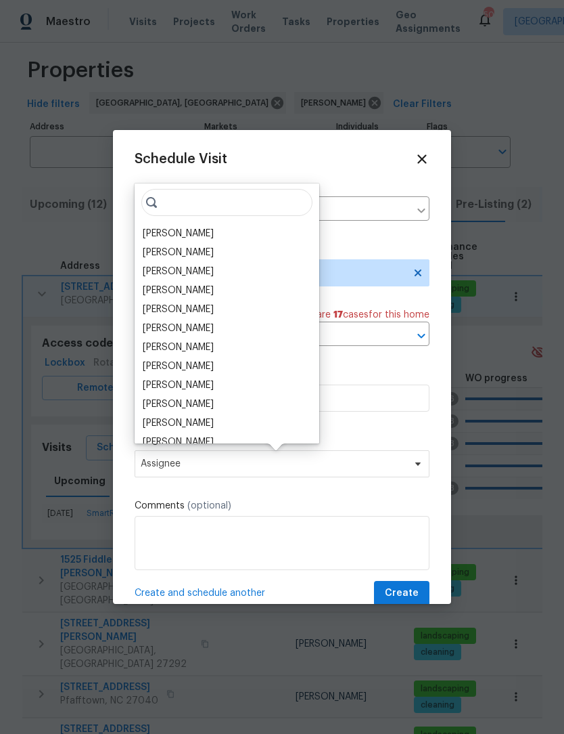
click at [186, 228] on div "[PERSON_NAME]" at bounding box center [178, 234] width 71 height 14
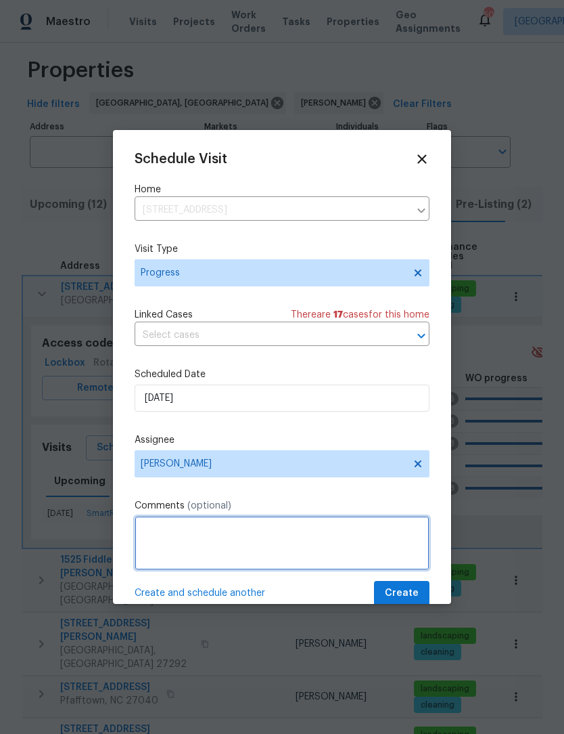
click at [194, 544] on textarea at bounding box center [282, 543] width 295 height 54
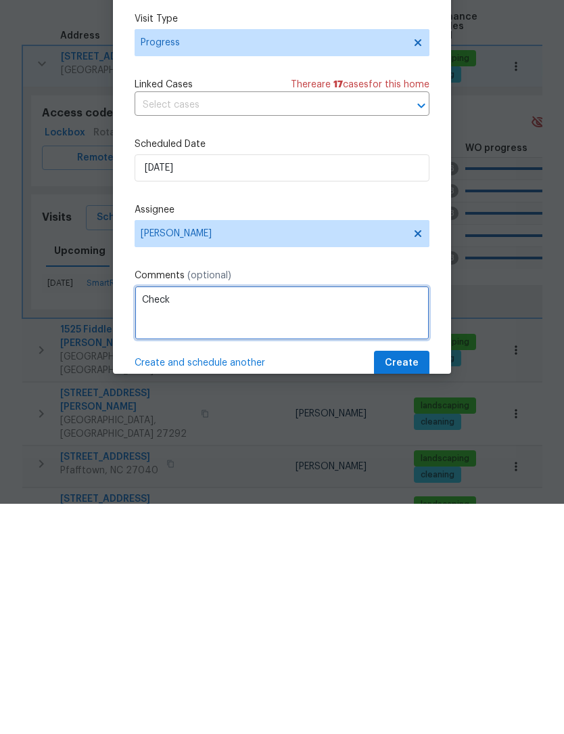
scroll to position [45, 0]
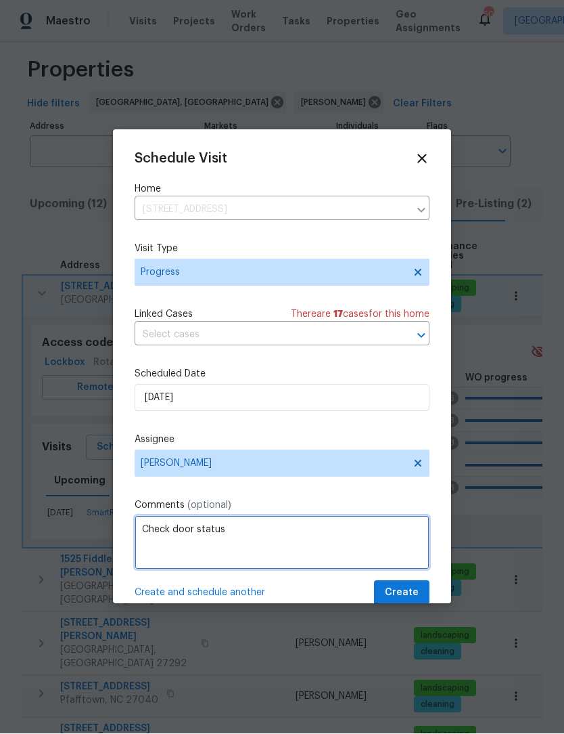
type textarea "Check door status"
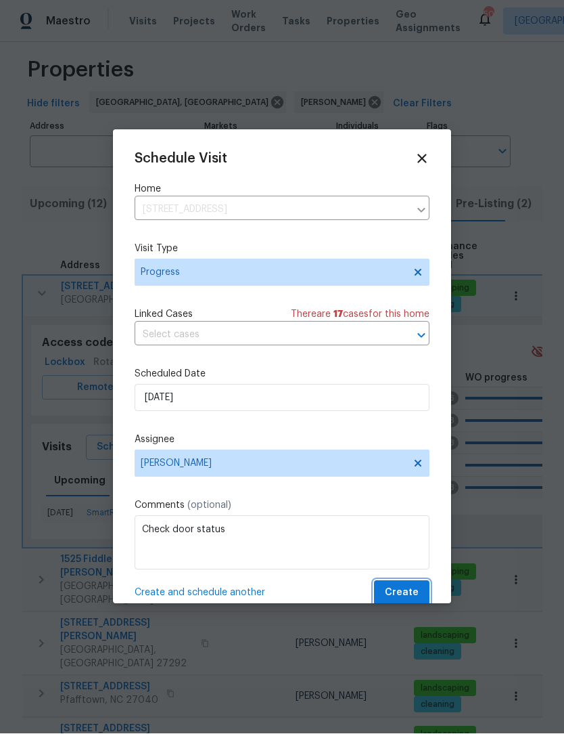
click at [416, 602] on span "Create" at bounding box center [402, 593] width 34 height 17
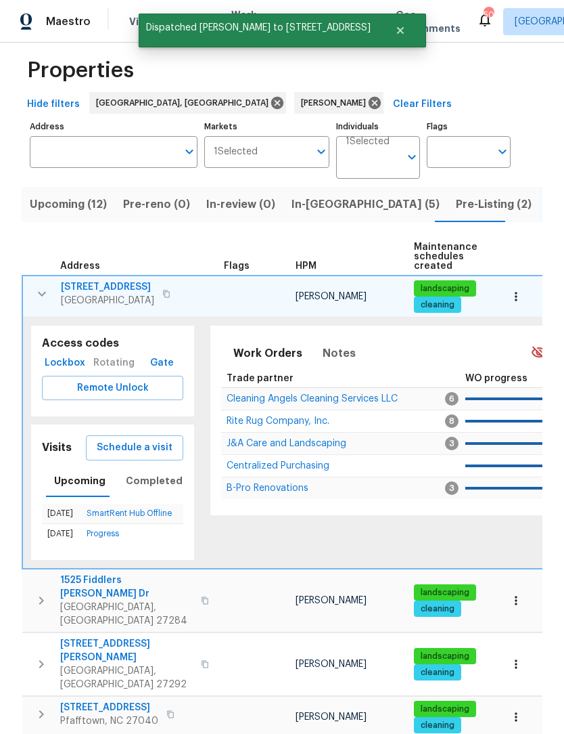
click at [33, 276] on td "2040 Willow Rd Greensboro, NC 27406" at bounding box center [121, 293] width 196 height 35
click at [37, 280] on button "button" at bounding box center [41, 293] width 27 height 27
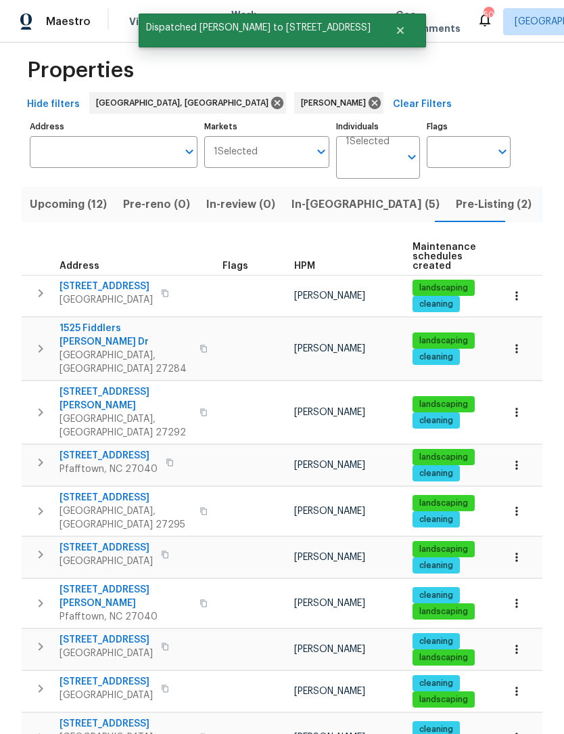
scroll to position [0, 0]
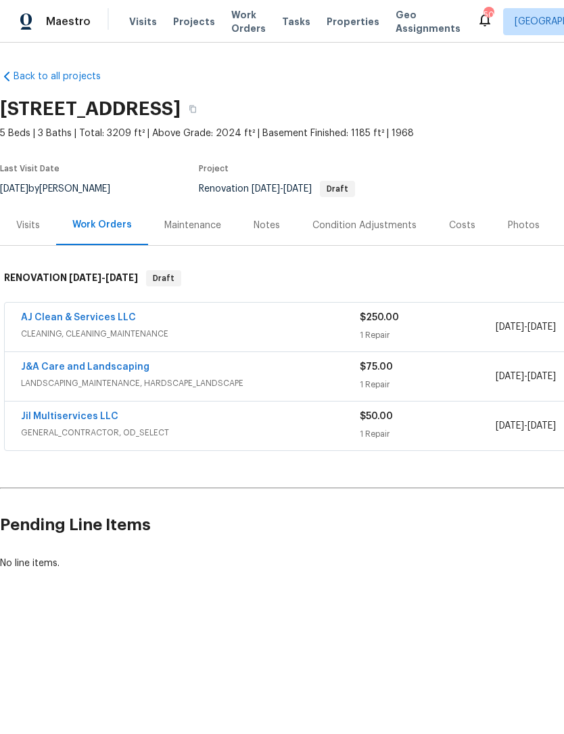
click at [75, 26] on span "Maestro" at bounding box center [68, 22] width 45 height 14
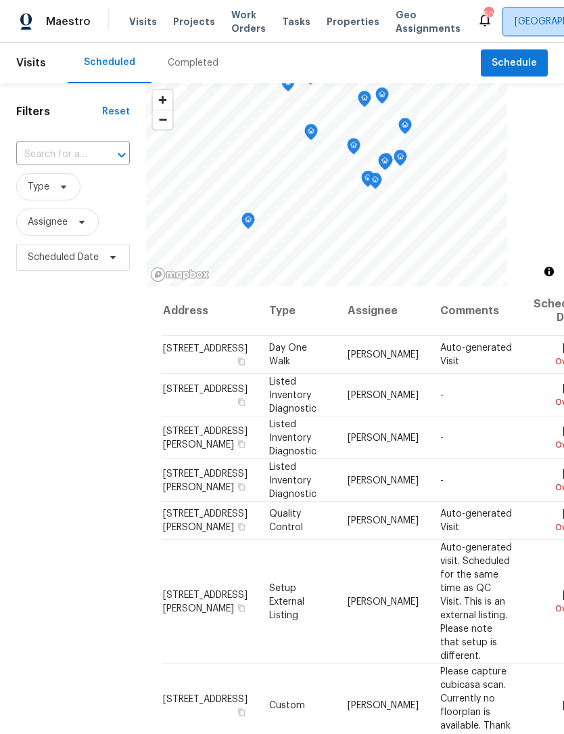
click at [520, 16] on span "[GEOGRAPHIC_DATA]" at bounding box center [561, 22] width 93 height 14
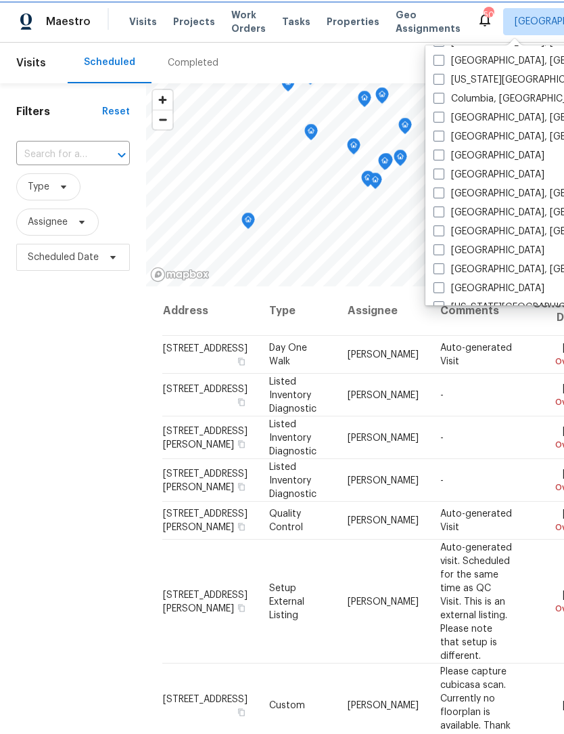
scroll to position [285, 0]
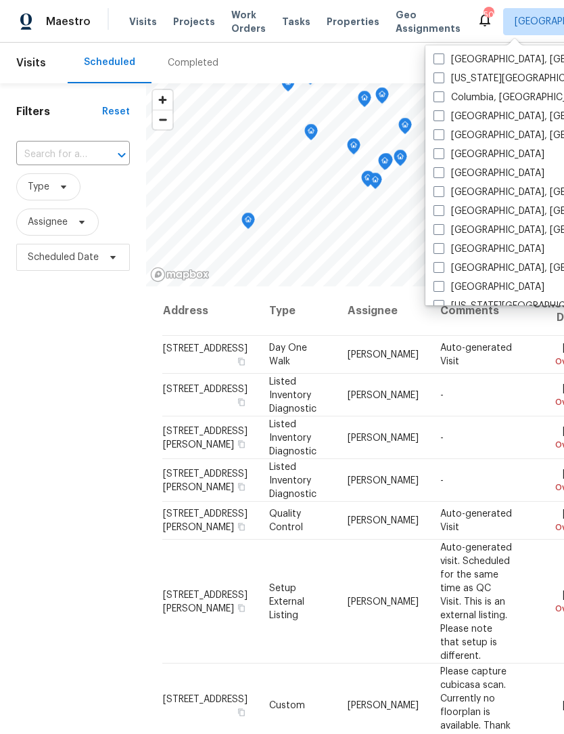
click at [449, 210] on label "[GEOGRAPHIC_DATA], [GEOGRAPHIC_DATA]" at bounding box center [539, 211] width 210 height 14
click at [443, 210] on input "[GEOGRAPHIC_DATA], [GEOGRAPHIC_DATA]" at bounding box center [438, 208] width 9 height 9
checkbox input "true"
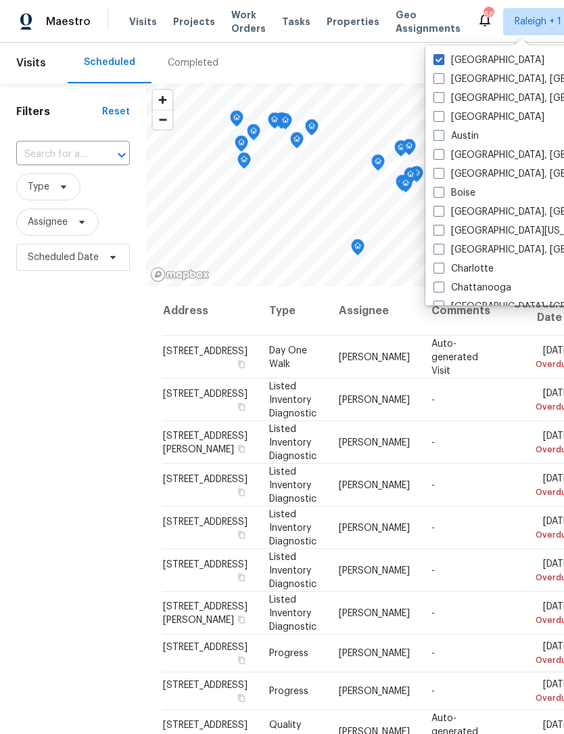
click at [443, 58] on span at bounding box center [439, 59] width 11 height 11
click at [443, 58] on input "Raleigh" at bounding box center [438, 57] width 9 height 9
checkbox input "false"
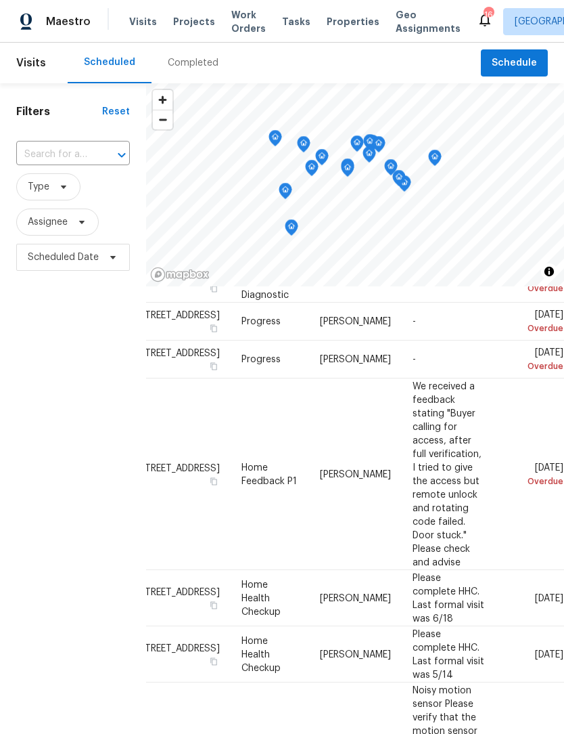
scroll to position [161, 116]
click at [0, 0] on icon at bounding box center [0, 0] width 0 height 0
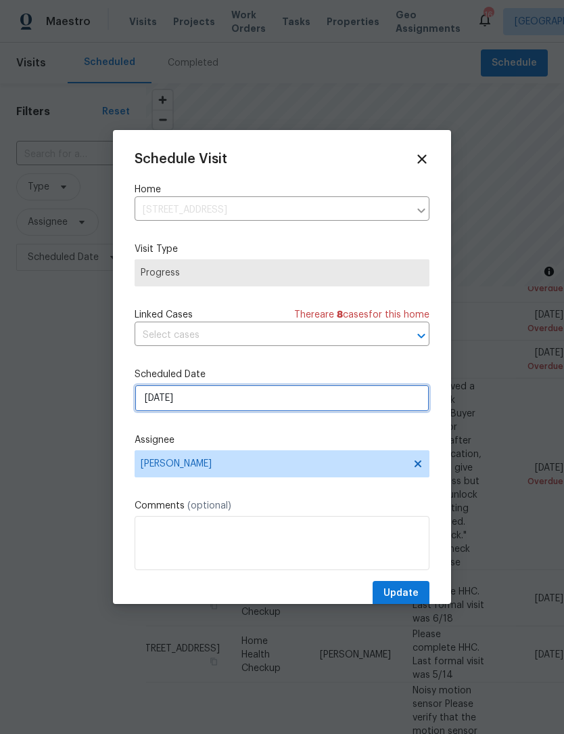
click at [244, 401] on input "[DATE]" at bounding box center [282, 397] width 295 height 27
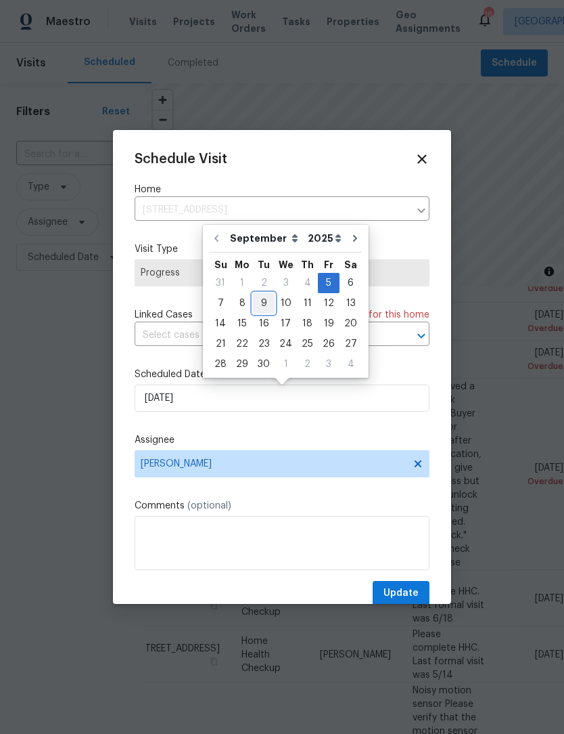
click at [267, 302] on div "9" at bounding box center [264, 303] width 22 height 19
type input "[DATE]"
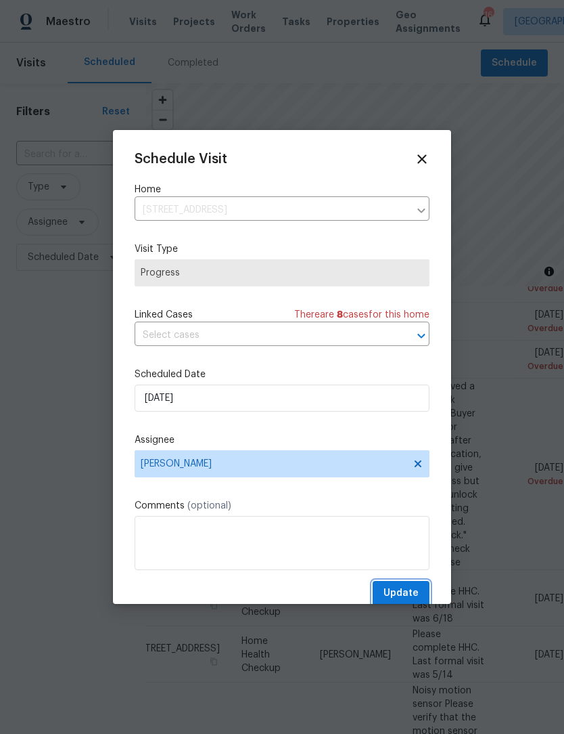
click at [415, 596] on span "Update" at bounding box center [401, 593] width 35 height 17
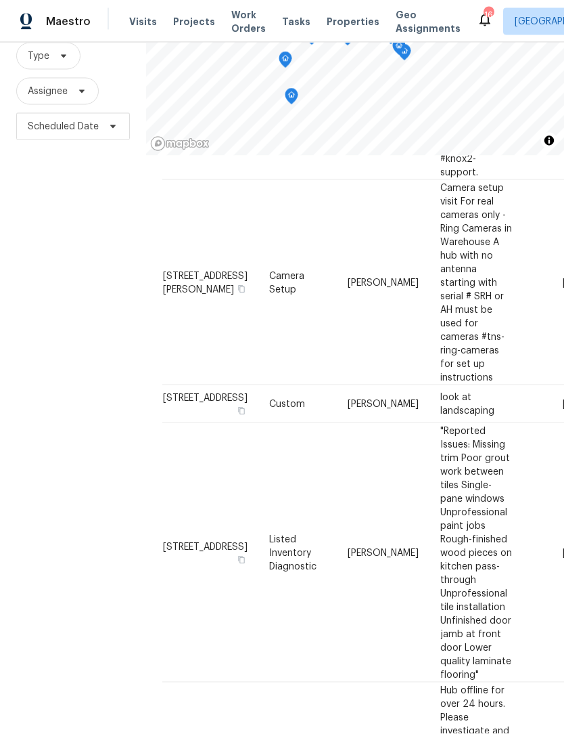
scroll to position [0, 0]
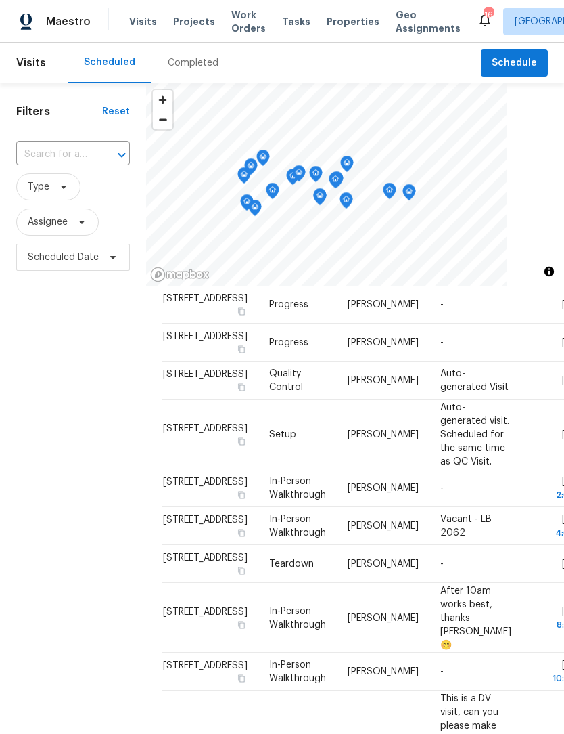
scroll to position [129, 0]
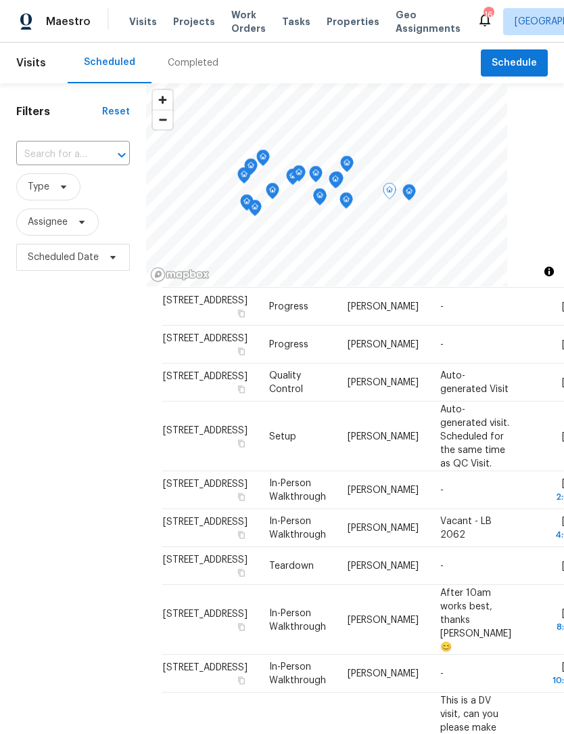
click at [0, 0] on icon at bounding box center [0, 0] width 0 height 0
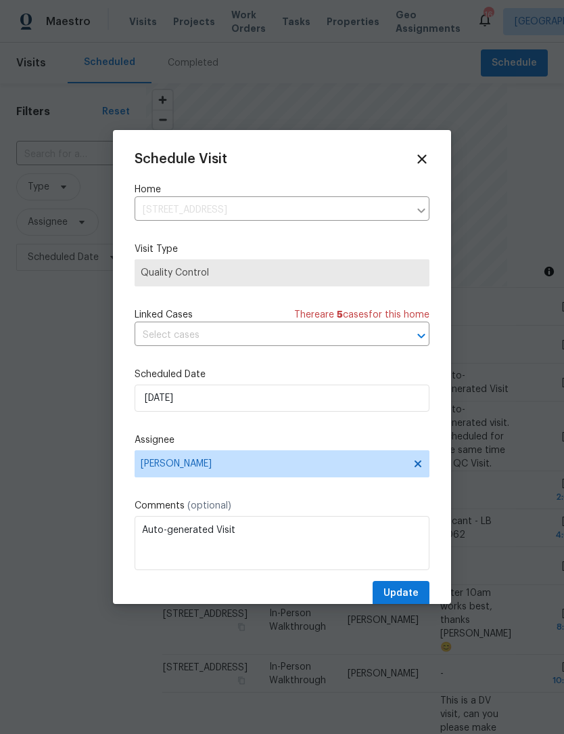
click at [428, 152] on icon at bounding box center [422, 159] width 15 height 15
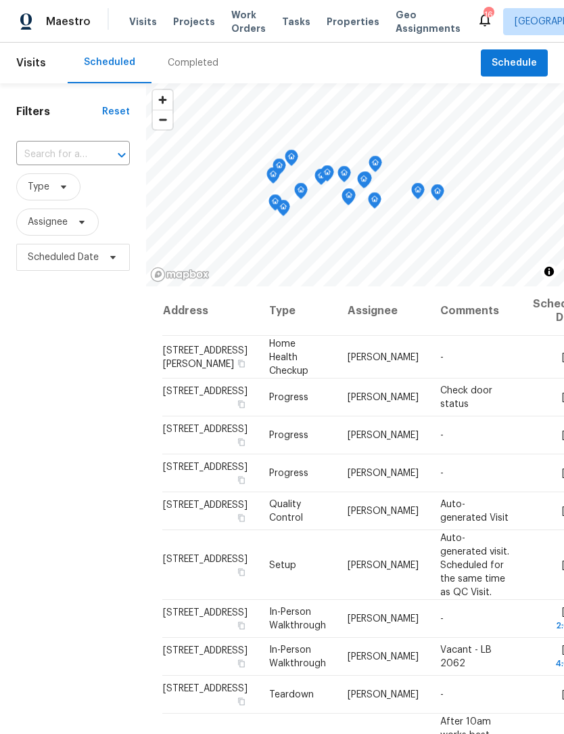
scroll to position [0, 0]
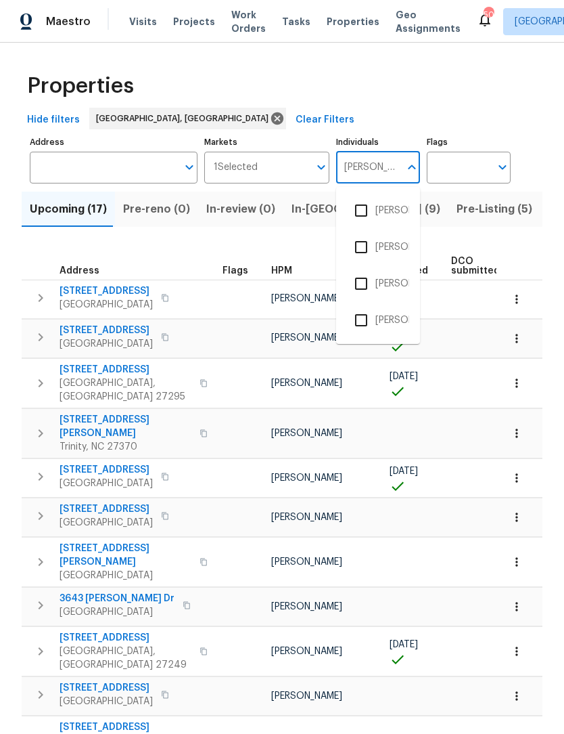
type input "terry"
click at [394, 324] on li "[PERSON_NAME]" at bounding box center [378, 320] width 62 height 28
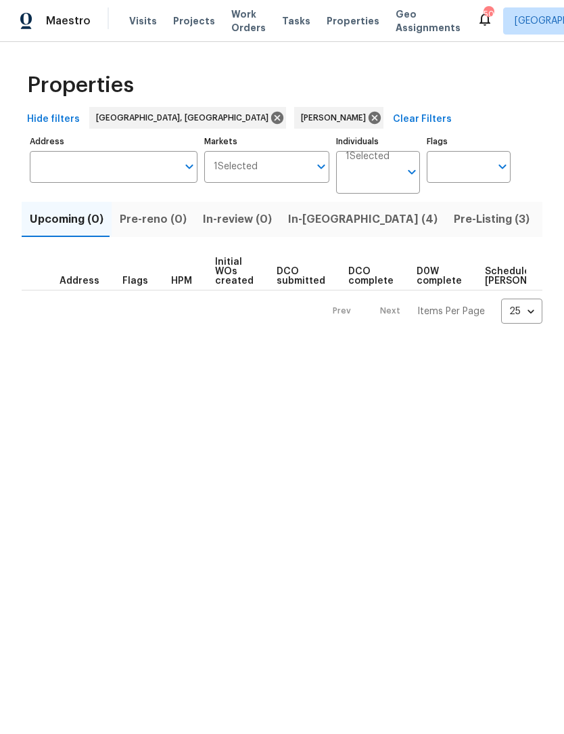
click at [305, 223] on span "In-reno (4)" at bounding box center [363, 219] width 150 height 19
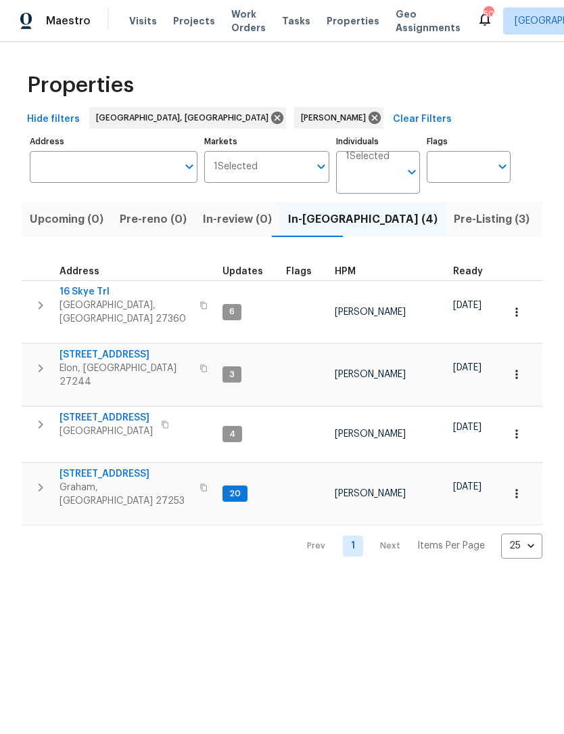
click at [38, 468] on button "button" at bounding box center [40, 488] width 27 height 41
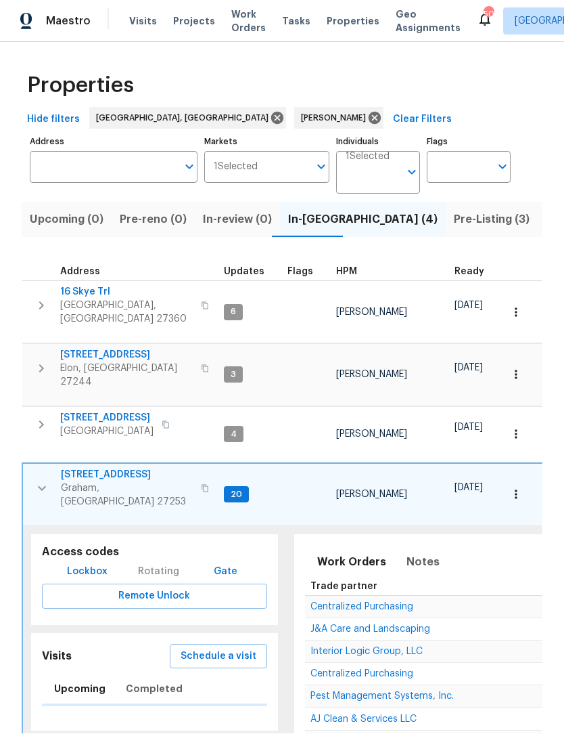
scroll to position [1, 0]
click at [32, 468] on button "button" at bounding box center [41, 488] width 27 height 41
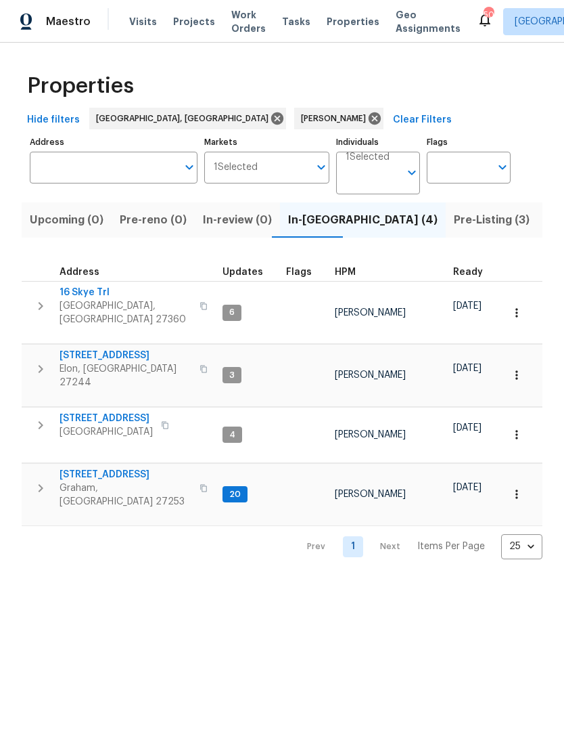
scroll to position [0, 0]
click at [37, 417] on icon "button" at bounding box center [40, 425] width 16 height 16
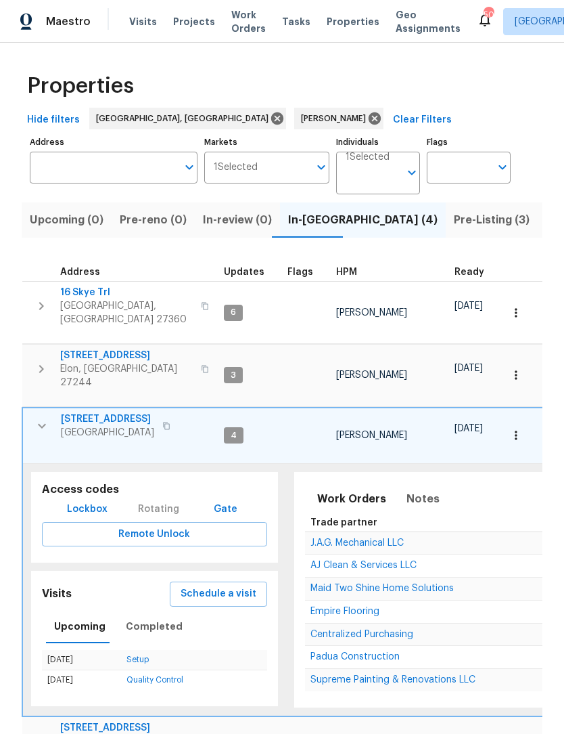
click at [37, 418] on icon "button" at bounding box center [42, 426] width 16 height 16
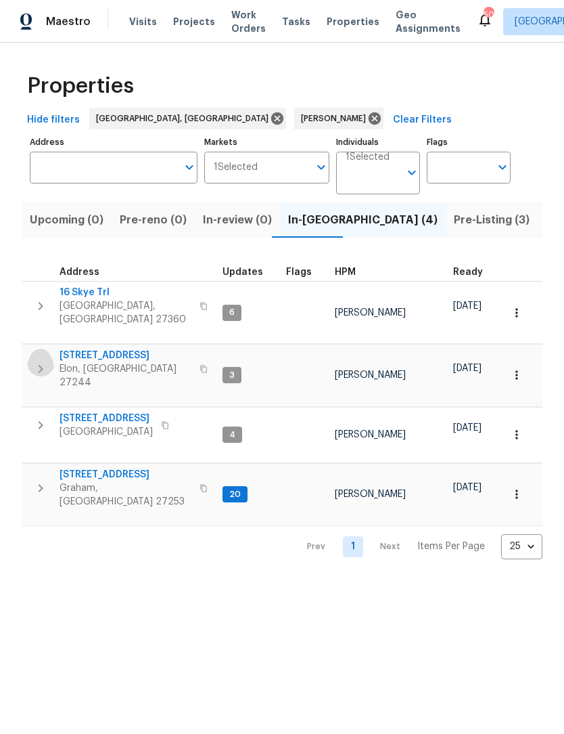
click at [39, 361] on icon "button" at bounding box center [40, 369] width 16 height 16
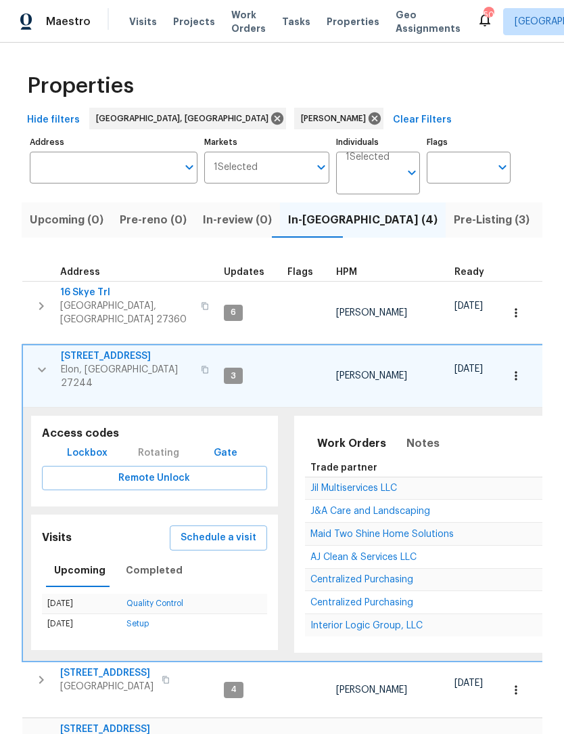
click at [73, 349] on span "400 Brickwalk Ct" at bounding box center [127, 356] width 132 height 14
click at [34, 361] on icon "button" at bounding box center [42, 369] width 16 height 16
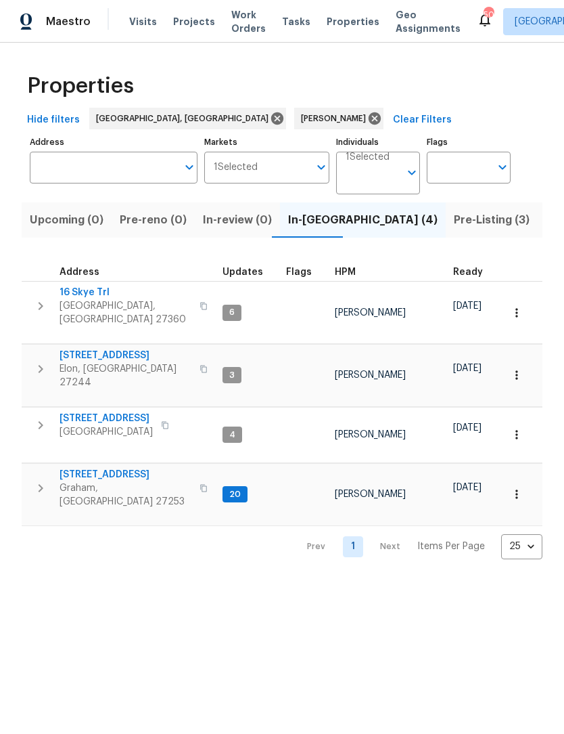
click at [35, 302] on icon "button" at bounding box center [40, 306] width 16 height 16
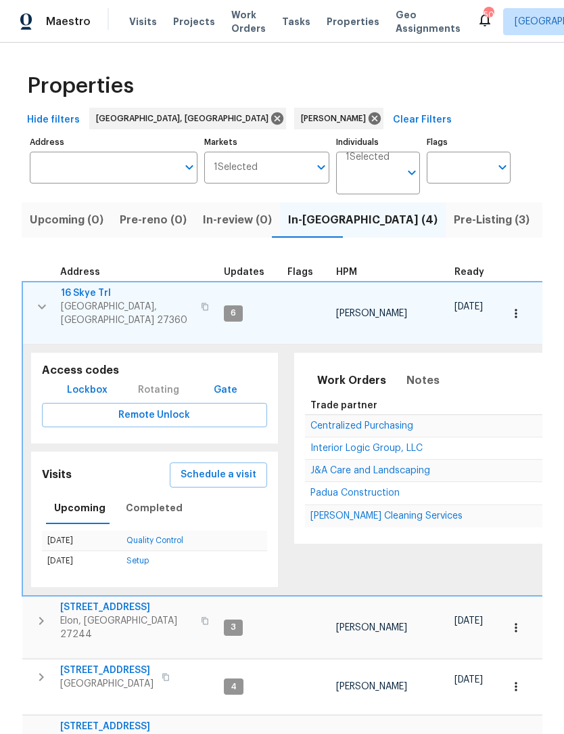
click at [73, 292] on span "16 Skye Trl" at bounding box center [127, 293] width 132 height 14
click at [43, 298] on icon "button" at bounding box center [42, 306] width 16 height 16
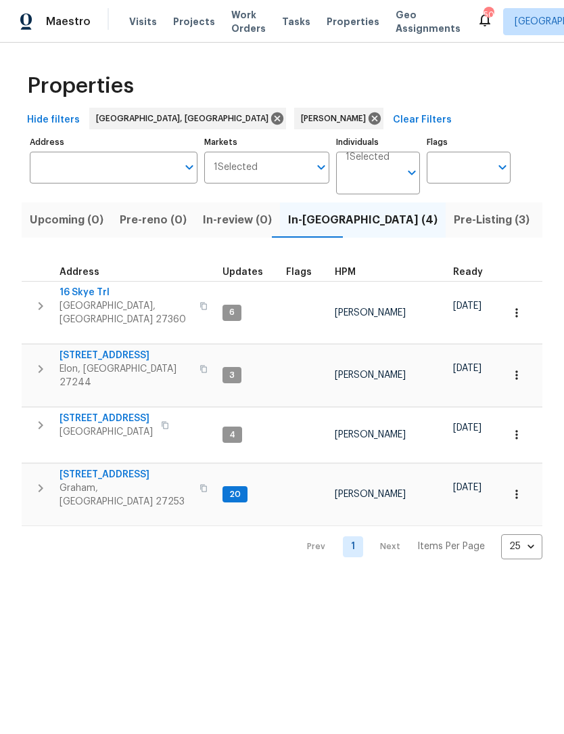
click at [112, 411] on span "3661 Briarmeade Rd" at bounding box center [106, 418] width 93 height 14
click at [116, 468] on span "[STREET_ADDRESS]" at bounding box center [126, 475] width 132 height 14
click at [546, 221] on span "Listed (21)" at bounding box center [573, 219] width 55 height 19
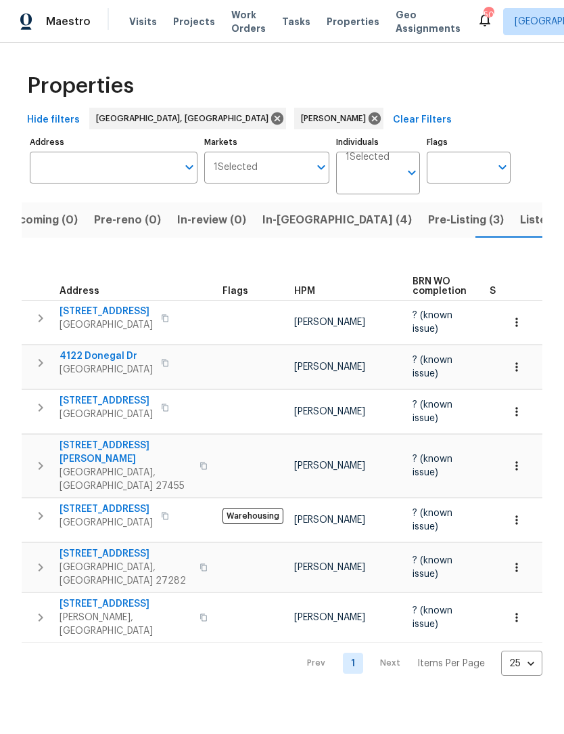
click at [390, 174] on input "Individuals" at bounding box center [373, 178] width 54 height 32
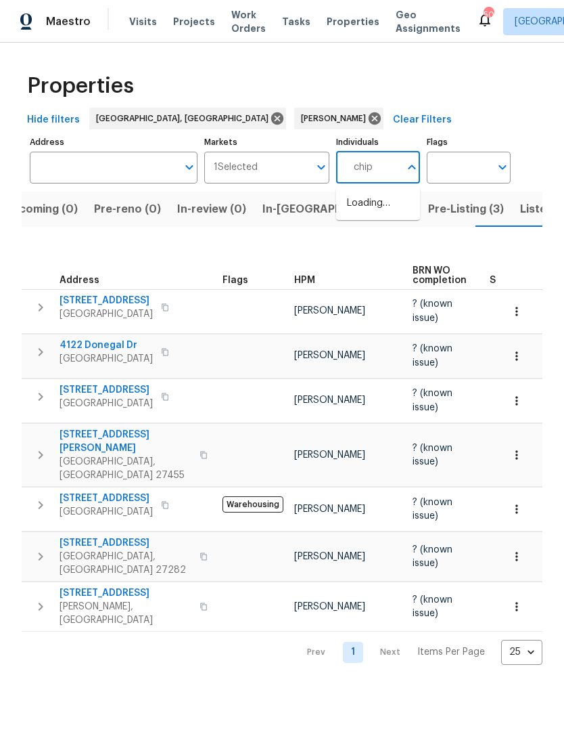
type input "chip"
click at [397, 209] on li "[PERSON_NAME]" at bounding box center [378, 210] width 62 height 28
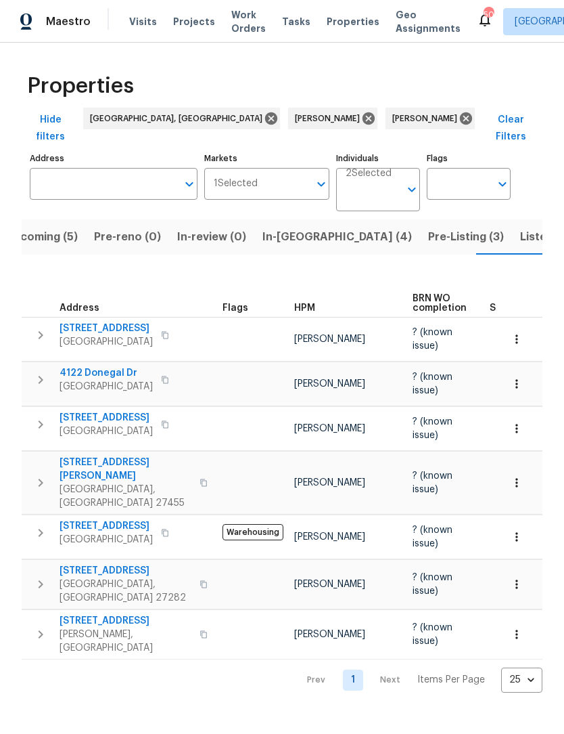
click at [270, 230] on button "In-reno (4)" at bounding box center [337, 236] width 166 height 35
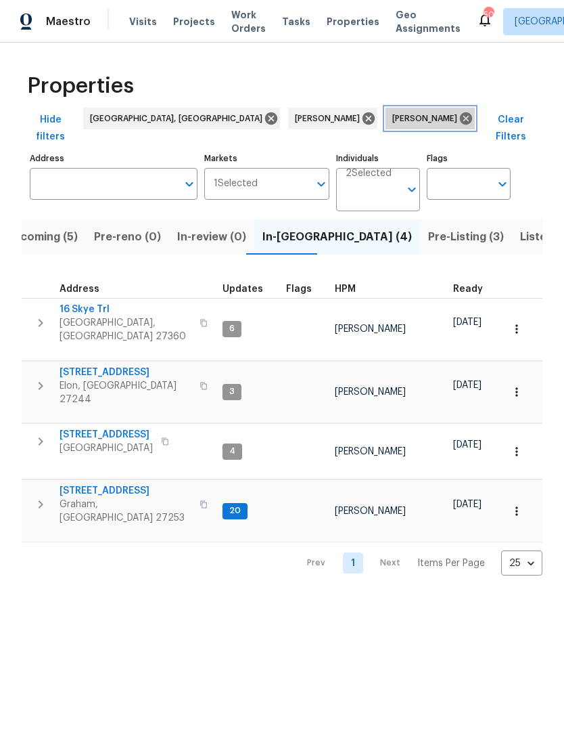
click at [460, 120] on icon at bounding box center [466, 118] width 12 height 12
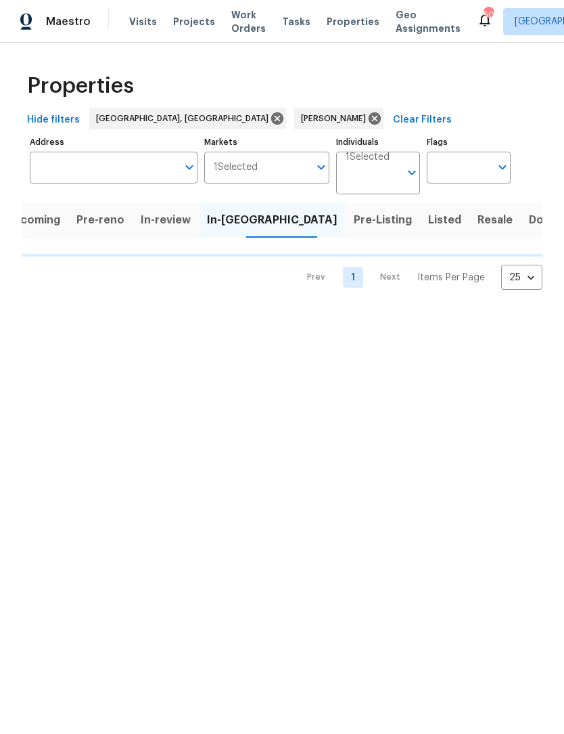
scroll to position [0, 12]
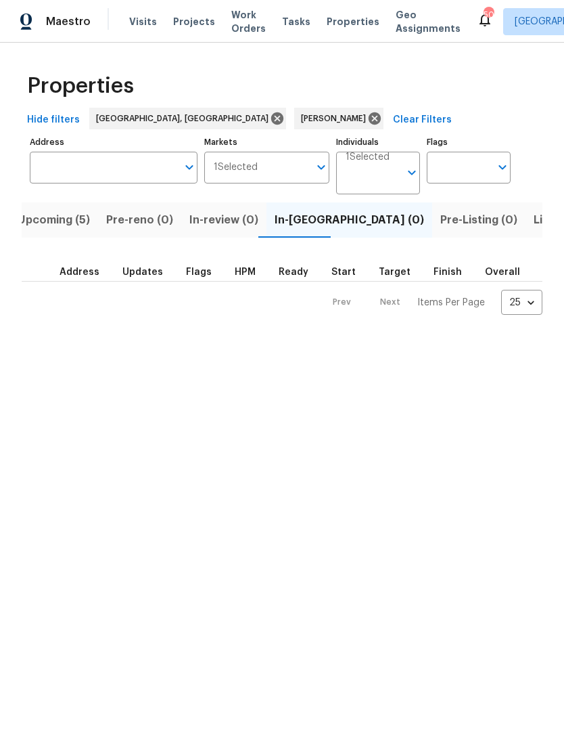
click at [35, 235] on button "Upcoming (5)" at bounding box center [53, 219] width 89 height 35
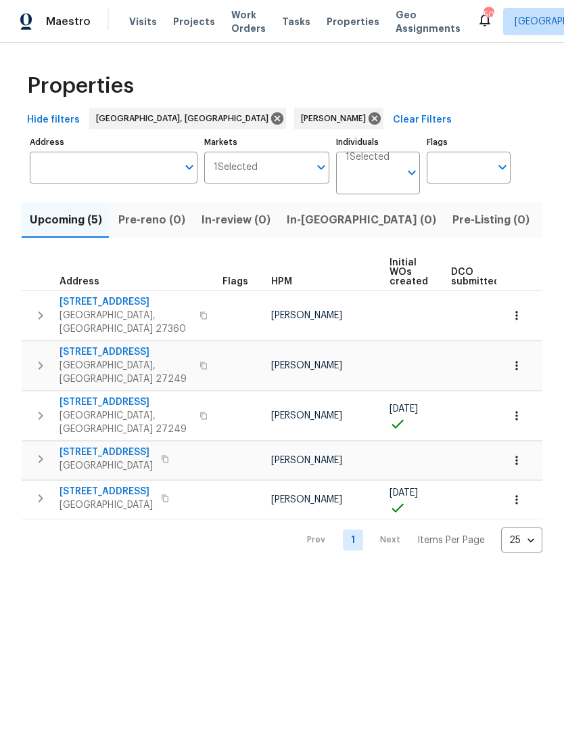
click at [385, 177] on input "Individuals" at bounding box center [373, 178] width 54 height 32
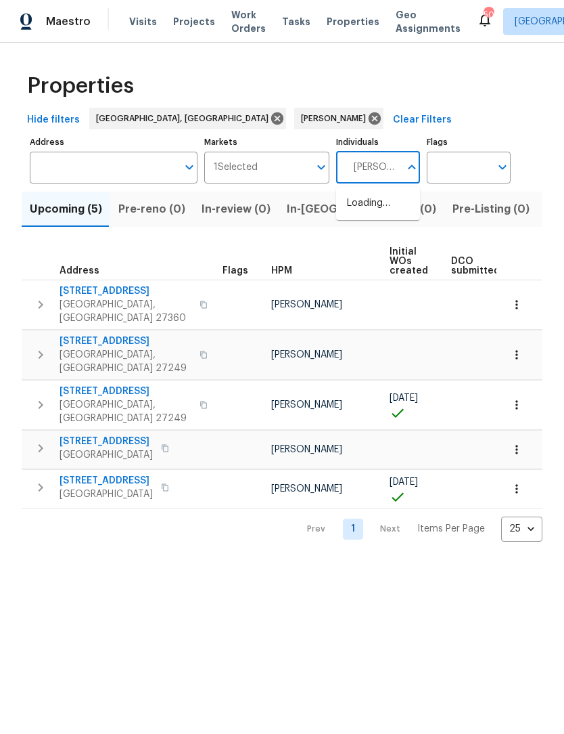
type input "terry"
click at [395, 319] on li "Terry Tullar" at bounding box center [378, 320] width 62 height 28
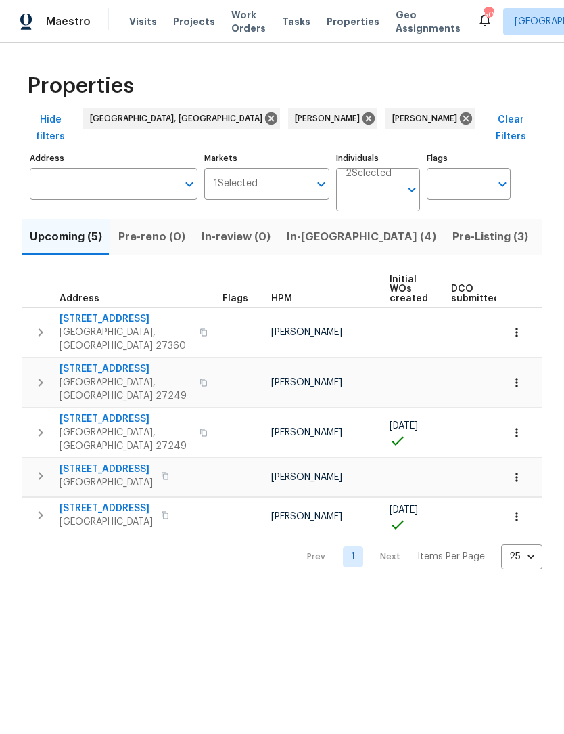
click at [453, 227] on span "Pre-Listing (3)" at bounding box center [491, 236] width 76 height 19
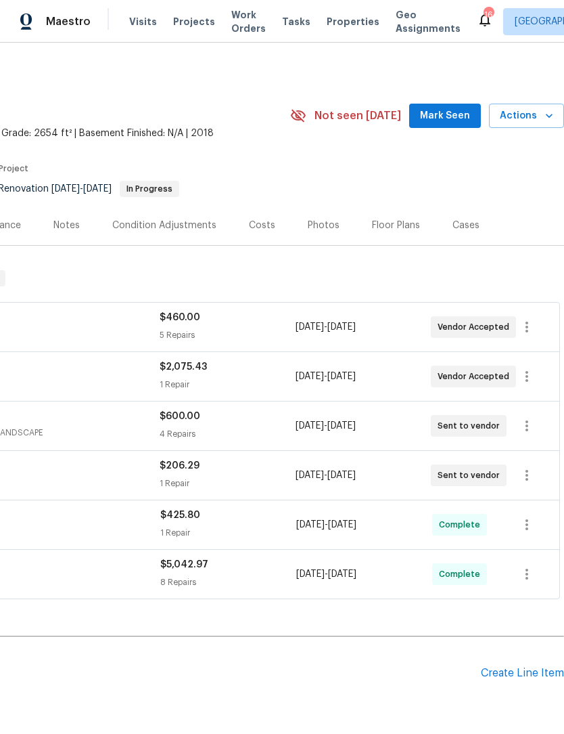
scroll to position [0, 200]
click at [459, 118] on span "Mark Seen" at bounding box center [445, 116] width 50 height 17
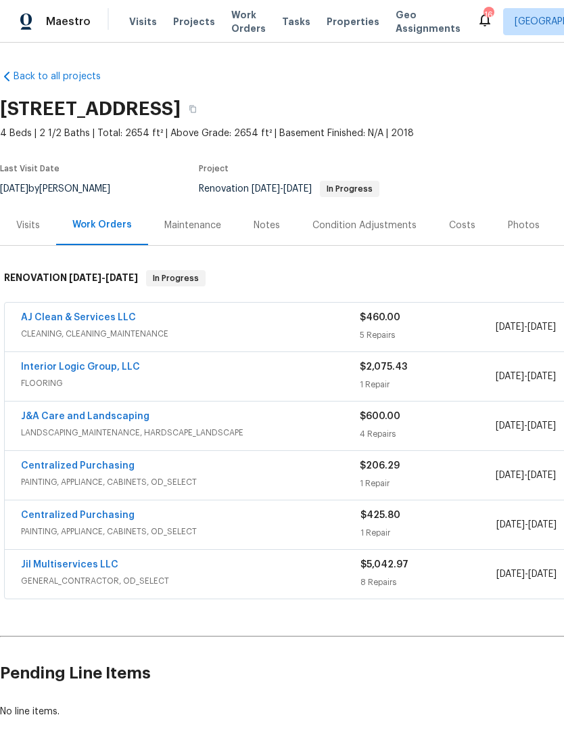
scroll to position [0, 0]
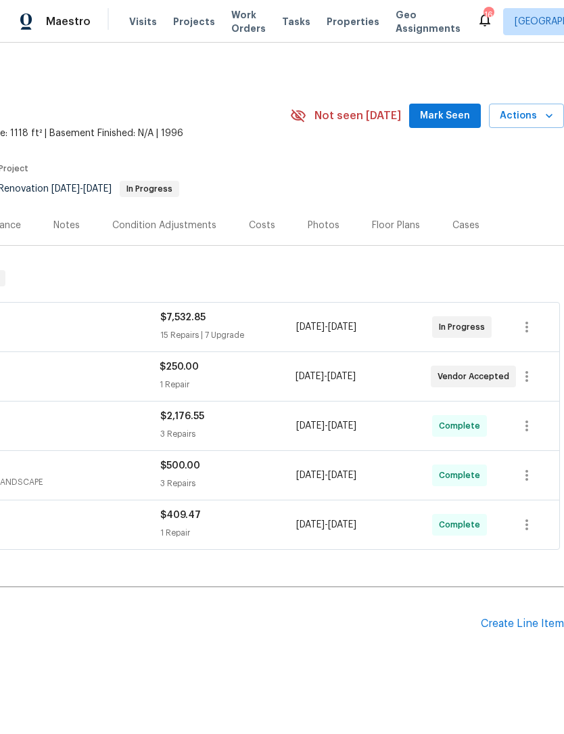
scroll to position [0, 200]
click at [451, 114] on span "Mark Seen" at bounding box center [445, 116] width 50 height 17
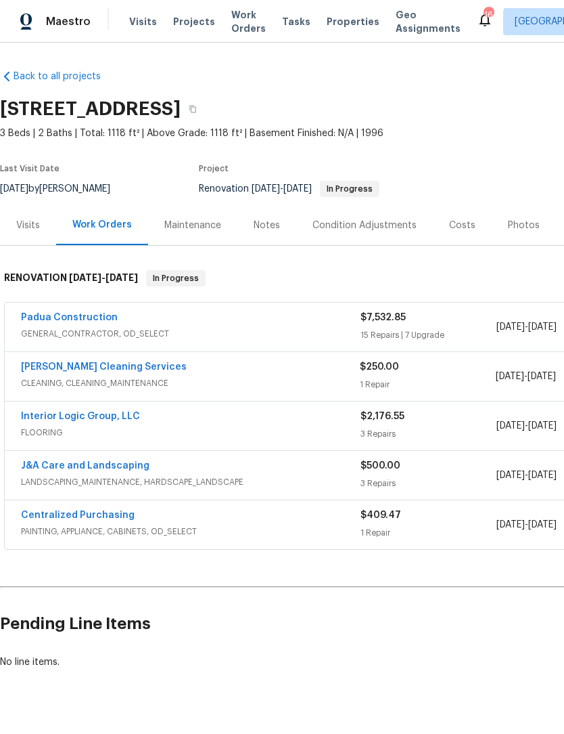
scroll to position [0, 0]
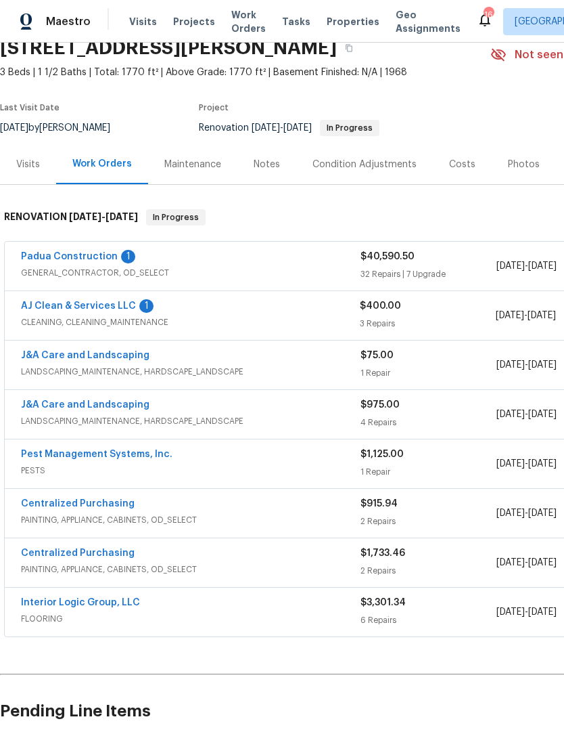
scroll to position [61, 0]
click at [74, 259] on link "Padua Construction" at bounding box center [69, 256] width 97 height 9
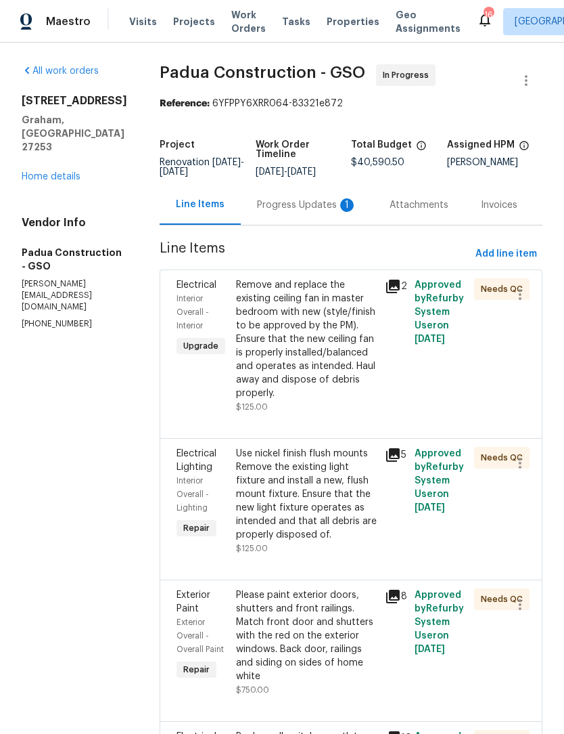
click at [273, 217] on div "Progress Updates 1" at bounding box center [307, 205] width 133 height 40
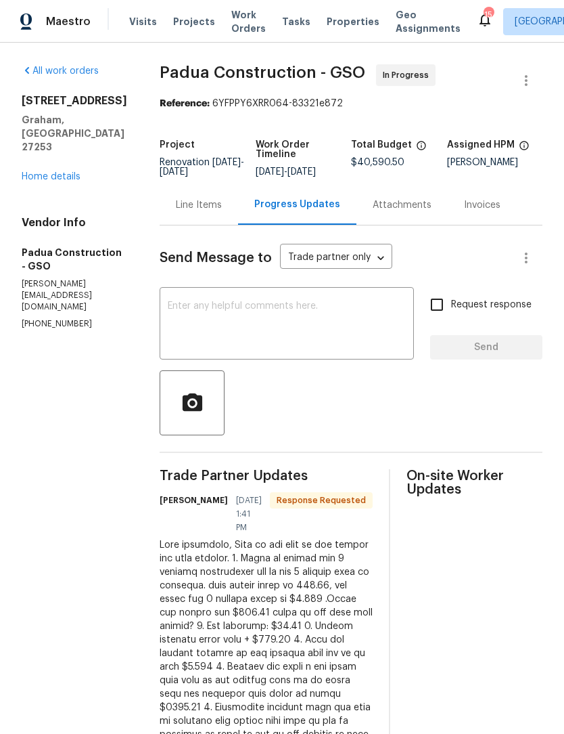
click at [69, 203] on div "All work orders 516 Wentworth Dr Graham, NC 27253 Home details Vendor Info Padu…" at bounding box center [75, 197] width 106 height 266
click at [68, 181] on link "Home details" at bounding box center [51, 176] width 59 height 9
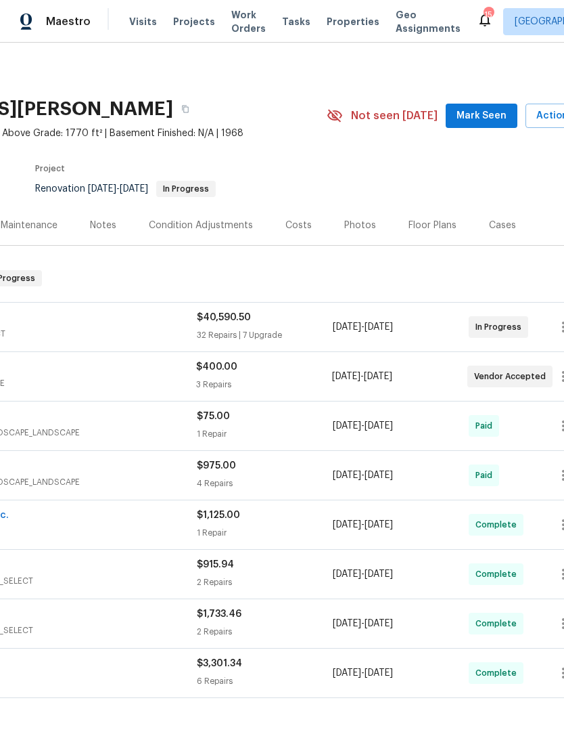
scroll to position [0, 166]
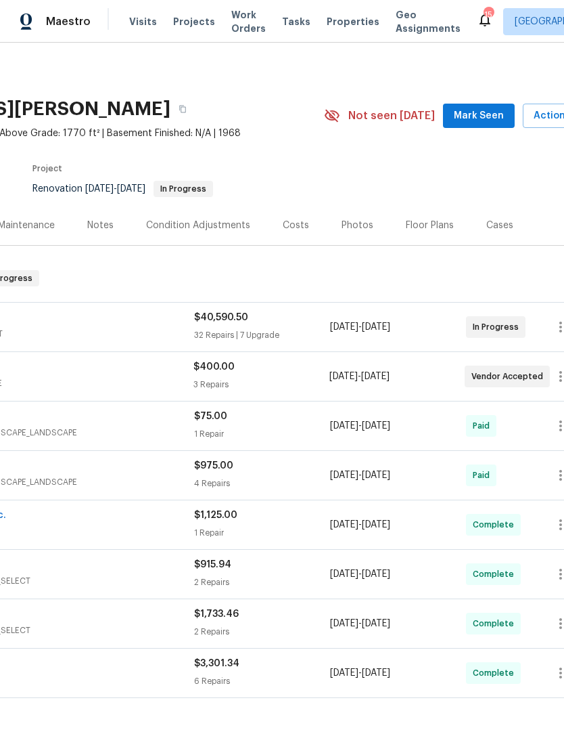
click at [481, 114] on span "Mark Seen" at bounding box center [479, 116] width 50 height 17
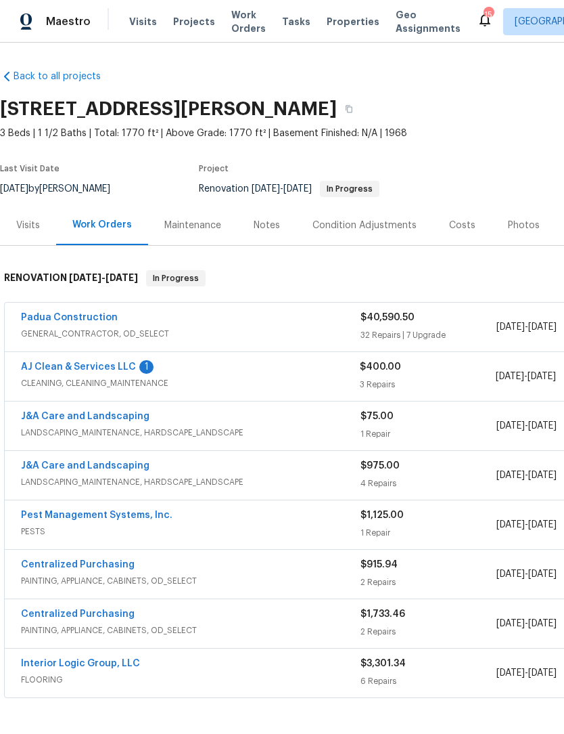
scroll to position [0, 0]
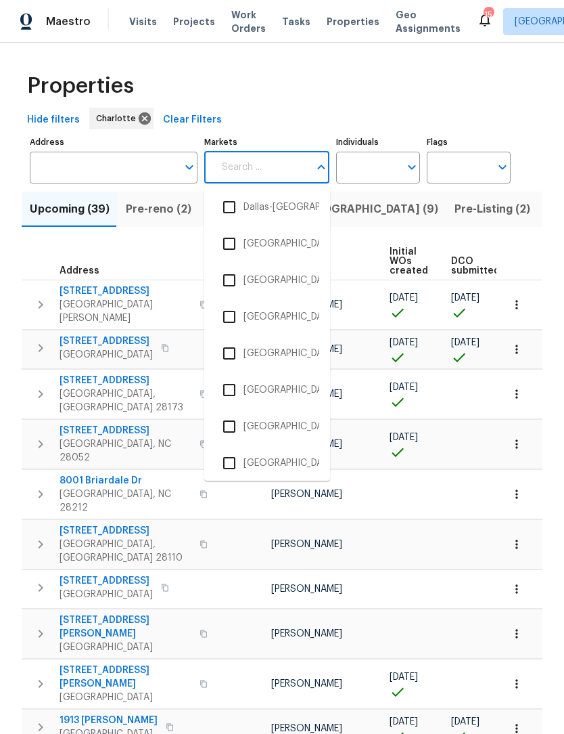
scroll to position [813, 0]
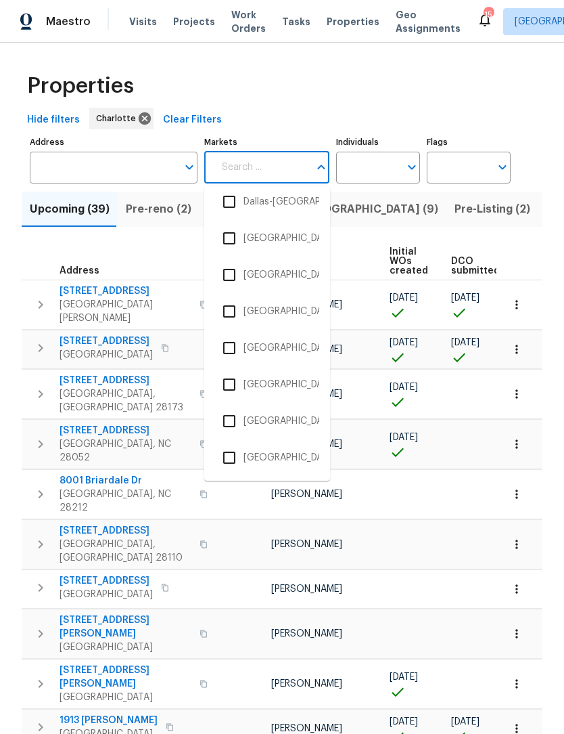
click at [233, 384] on input "checkbox" at bounding box center [229, 384] width 28 height 28
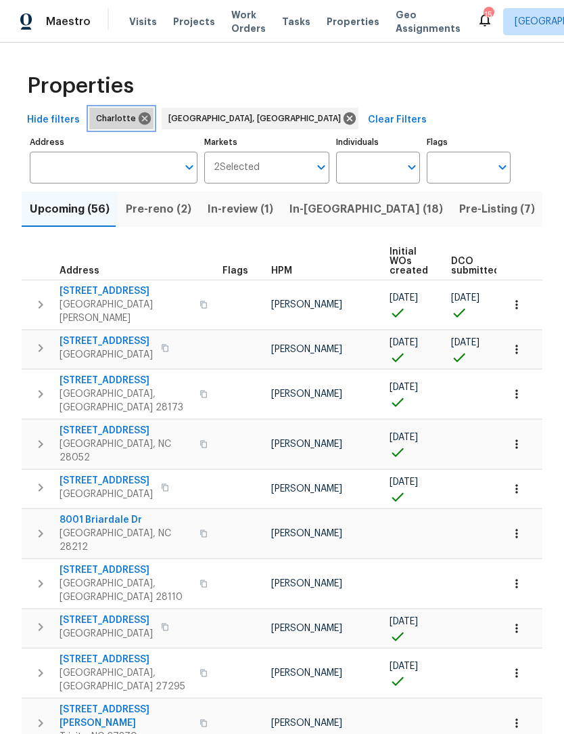
click at [139, 118] on icon at bounding box center [145, 118] width 12 height 12
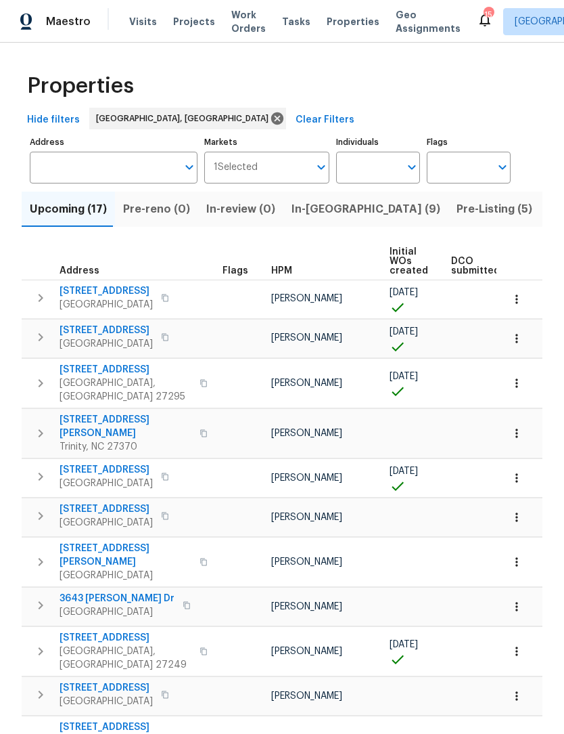
click at [386, 175] on input "Individuals" at bounding box center [368, 168] width 64 height 32
type input "ken"
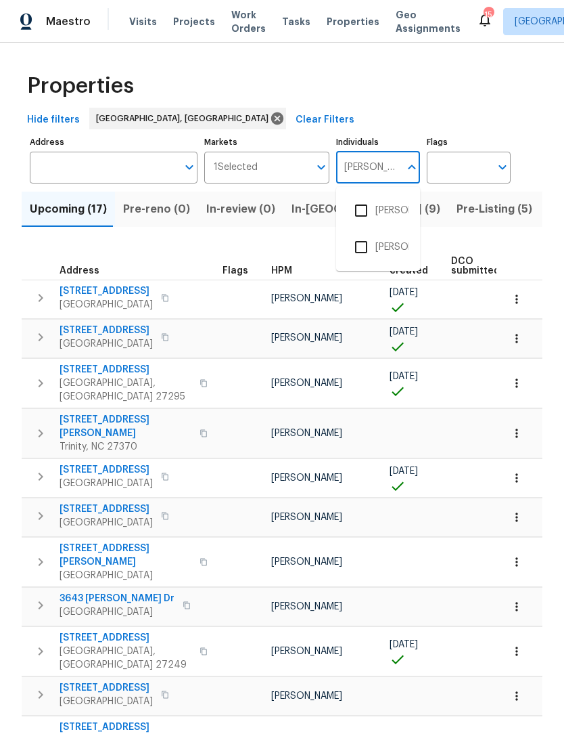
click at [399, 250] on li "[PERSON_NAME]" at bounding box center [378, 247] width 62 height 28
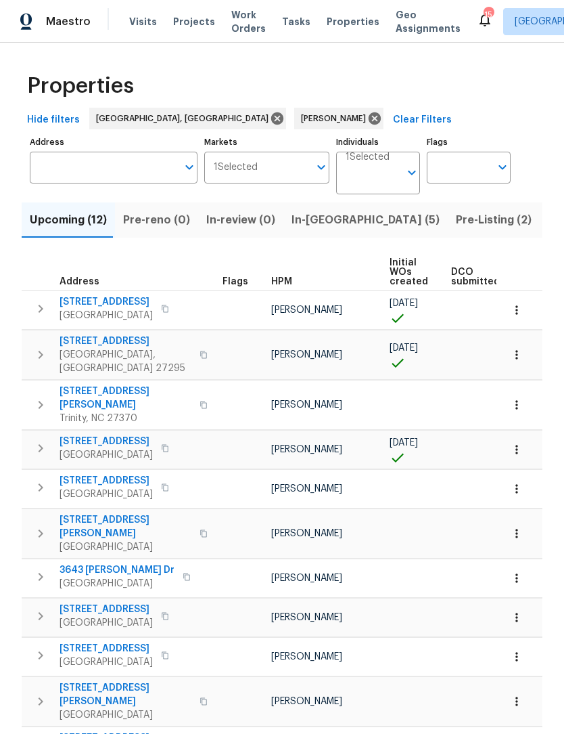
click at [312, 223] on span "In-reno (5)" at bounding box center [366, 219] width 148 height 19
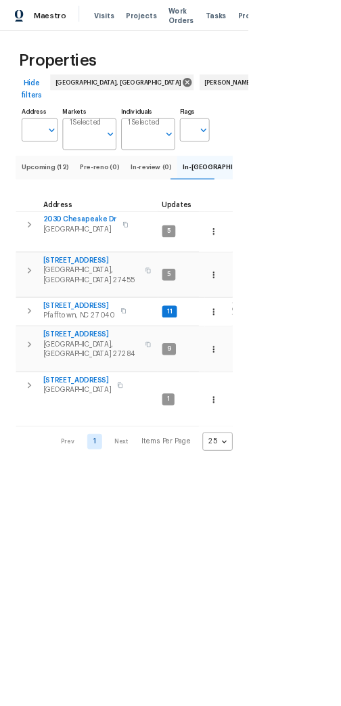
click at [89, 359] on span "4108 Ridgedale Dr" at bounding box center [126, 358] width 132 height 14
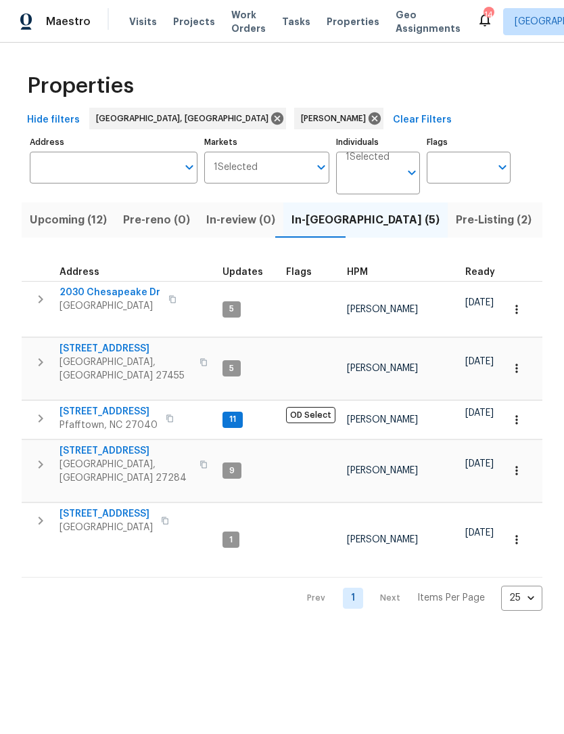
click at [109, 288] on span "2030 Chesapeake Dr" at bounding box center [110, 293] width 101 height 14
click at [41, 456] on icon "button" at bounding box center [40, 464] width 16 height 16
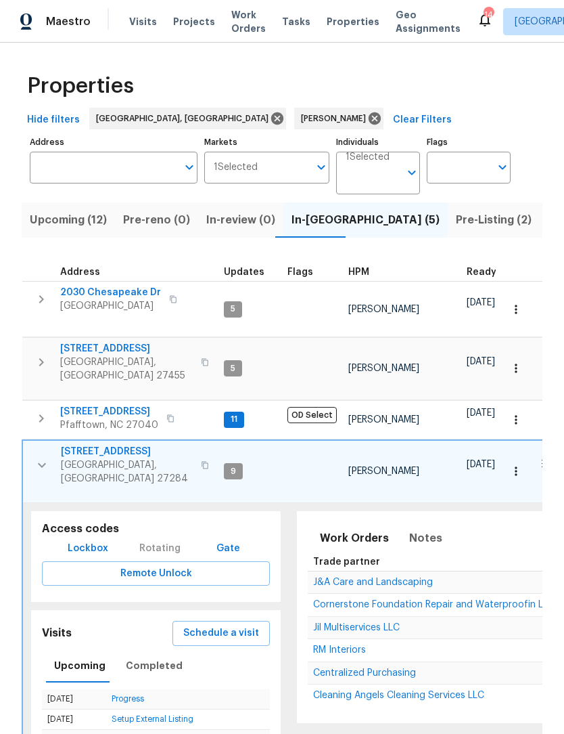
scroll to position [11, 0]
click at [47, 457] on icon "button" at bounding box center [42, 465] width 16 height 16
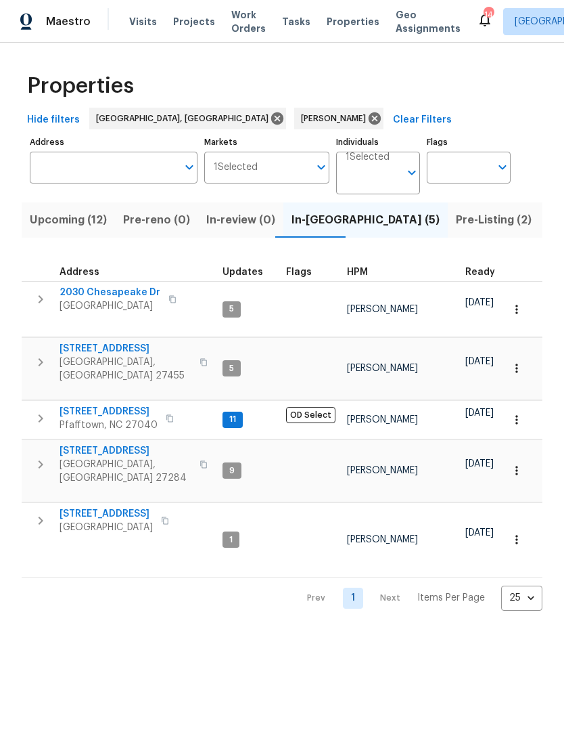
click at [456, 223] on span "Pre-Listing (2)" at bounding box center [494, 219] width 76 height 19
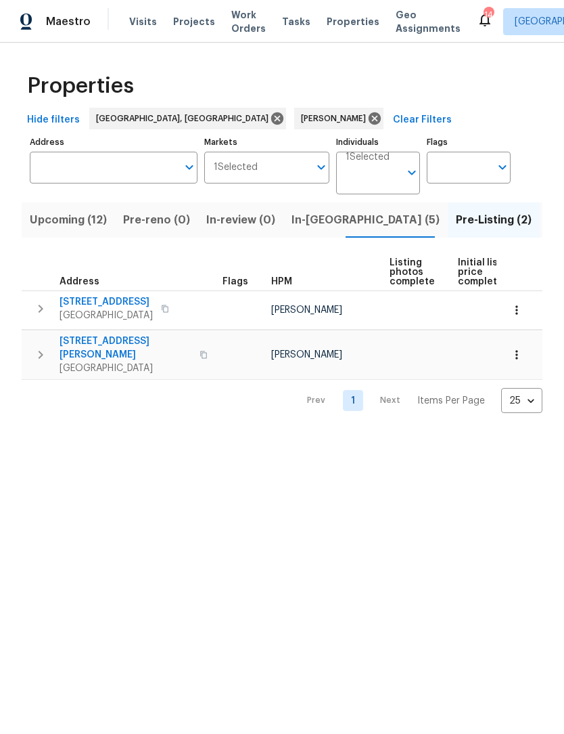
click at [41, 311] on icon "button" at bounding box center [41, 309] width 5 height 8
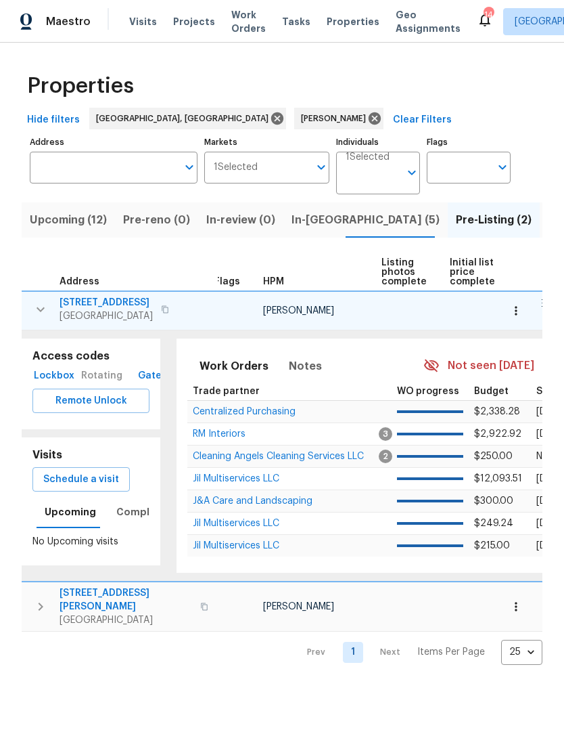
scroll to position [0, 6]
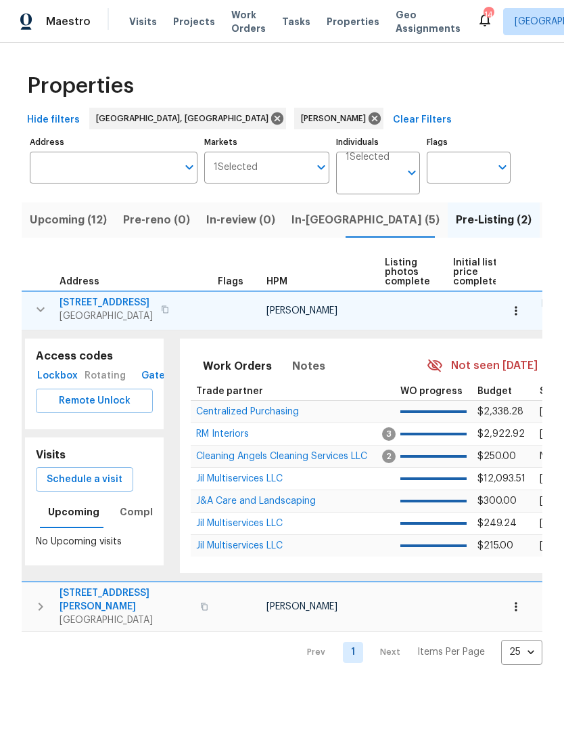
click at [73, 314] on span "Greensboro, NC 27406" at bounding box center [106, 316] width 93 height 14
click at [39, 308] on icon "button" at bounding box center [41, 309] width 8 height 5
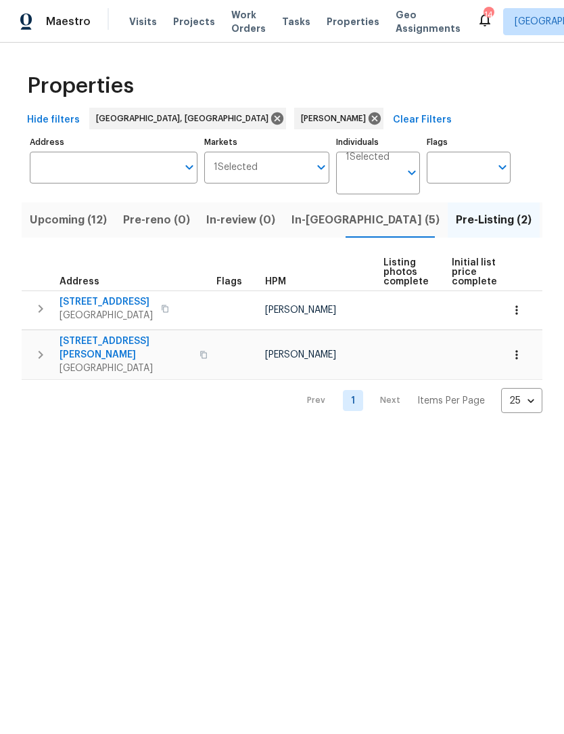
click at [296, 216] on span "In-reno (5)" at bounding box center [366, 219] width 148 height 19
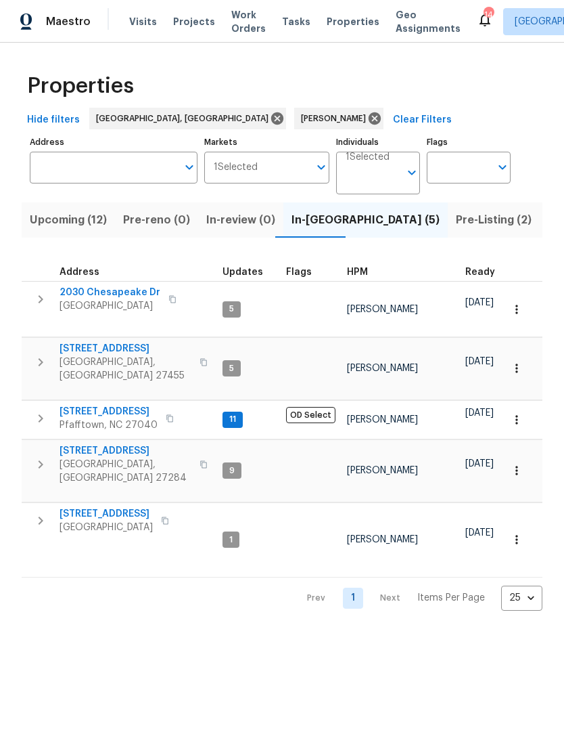
scroll to position [11, 0]
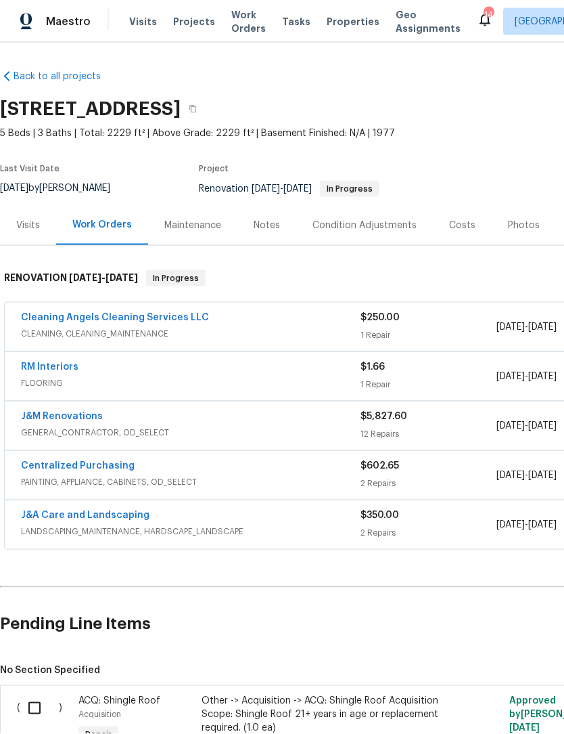
scroll to position [45, 0]
click at [26, 411] on link "J&M Renovations" at bounding box center [62, 415] width 82 height 9
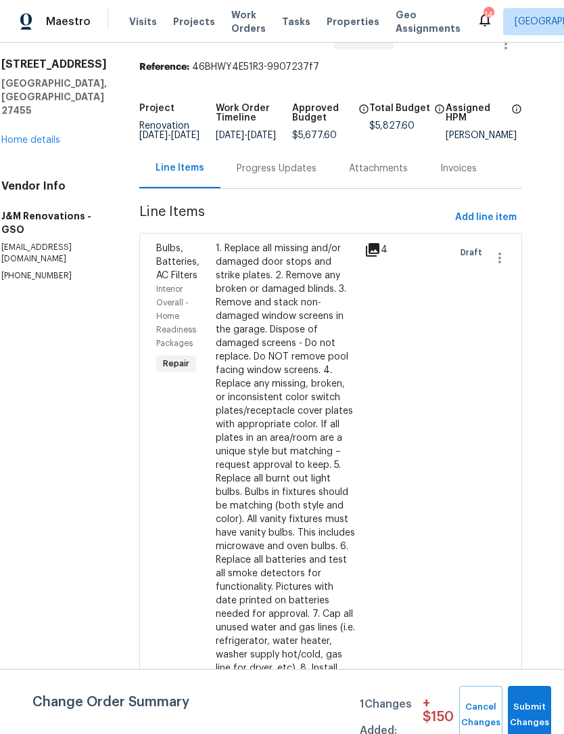
scroll to position [34, 20]
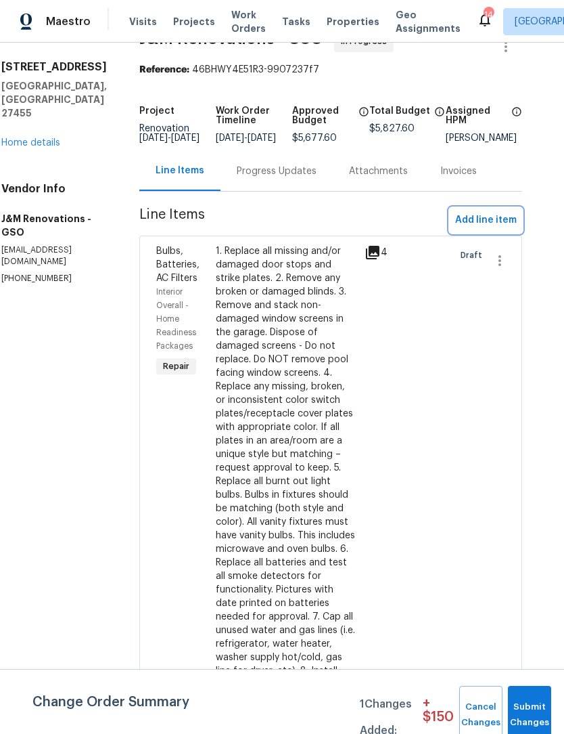
click at [340, 227] on span "Add line item" at bounding box center [486, 220] width 62 height 17
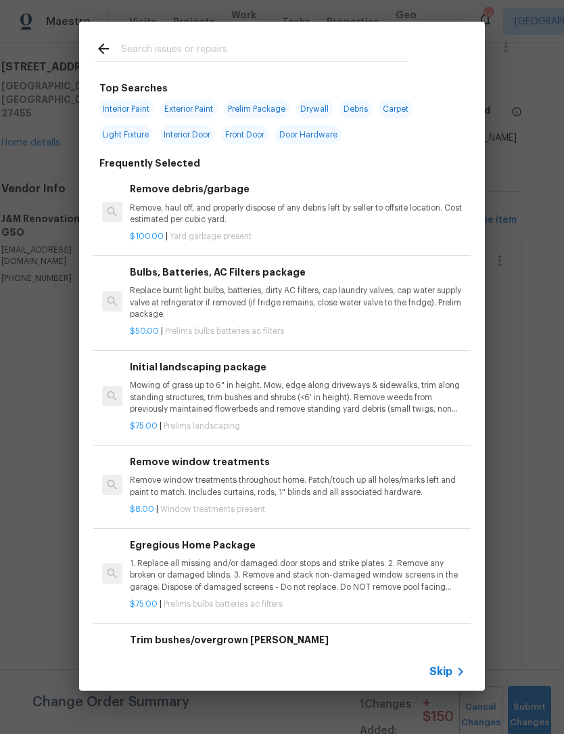
click at [150, 47] on input "text" at bounding box center [264, 51] width 287 height 20
type input "Drywall"
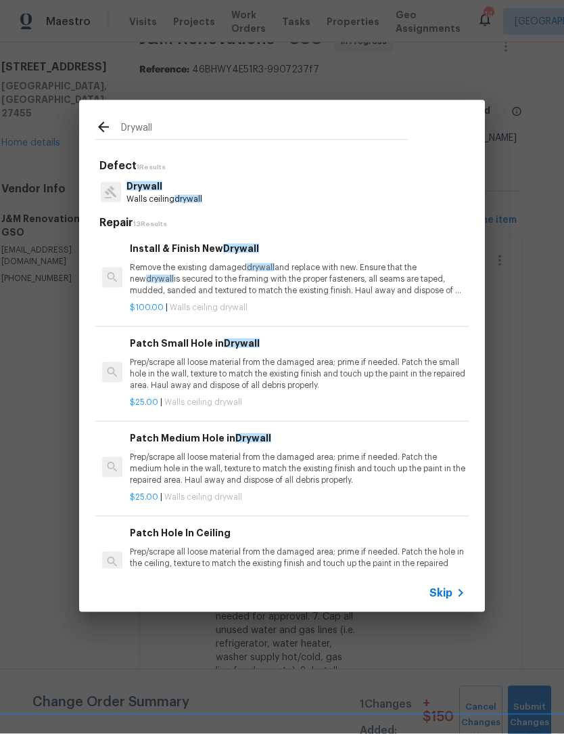
click at [219, 252] on h6 "Install & Finish New Drywall" at bounding box center [298, 248] width 336 height 15
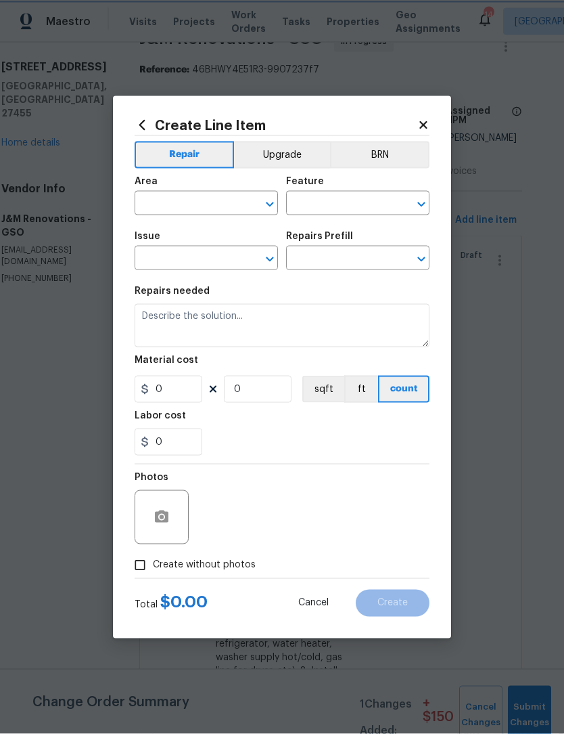
type input "Walls and Ceiling"
type input "Drywall"
type input "Install & Finish New Drywall $100.00"
type textarea "Remove the existing damaged drywall and replace with new. Ensure that the new d…"
type input "100"
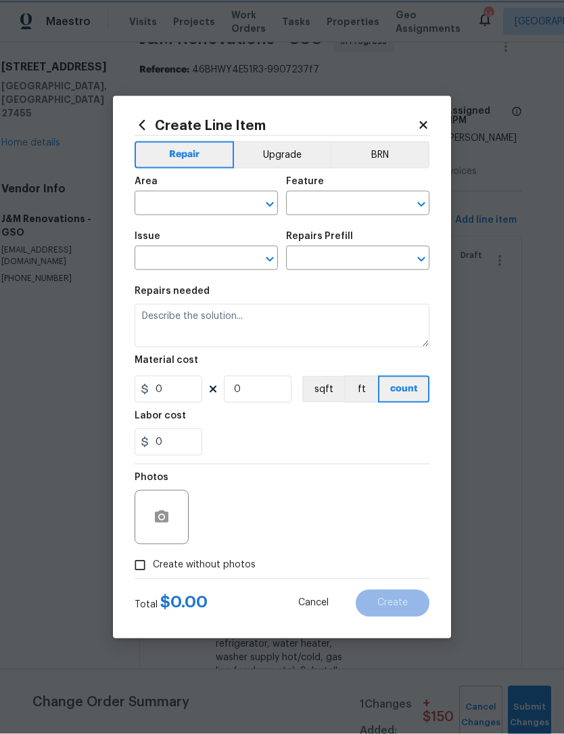
type input "1"
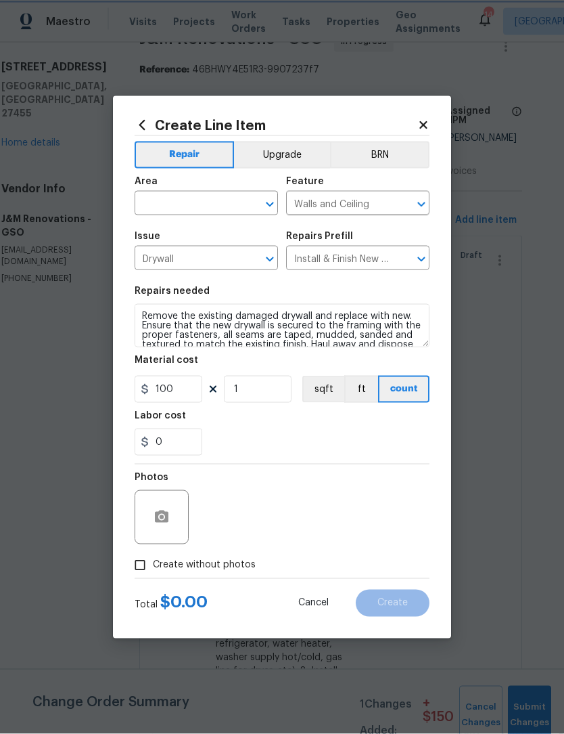
scroll to position [1, 0]
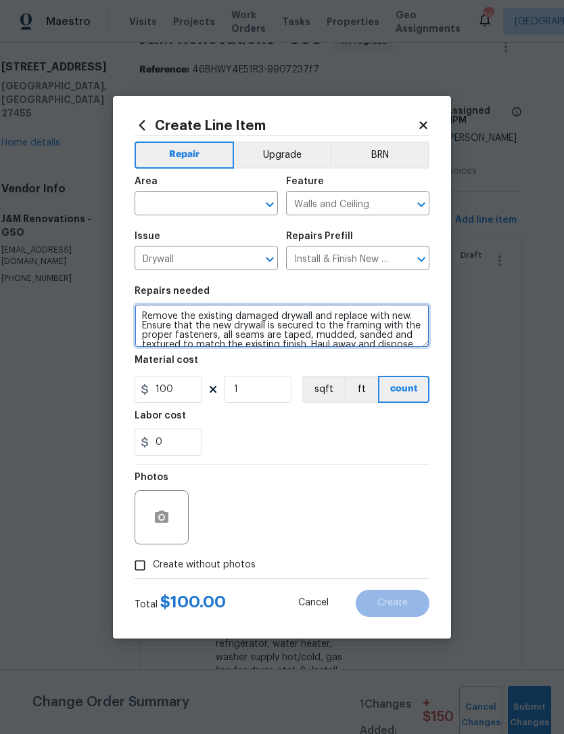
click at [162, 321] on textarea "Remove the existing damaged drywall and replace with new. Ensure that the new d…" at bounding box center [282, 325] width 295 height 43
click at [142, 318] on textarea "Remove the existing damaged drywall and replace with new. Ensure that the new d…" at bounding box center [282, 325] width 295 height 43
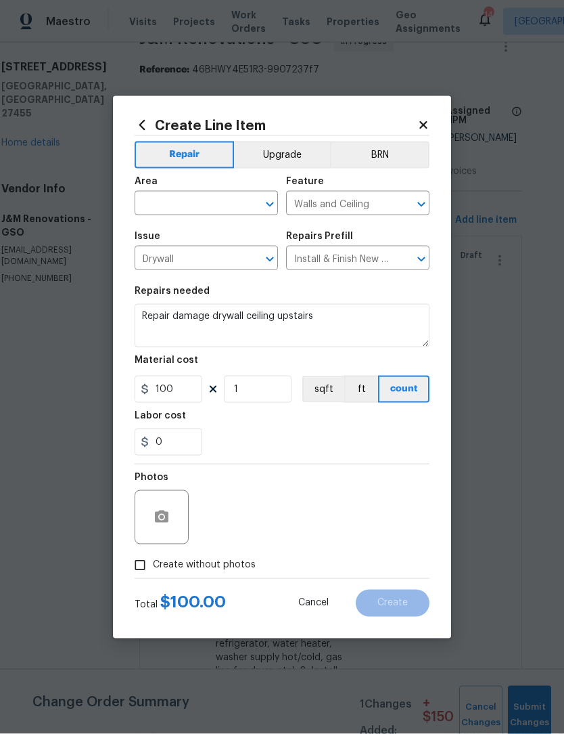
scroll to position [1, 0]
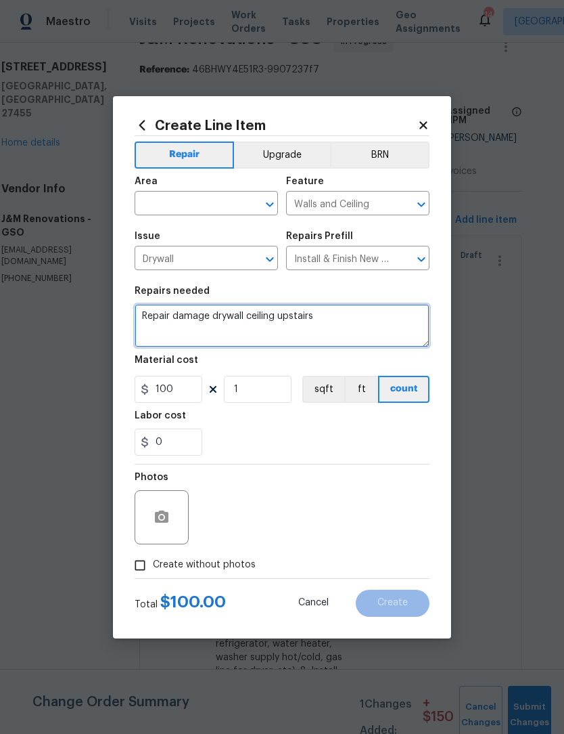
type textarea "Repair damage drywall ceiling upstairs"
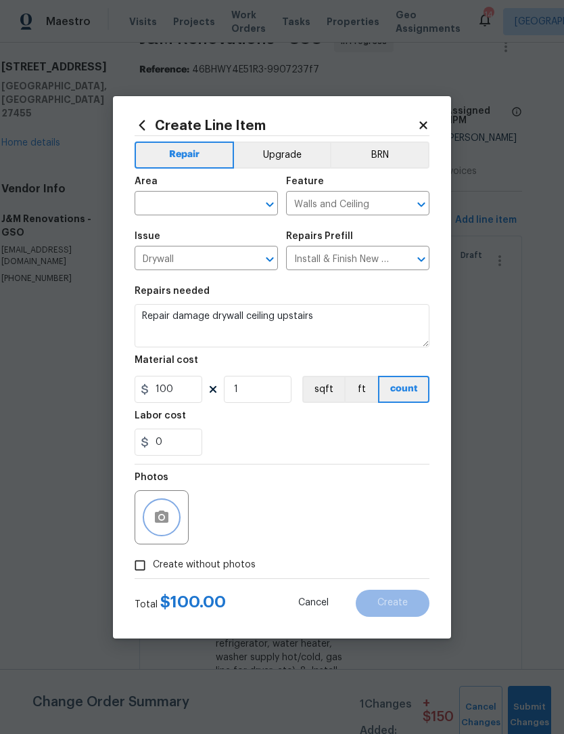
click at [156, 526] on button "button" at bounding box center [161, 517] width 32 height 32
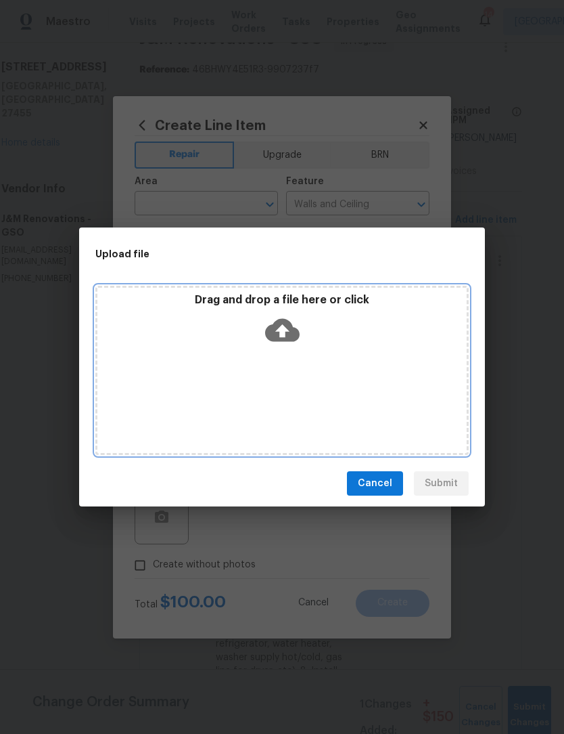
click at [340, 394] on div "Drag and drop a file here or click" at bounding box center [282, 370] width 374 height 169
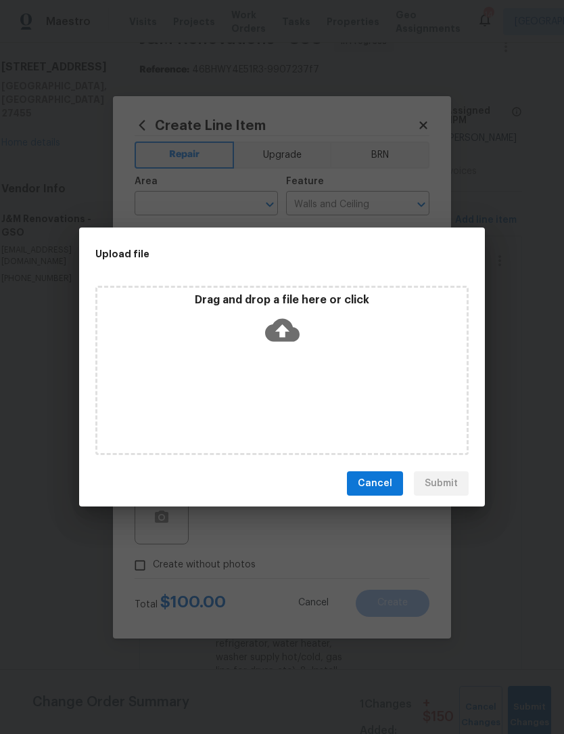
click at [340, 485] on span "Cancel" at bounding box center [375, 483] width 35 height 17
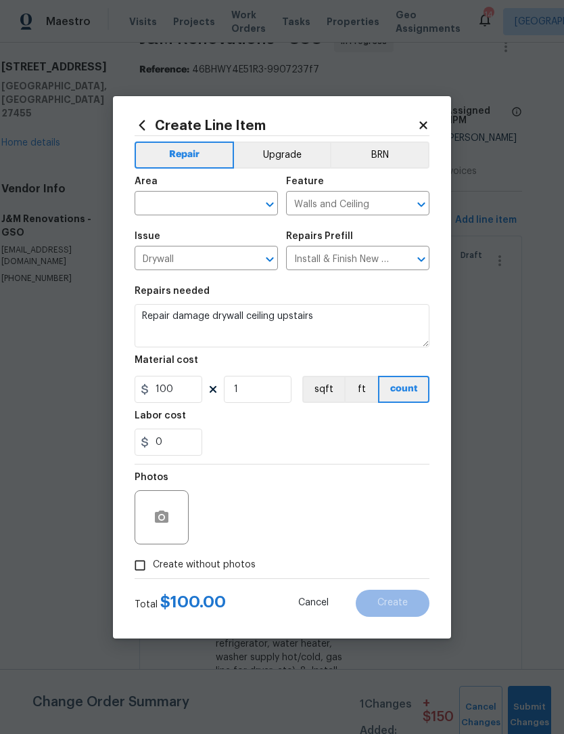
click at [143, 572] on input "Create without photos" at bounding box center [140, 565] width 26 height 26
checkbox input "true"
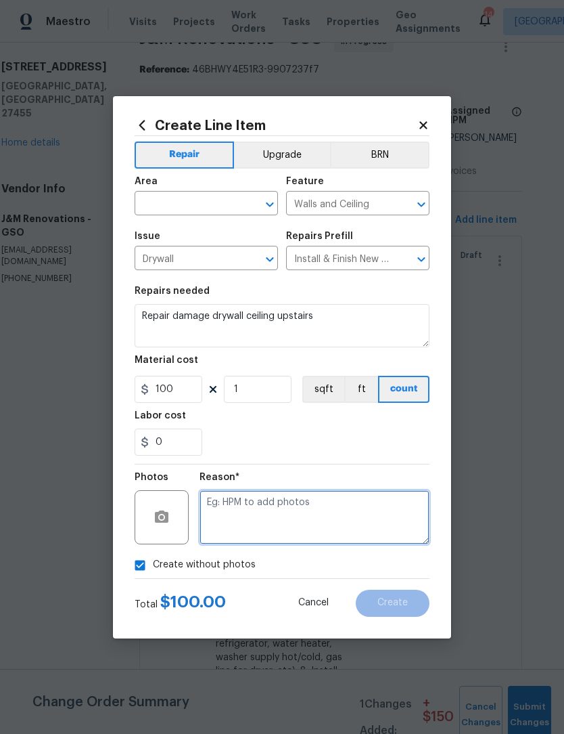
click at [233, 516] on textarea at bounding box center [315, 517] width 230 height 54
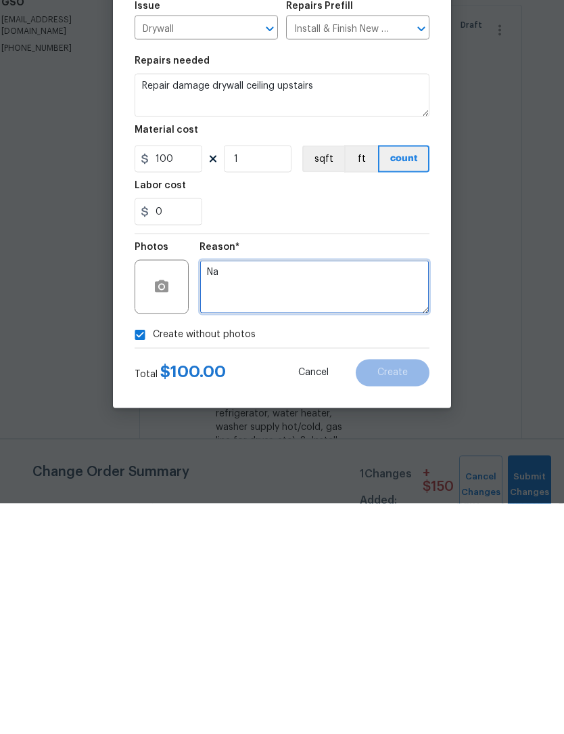
type textarea "Na"
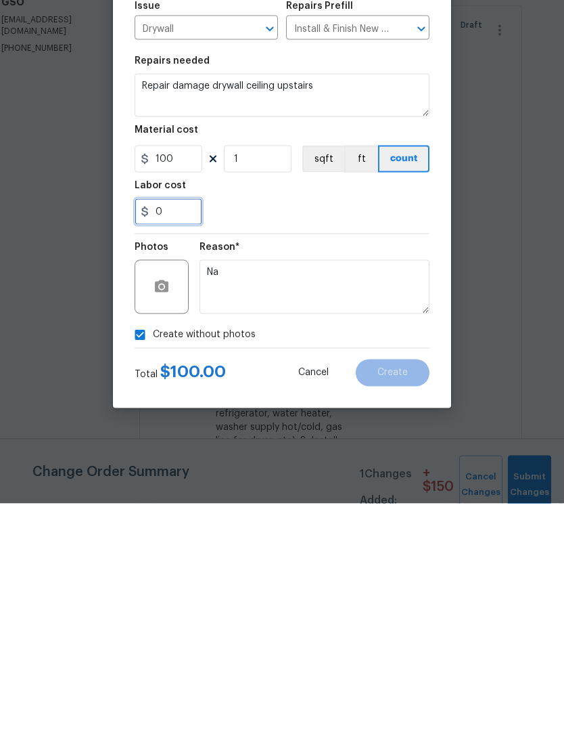
click at [187, 428] on input "0" at bounding box center [169, 441] width 68 height 27
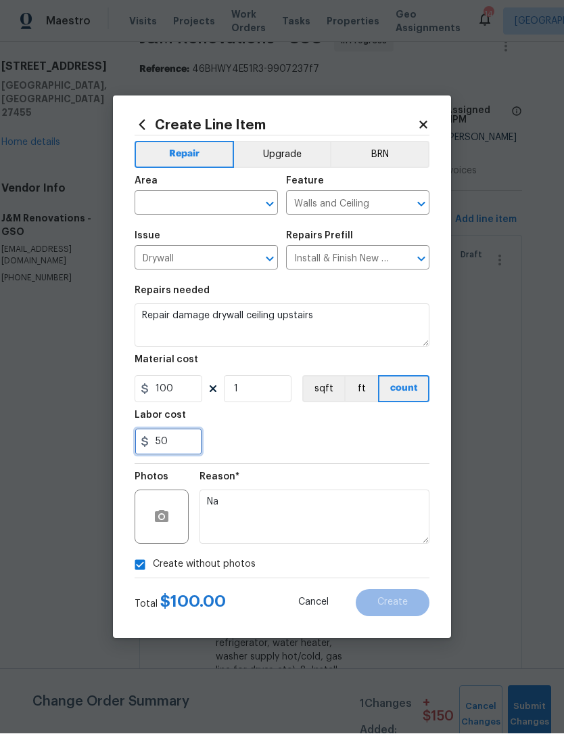
type input "50"
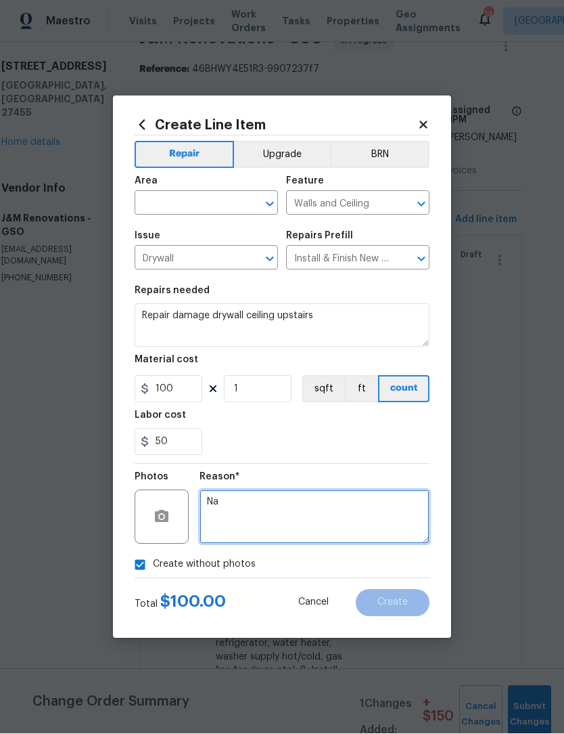
click at [267, 521] on textarea "Na" at bounding box center [315, 517] width 230 height 54
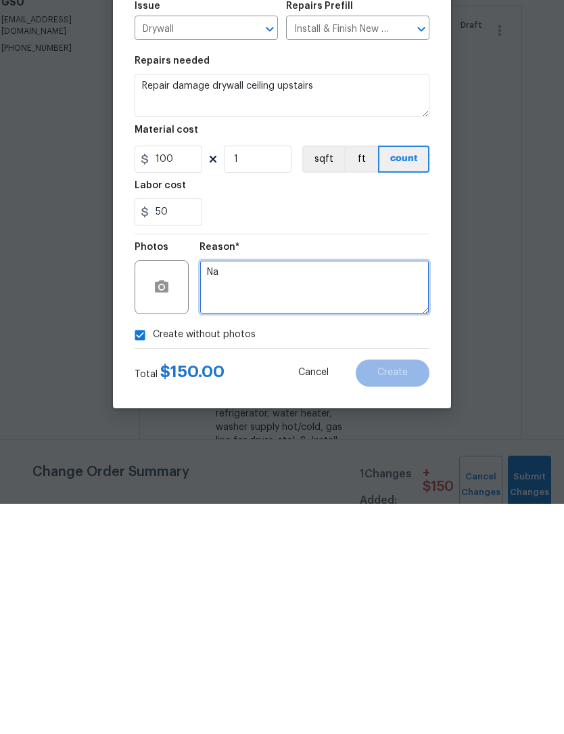
scroll to position [45, 0]
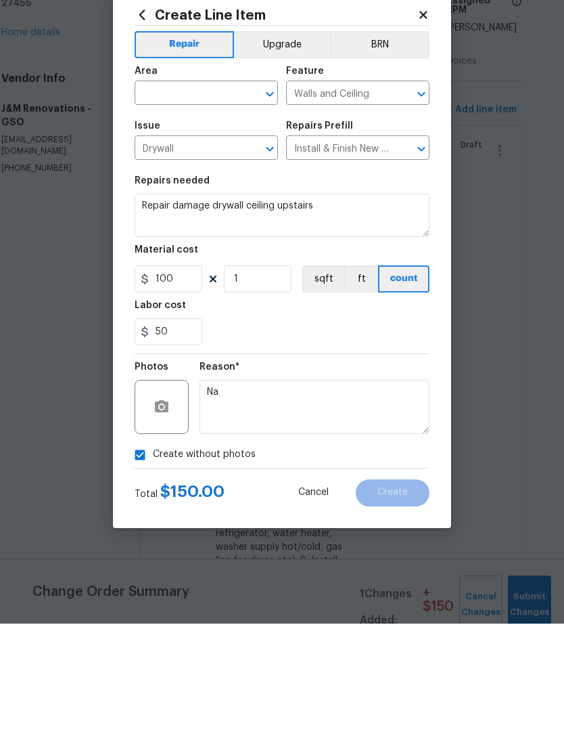
click at [171, 194] on input "text" at bounding box center [188, 204] width 106 height 21
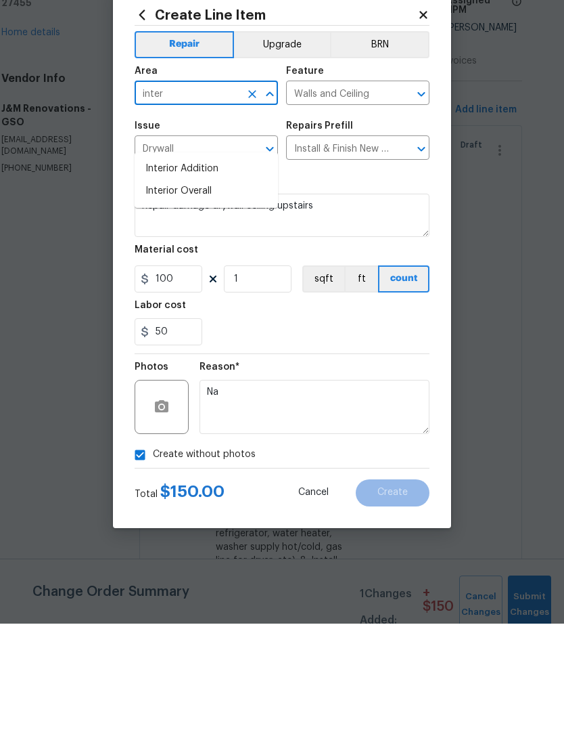
click at [195, 290] on li "Interior Overall" at bounding box center [206, 301] width 143 height 22
type input "Interior Overall"
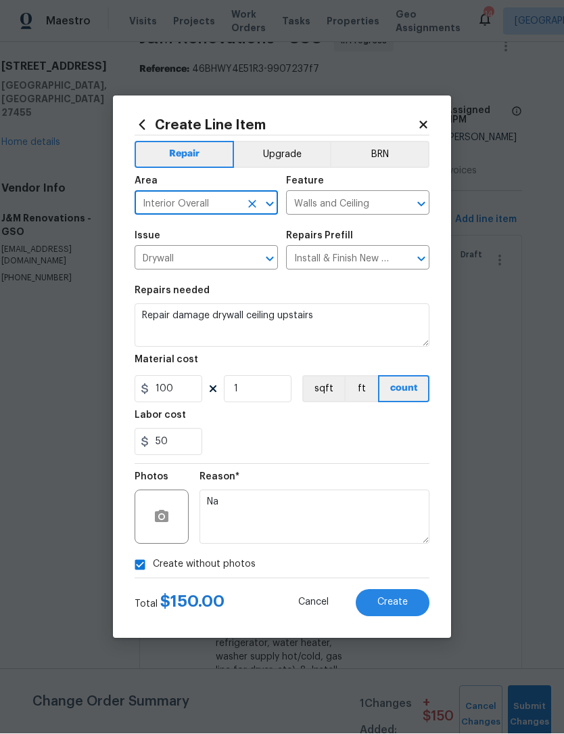
click at [340, 600] on span "Create" at bounding box center [393, 603] width 30 height 10
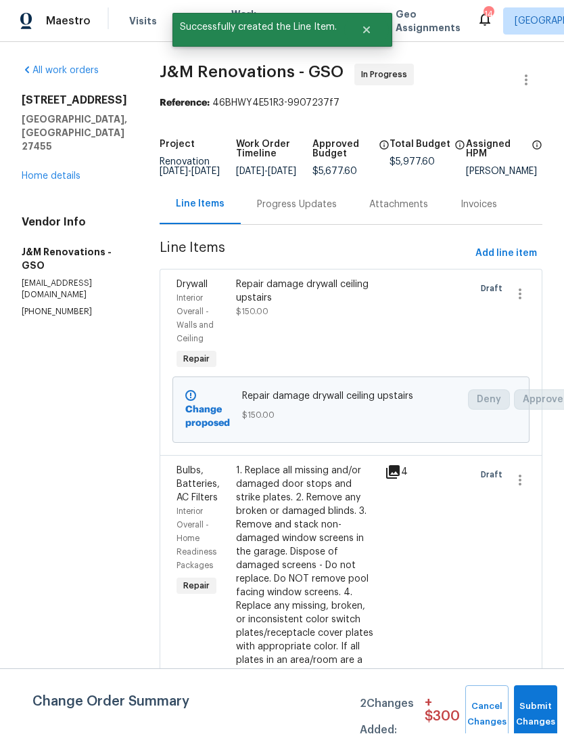
scroll to position [1, 0]
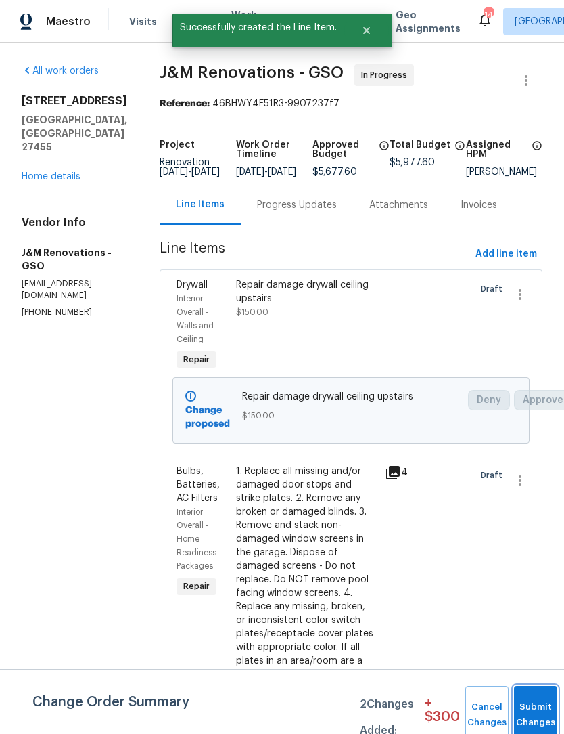
click at [340, 705] on span "Submit Changes" at bounding box center [536, 714] width 30 height 31
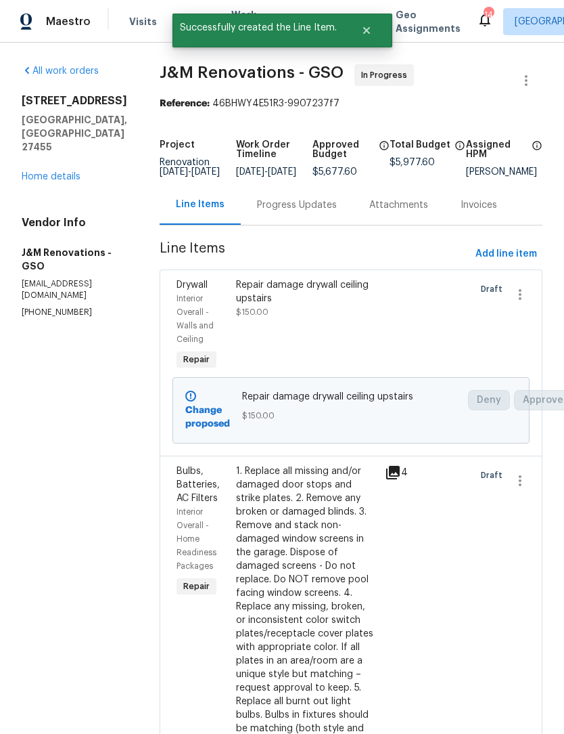
scroll to position [0, 0]
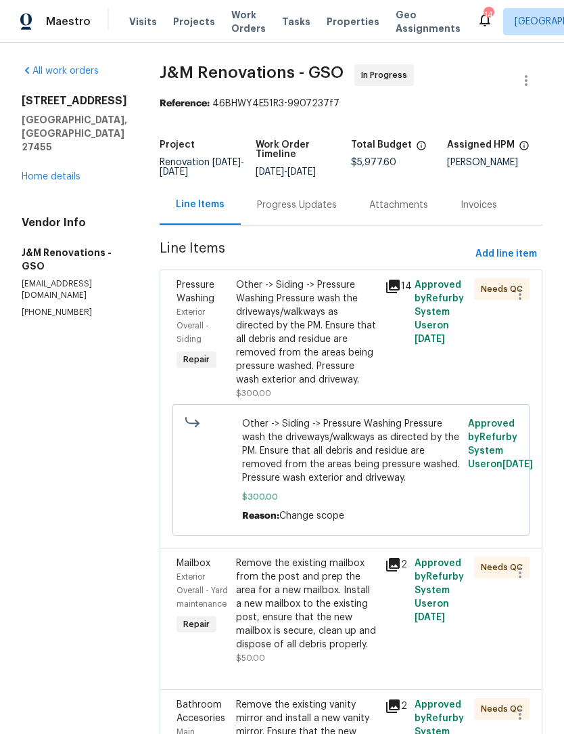
click at [42, 172] on link "Home details" at bounding box center [51, 176] width 59 height 9
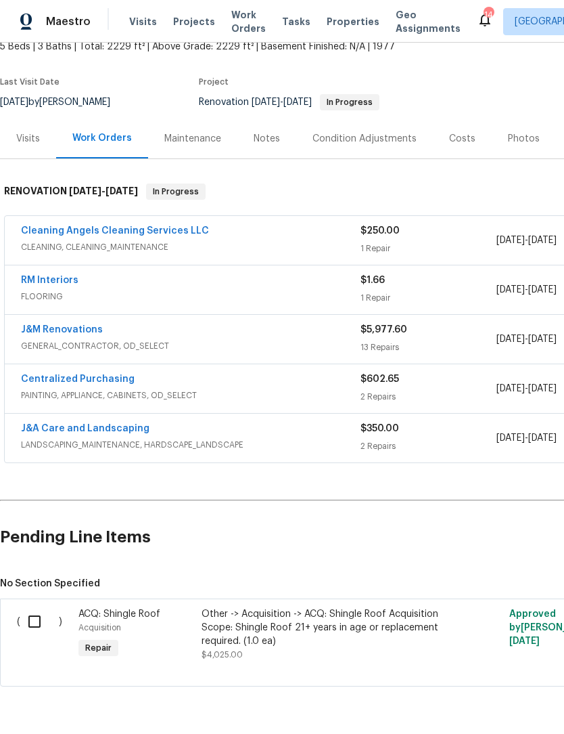
scroll to position [87, 0]
click at [41, 625] on input "checkbox" at bounding box center [39, 621] width 39 height 28
checkbox input "true"
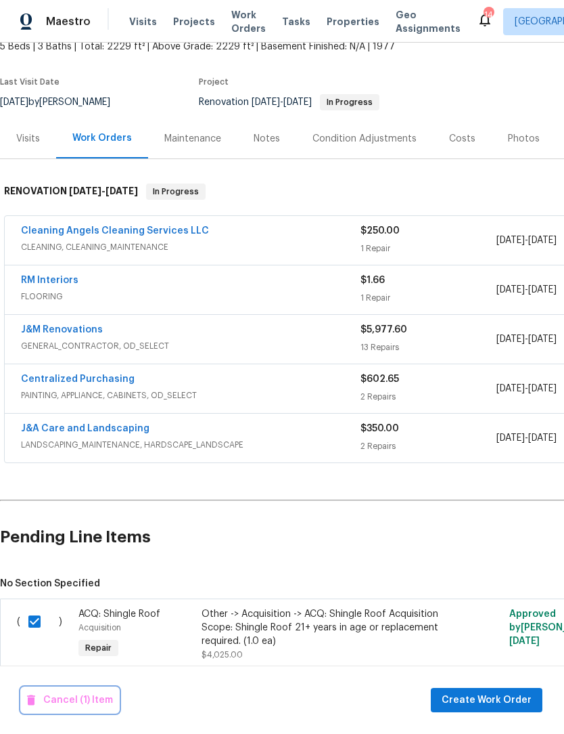
click at [90, 696] on span "Cancel (1) Item" at bounding box center [70, 700] width 86 height 17
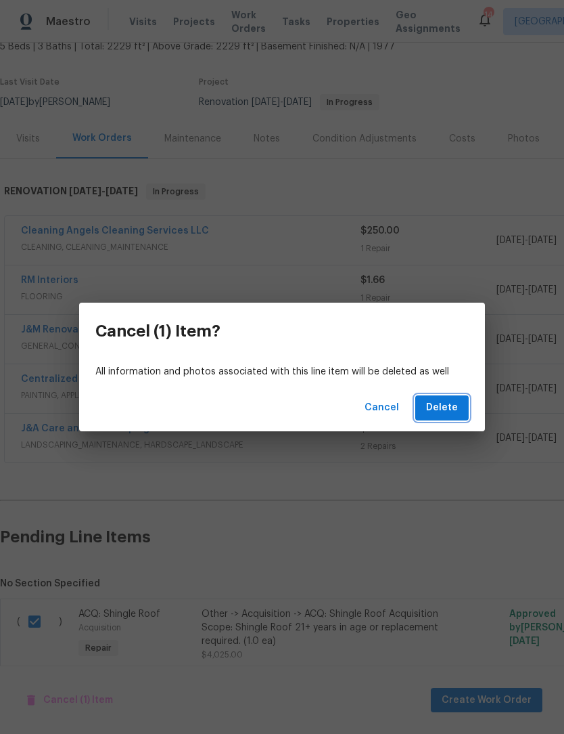
click at [340, 409] on span "Delete" at bounding box center [442, 407] width 32 height 17
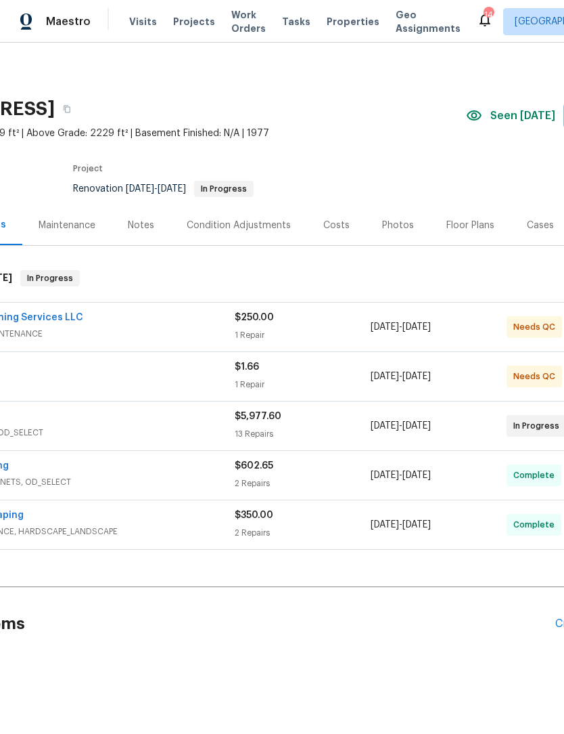
scroll to position [0, 158]
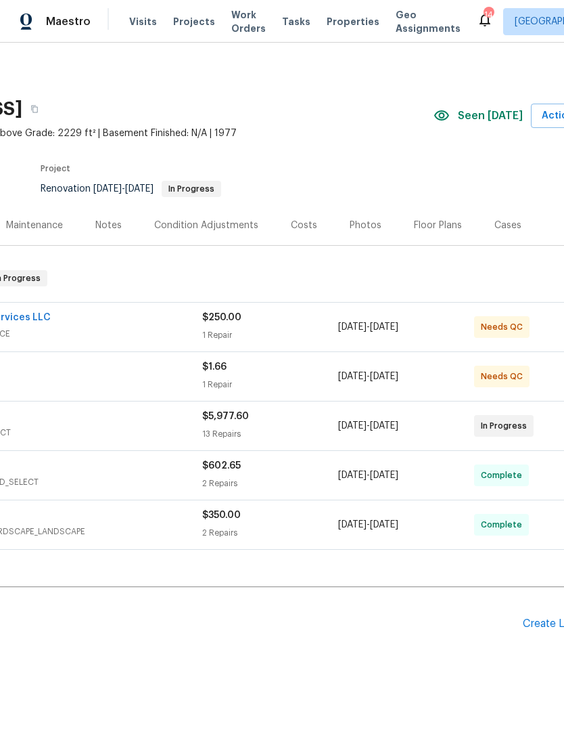
click at [340, 223] on div "Floor Plans" at bounding box center [438, 226] width 48 height 14
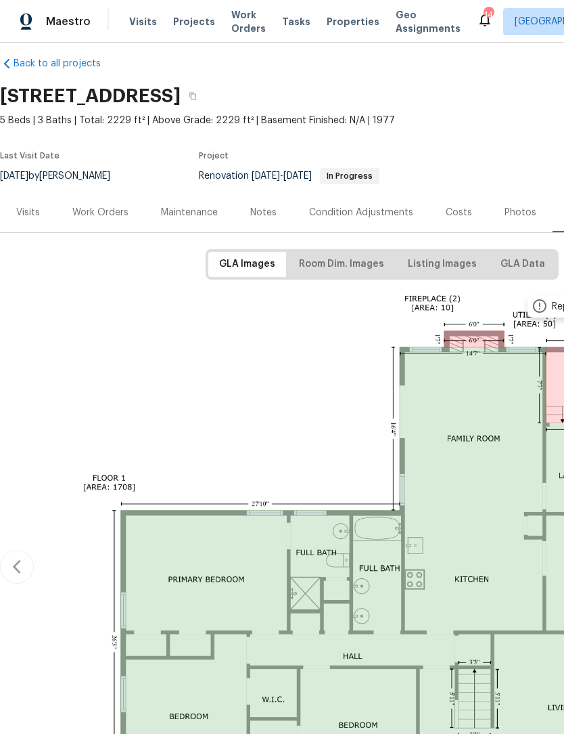
scroll to position [13, 0]
click at [32, 212] on div "Visits" at bounding box center [28, 213] width 24 height 14
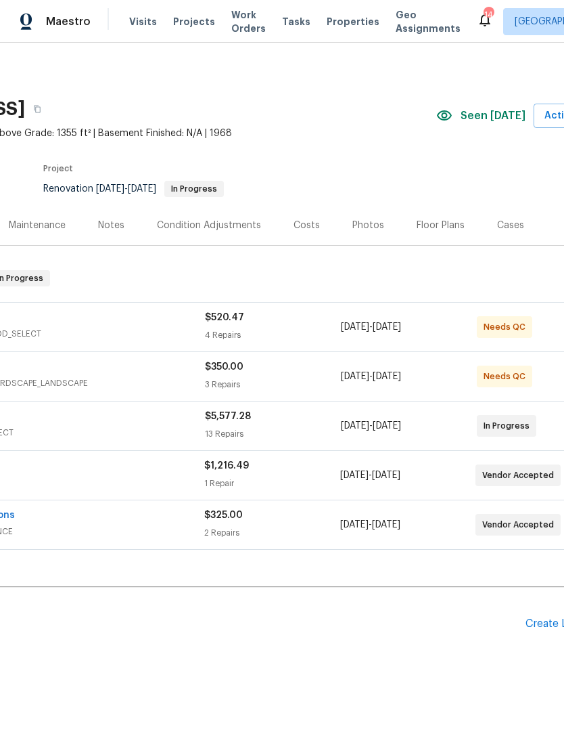
scroll to position [0, 162]
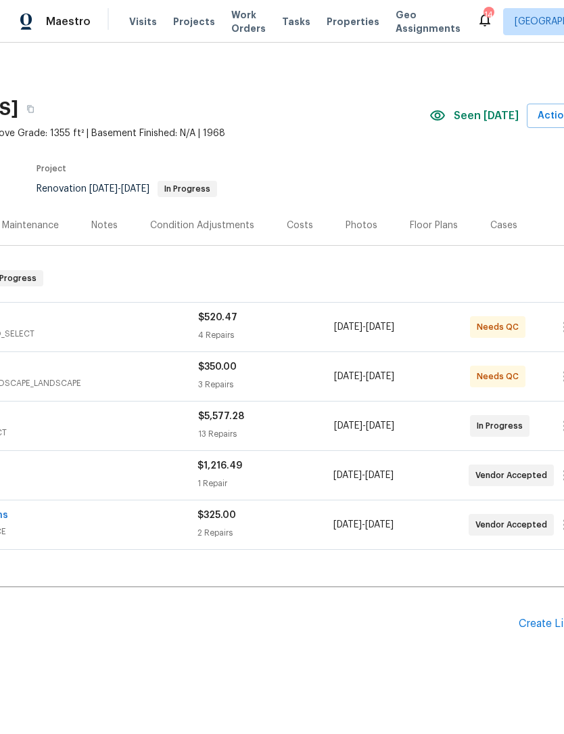
click at [431, 221] on div "Floor Plans" at bounding box center [434, 226] width 48 height 14
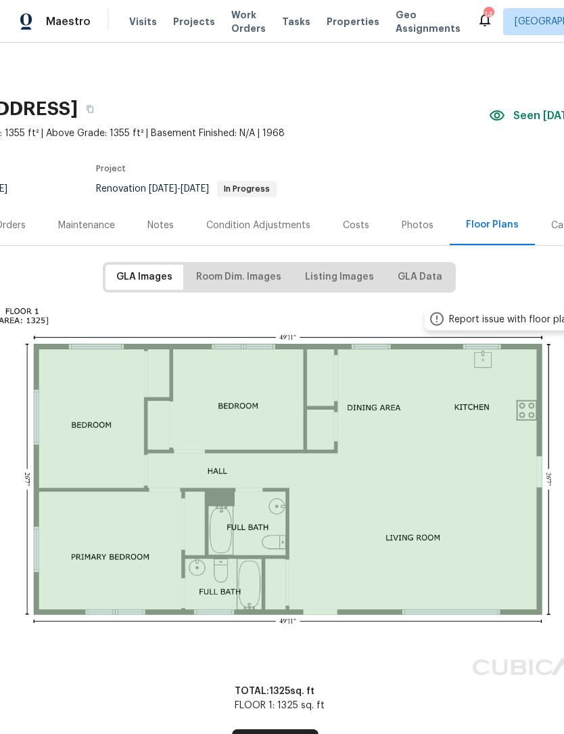
scroll to position [0, 104]
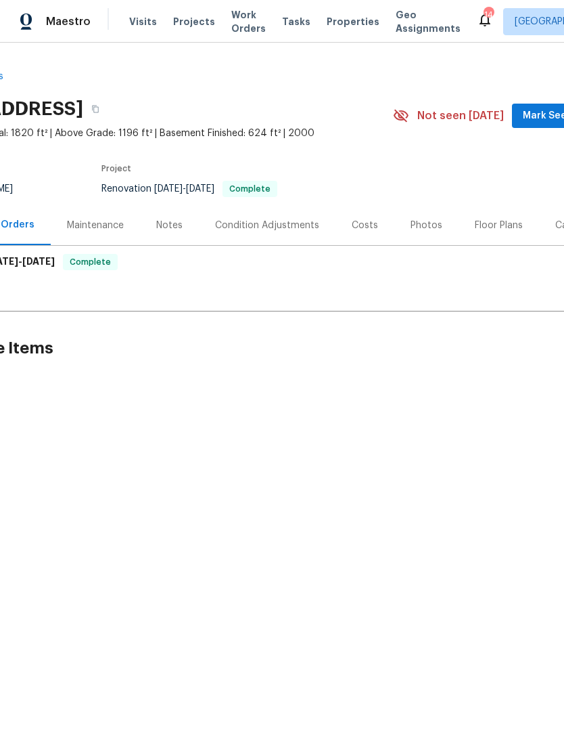
scroll to position [0, 107]
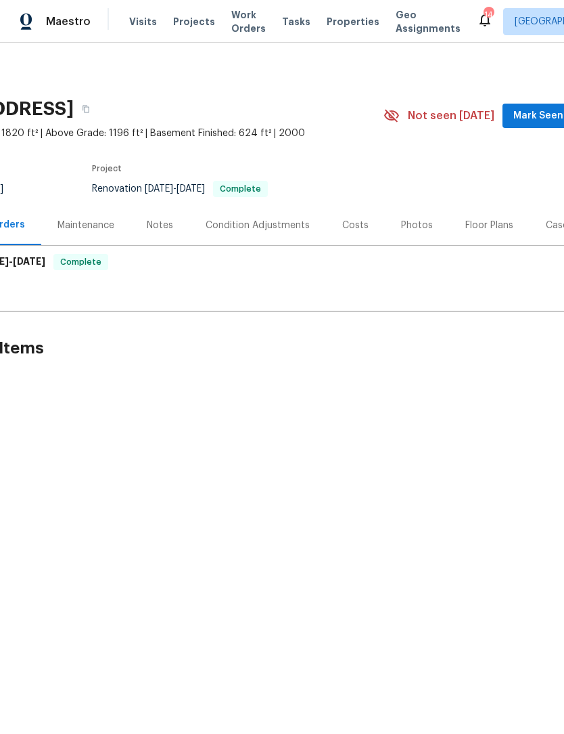
click at [487, 219] on div "Floor Plans" at bounding box center [490, 226] width 48 height 14
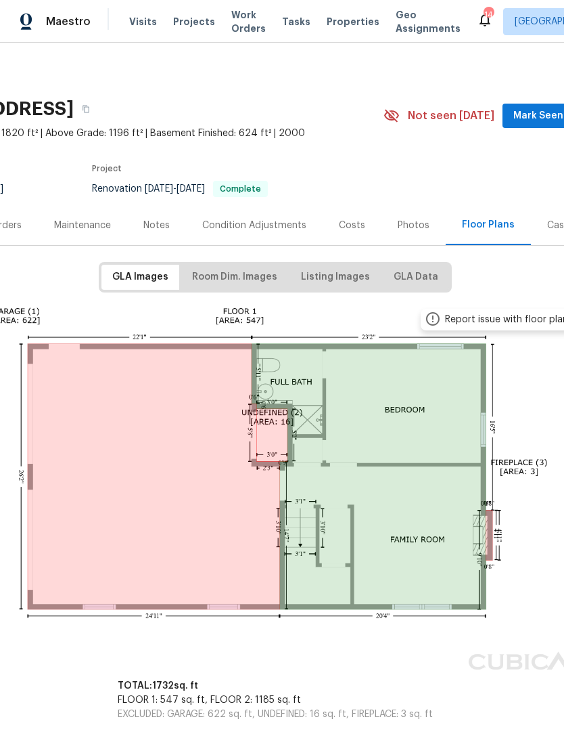
click at [535, 118] on span "Mark Seen" at bounding box center [539, 116] width 50 height 17
